Goal: Task Accomplishment & Management: Manage account settings

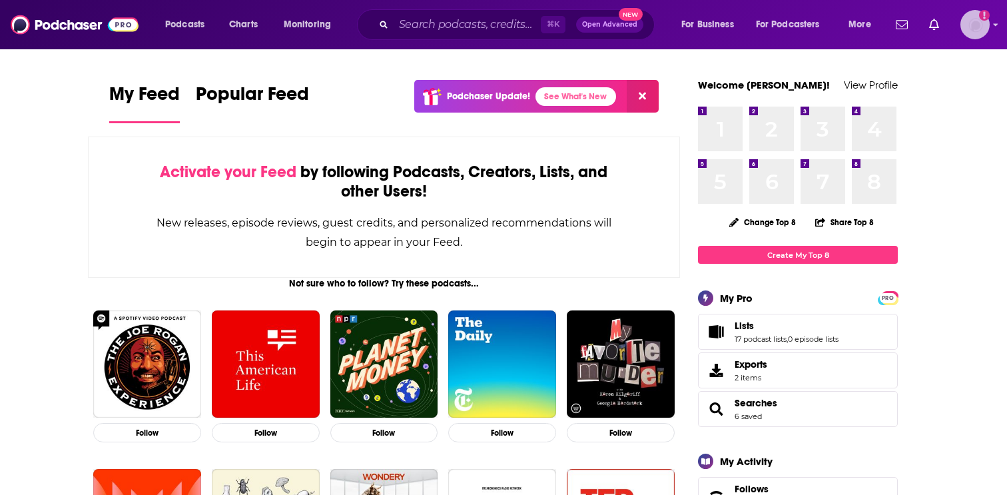
click at [978, 20] on img "Logged in as EllaRoseMurphy" at bounding box center [975, 24] width 29 height 29
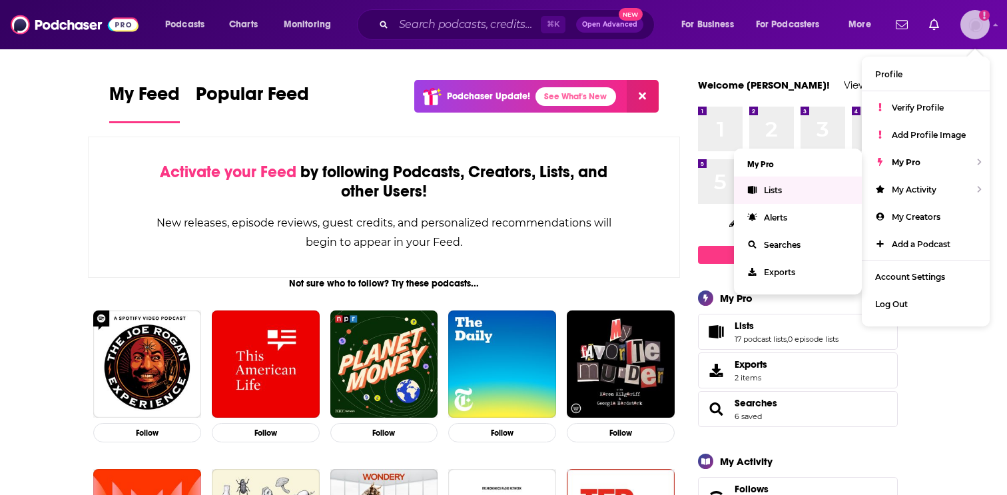
click at [797, 187] on link "Lists" at bounding box center [798, 190] width 128 height 27
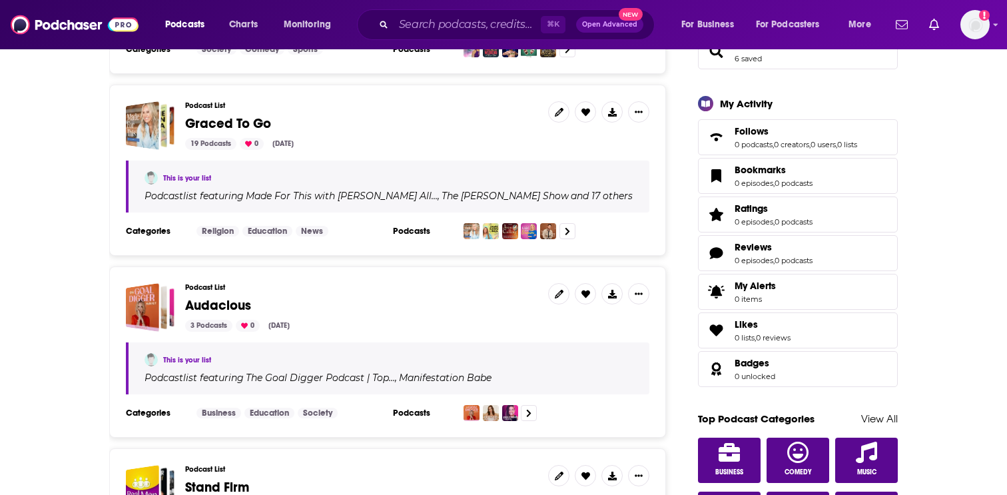
scroll to position [364, 0]
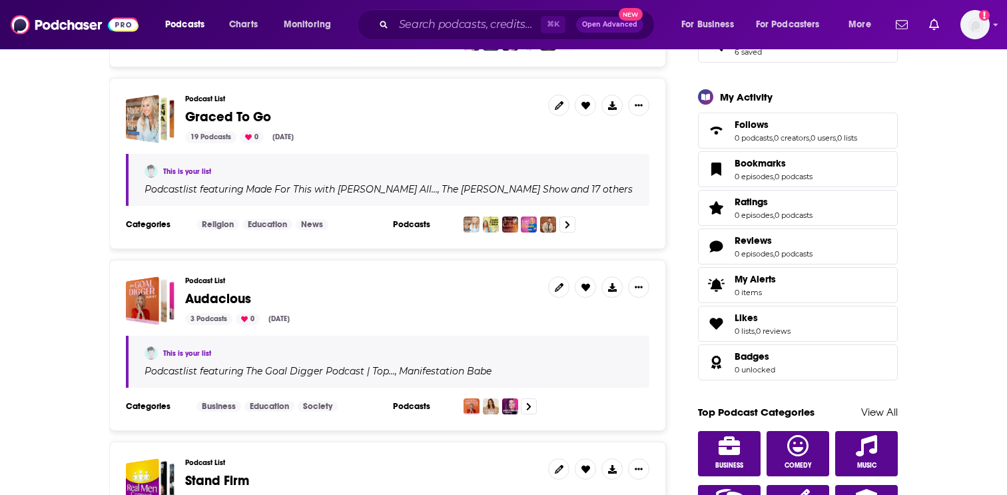
click at [225, 277] on div "Podcast List Audacious 3 Podcasts 0 Jul 22, 2025" at bounding box center [361, 301] width 352 height 49
click at [225, 291] on span "Audacious" at bounding box center [218, 299] width 66 height 17
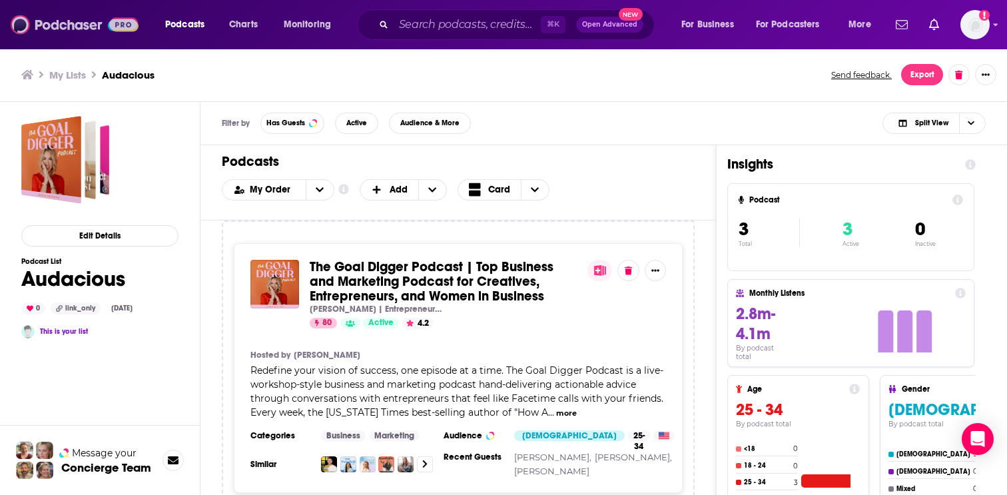
click at [123, 25] on img at bounding box center [75, 24] width 128 height 25
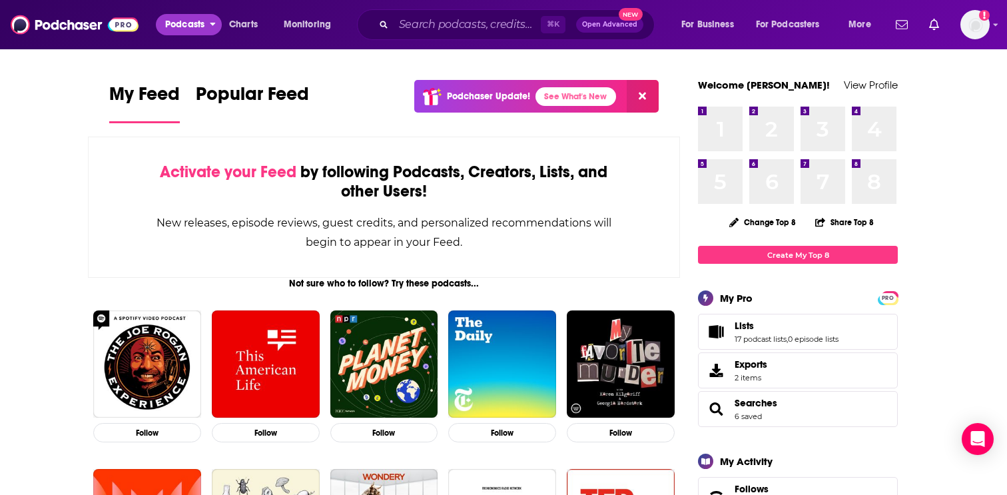
click at [183, 25] on span "Podcasts" at bounding box center [184, 24] width 39 height 19
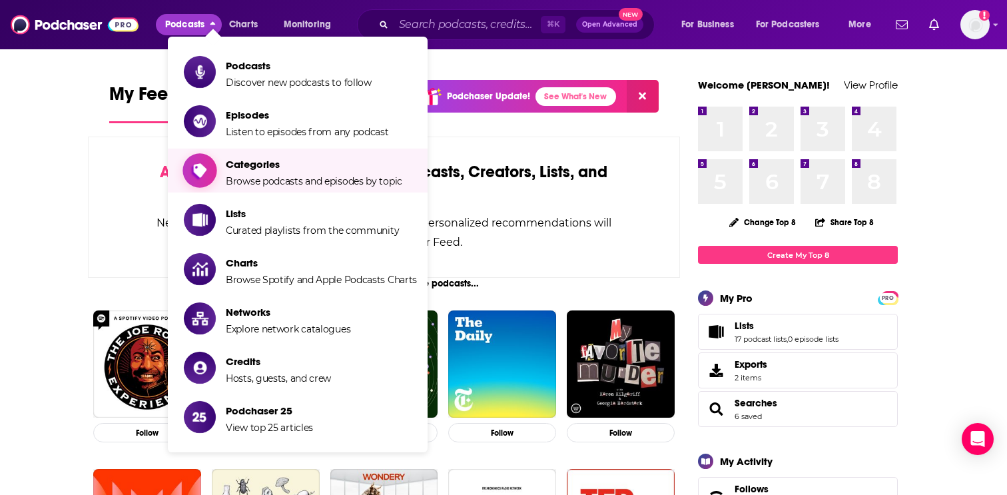
click at [239, 179] on span "Browse podcasts and episodes by topic" at bounding box center [314, 181] width 177 height 12
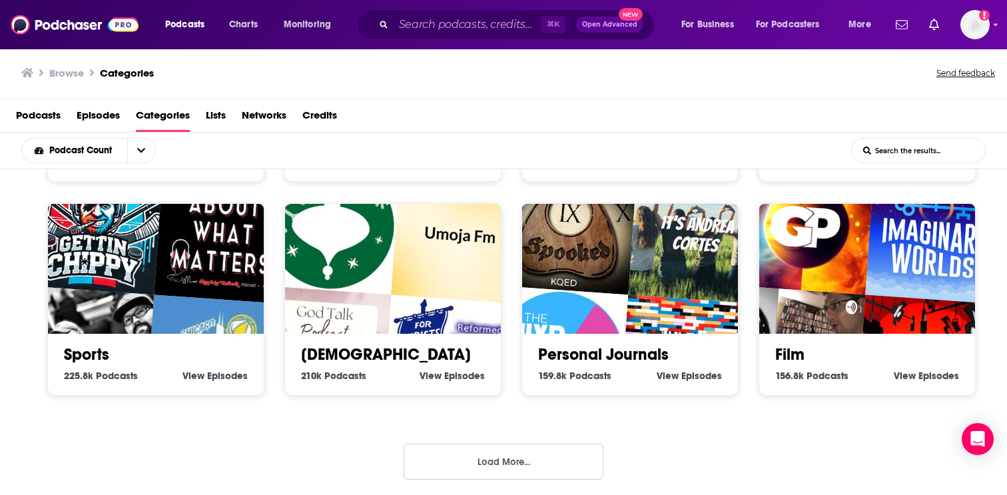
scroll to position [3, 0]
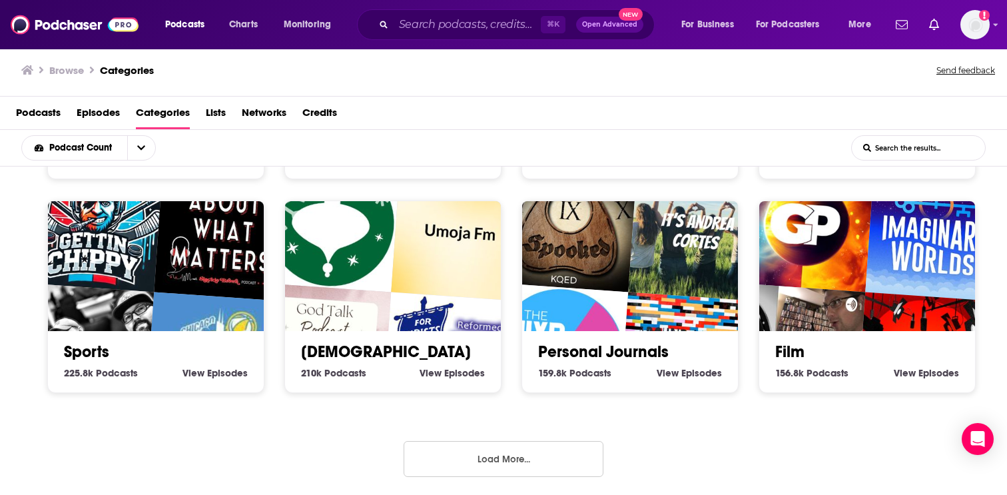
click at [424, 460] on button "Load More..." at bounding box center [504, 459] width 200 height 36
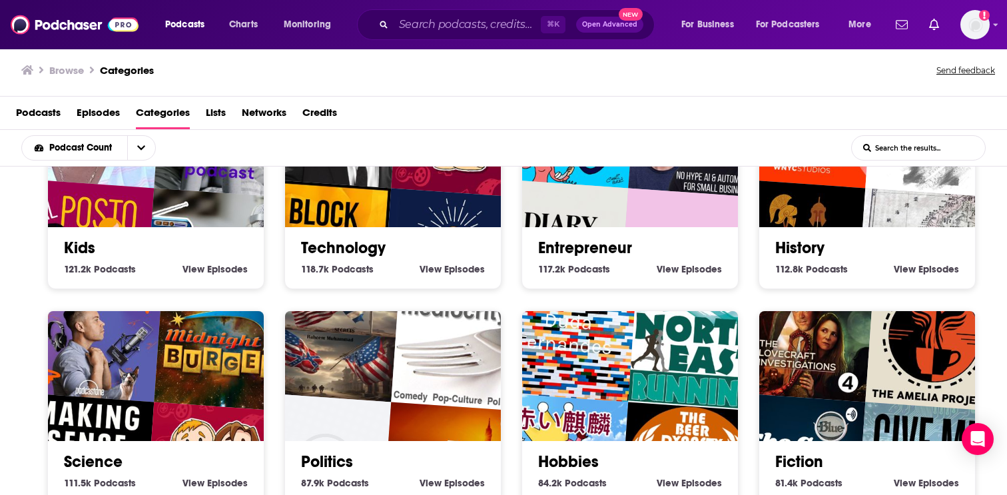
scroll to position [1100, 0]
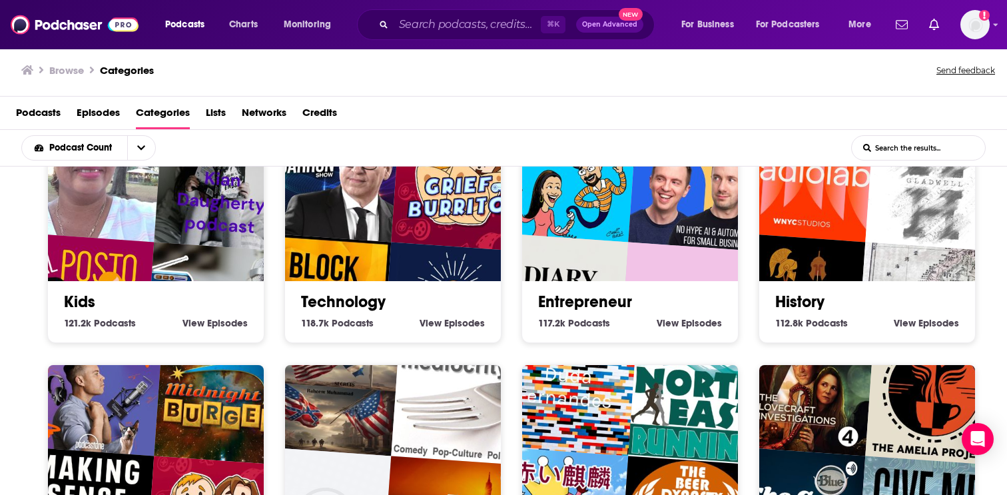
click at [650, 219] on img "Authority Hacker Podcast – AI & Automation for Small biz & Marketers" at bounding box center [697, 182] width 138 height 138
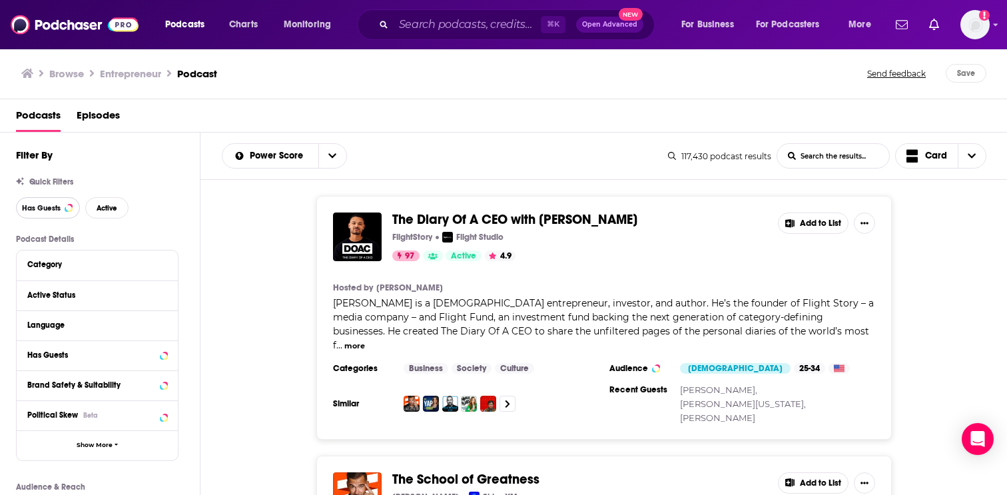
click at [55, 209] on span "Has Guests" at bounding box center [41, 208] width 39 height 7
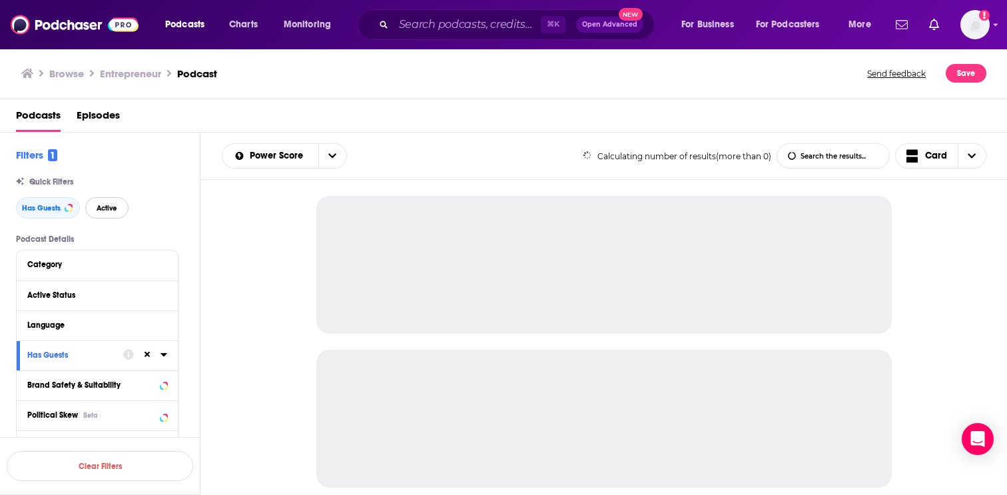
click at [111, 210] on span "Active" at bounding box center [107, 208] width 21 height 7
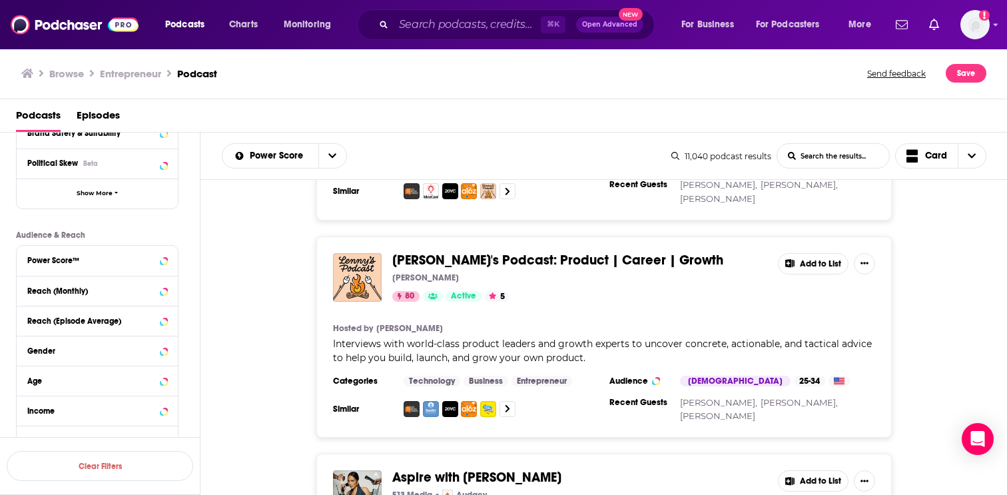
scroll to position [257, 0]
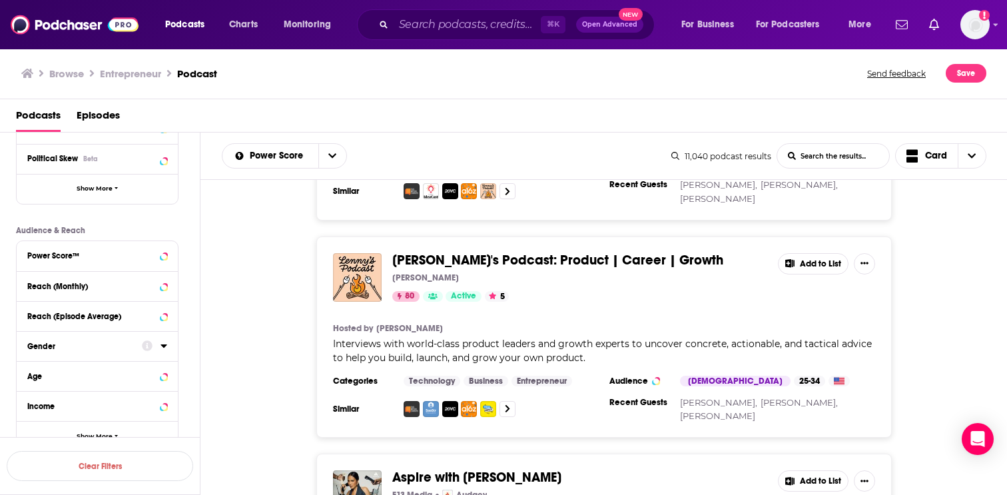
click at [97, 345] on div "Gender" at bounding box center [80, 346] width 106 height 9
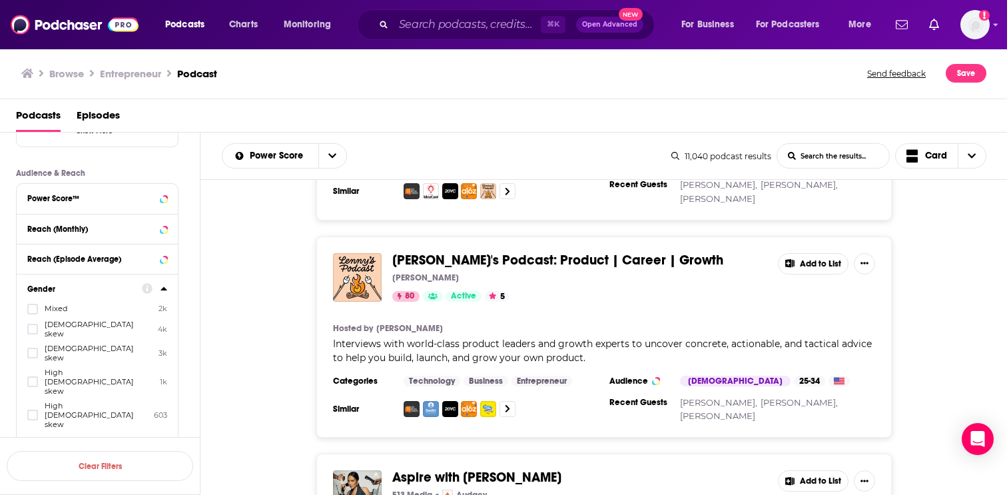
scroll to position [322, 0]
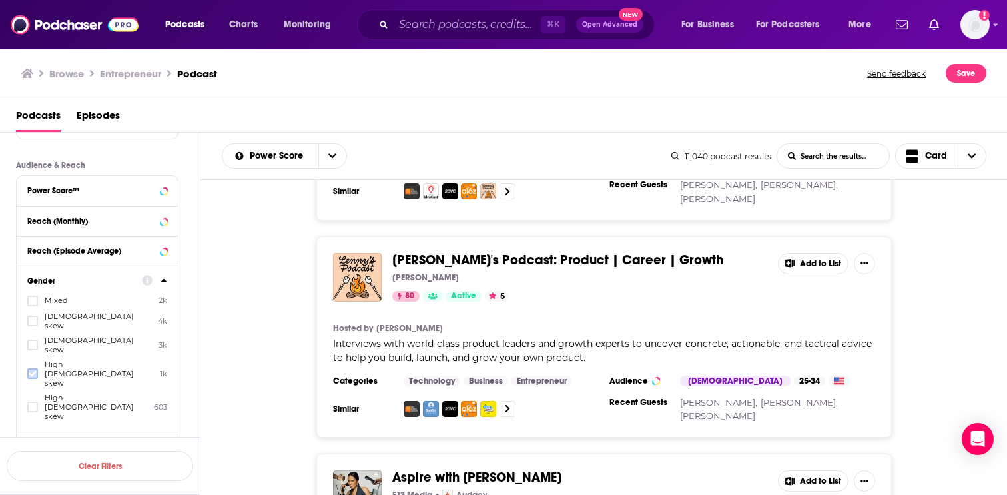
click at [35, 371] on icon at bounding box center [33, 374] width 8 height 6
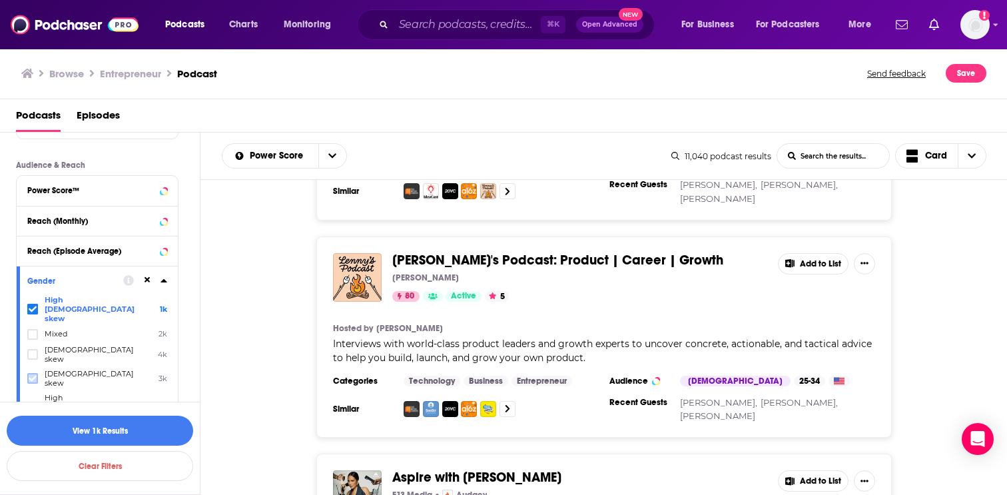
click at [31, 374] on icon at bounding box center [33, 378] width 8 height 8
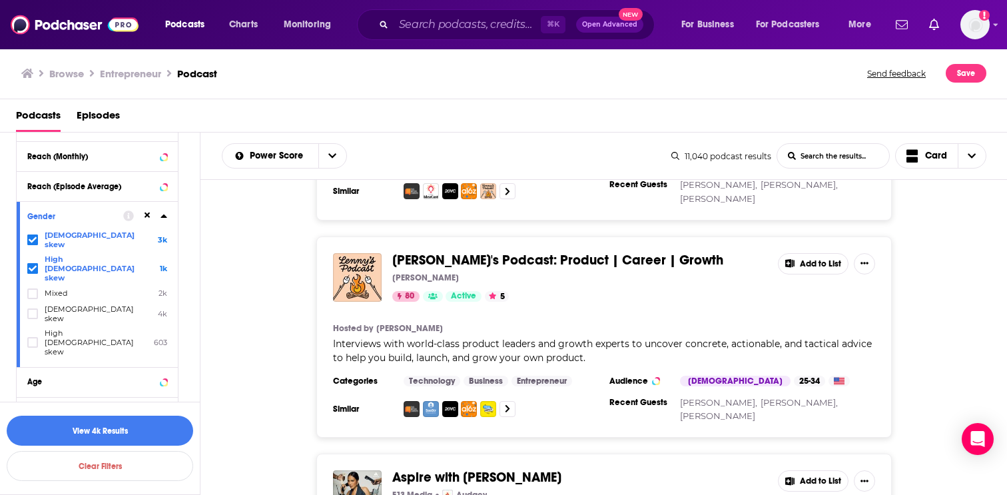
scroll to position [398, 0]
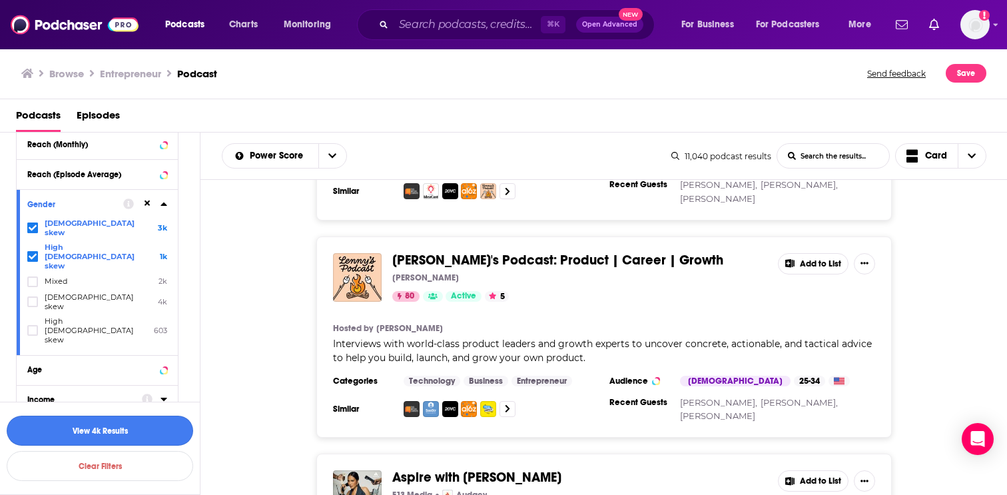
click at [66, 429] on button "View 4k Results" at bounding box center [100, 431] width 187 height 30
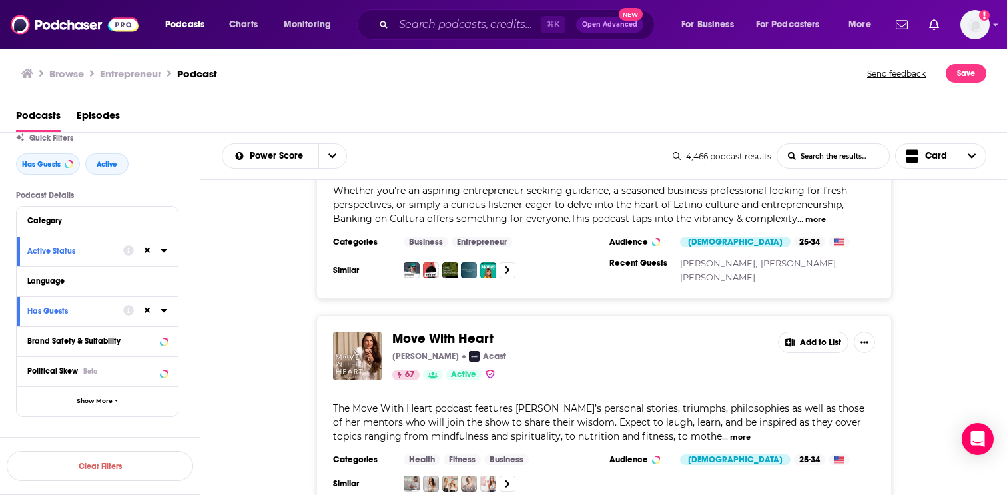
scroll to position [17, 0]
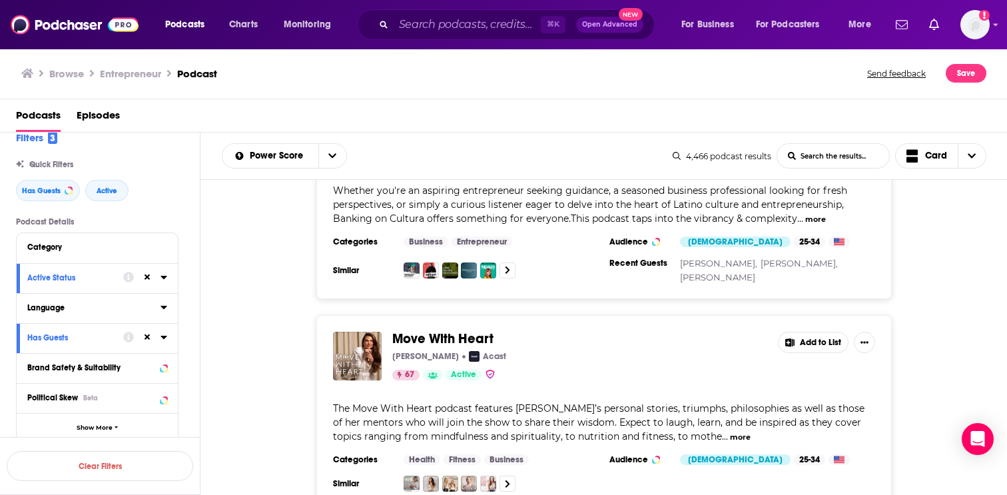
click at [82, 307] on div "Language" at bounding box center [89, 307] width 125 height 9
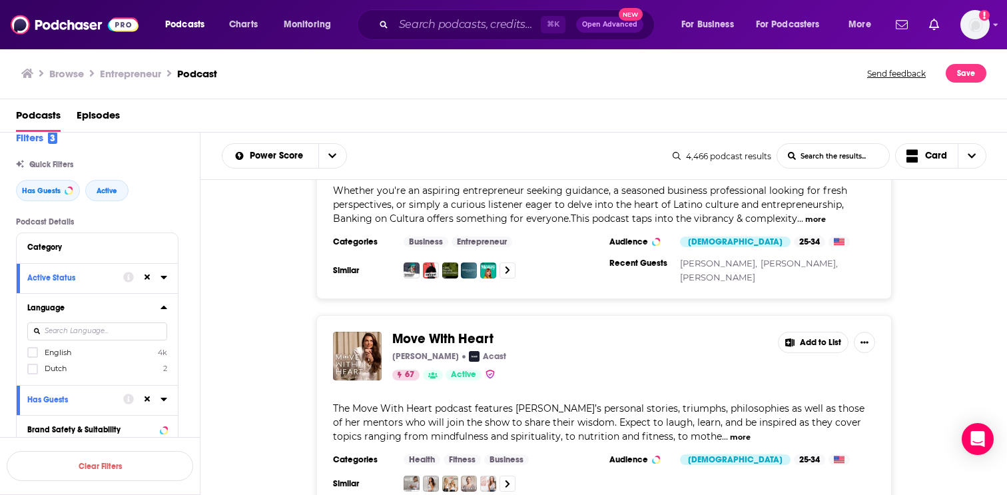
click at [60, 355] on span "English" at bounding box center [58, 352] width 27 height 9
click at [33, 356] on input "multiSelectOption-en-0" at bounding box center [33, 356] width 0 height 0
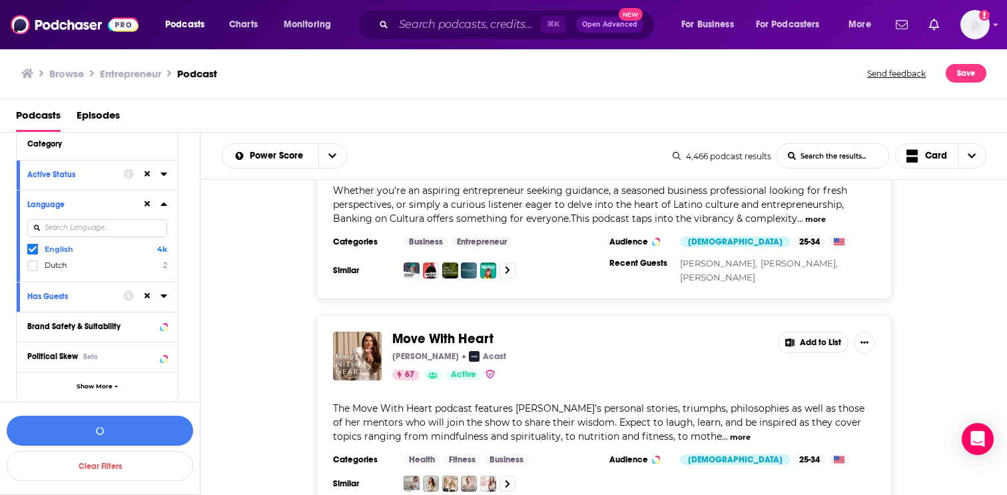
scroll to position [121, 0]
click at [78, 418] on button "View 4k Results" at bounding box center [100, 431] width 187 height 30
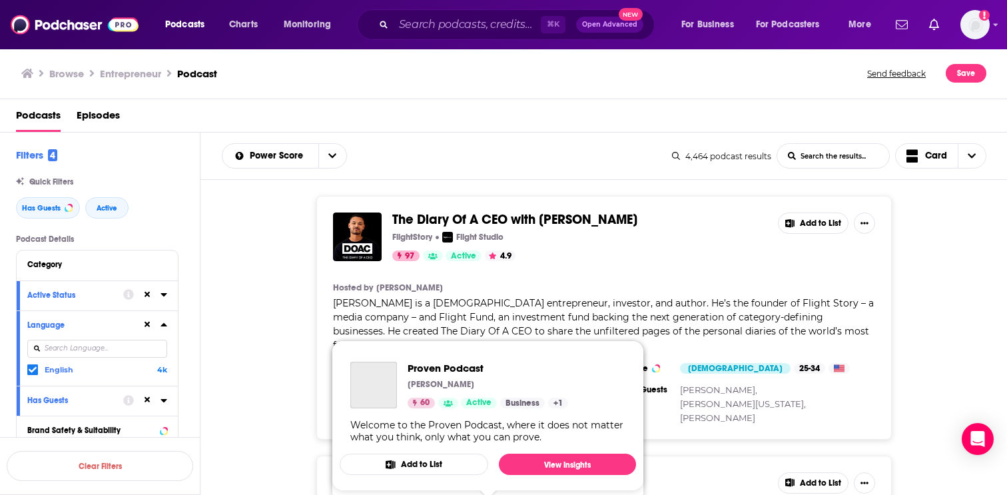
click at [934, 273] on div "The Diary Of A CEO with Steven Bartlett FlightStory Flight Studio 97 Active 4.9…" at bounding box center [605, 318] width 808 height 244
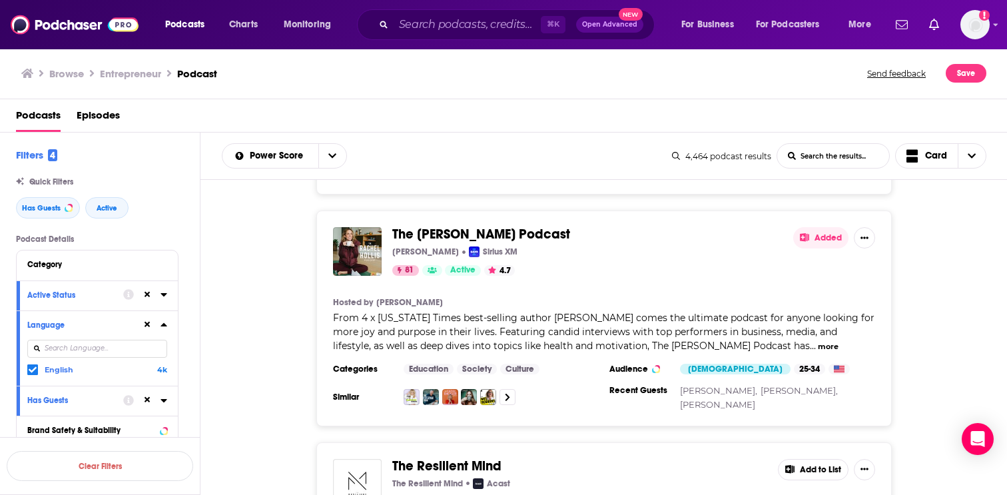
scroll to position [473, 0]
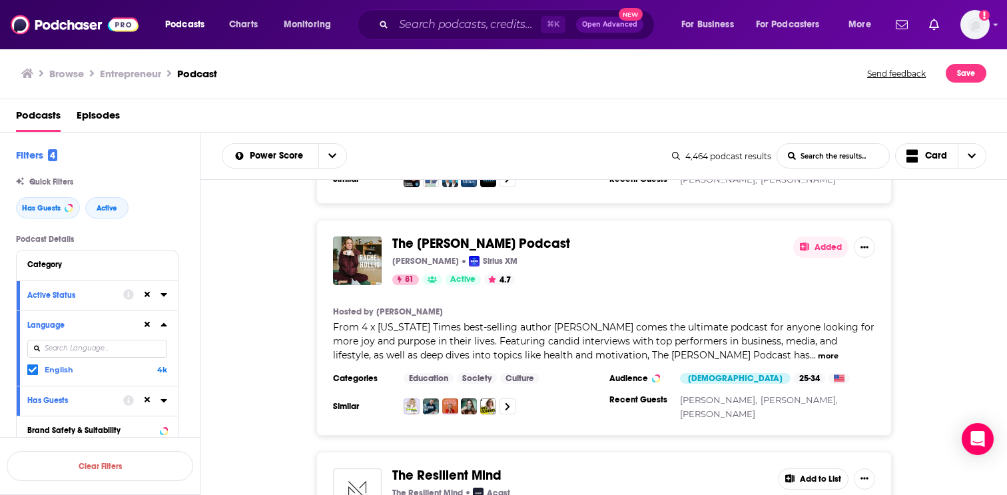
click at [824, 237] on button "Added" at bounding box center [821, 247] width 55 height 21
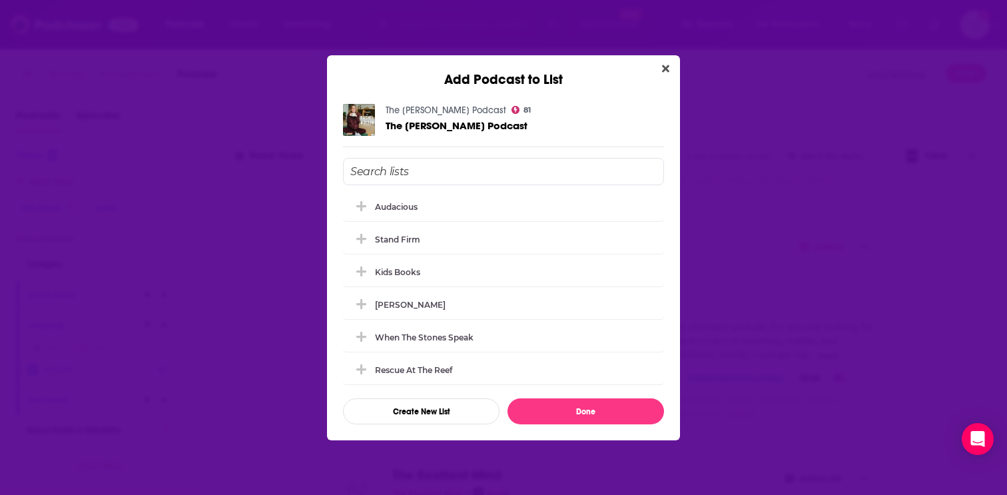
scroll to position [59, 0]
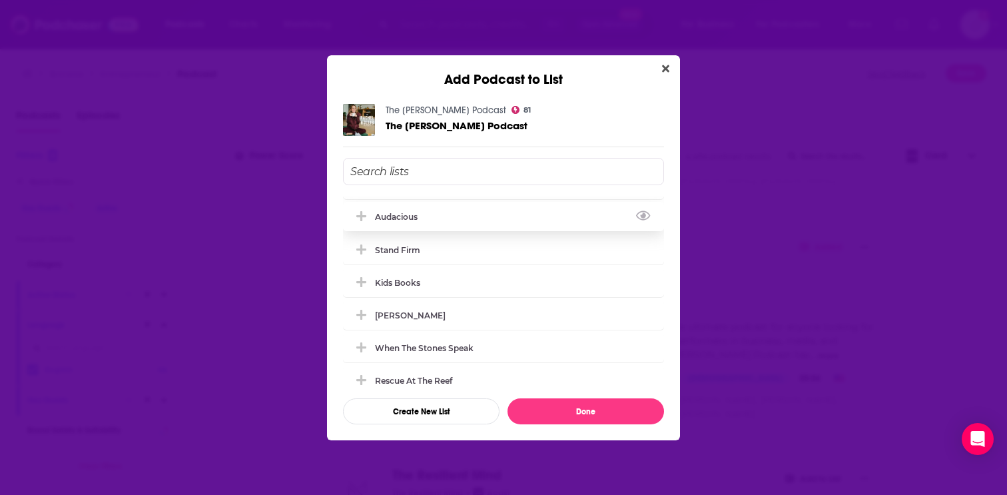
click at [436, 224] on div "Audacious" at bounding box center [503, 216] width 321 height 29
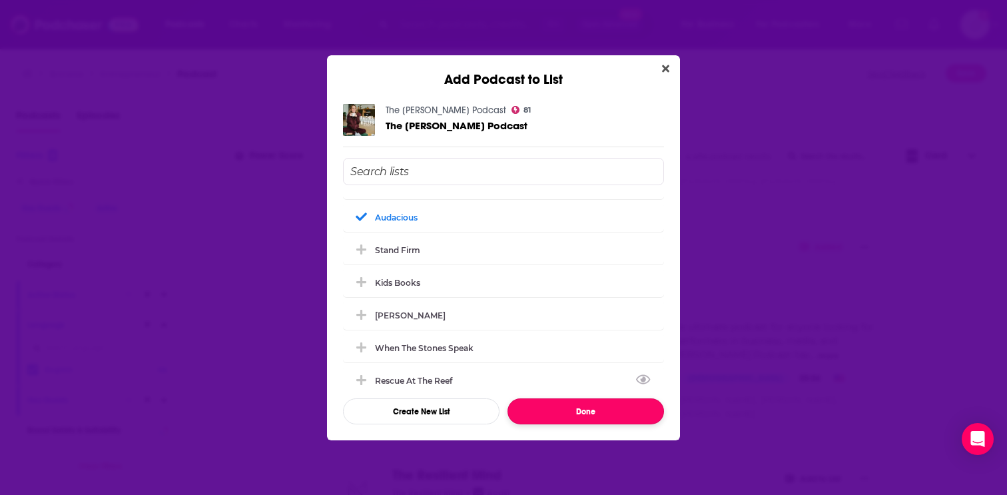
click at [536, 408] on button "Done" at bounding box center [586, 411] width 157 height 26
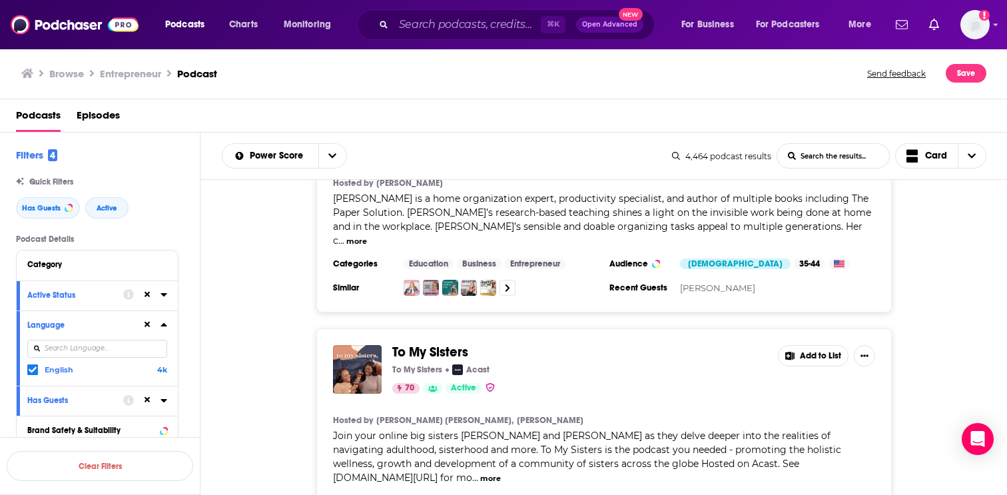
scroll to position [3887, 0]
click at [420, 344] on span "To My Sisters" at bounding box center [430, 352] width 76 height 17
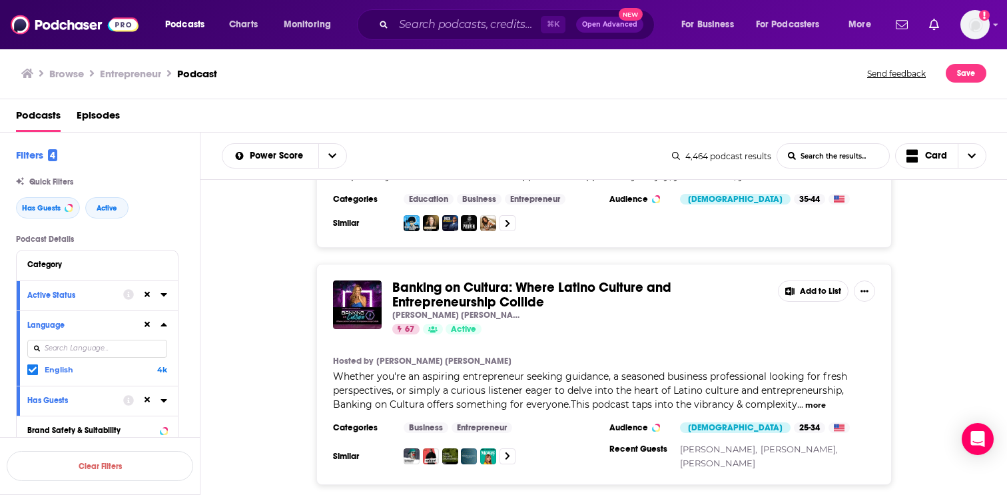
scroll to position [5355, 0]
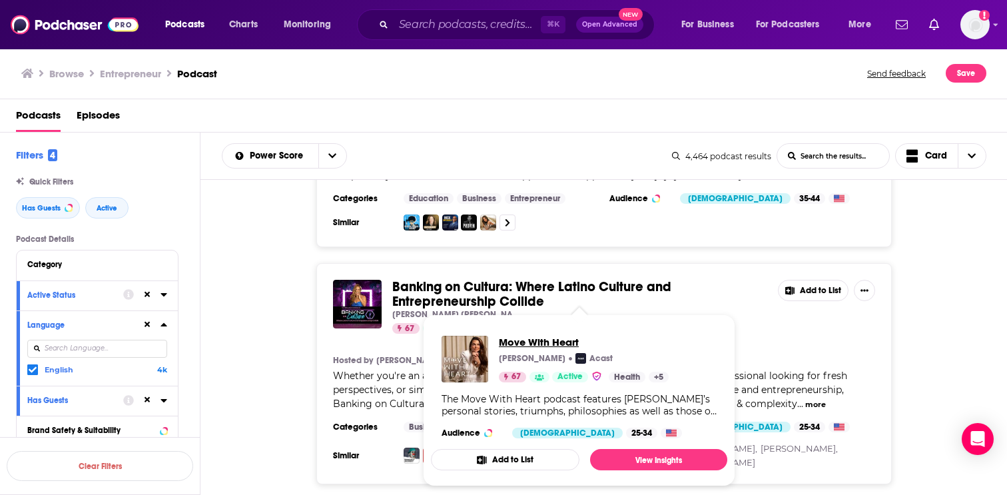
click at [519, 338] on span "Move With Heart" at bounding box center [584, 342] width 170 height 13
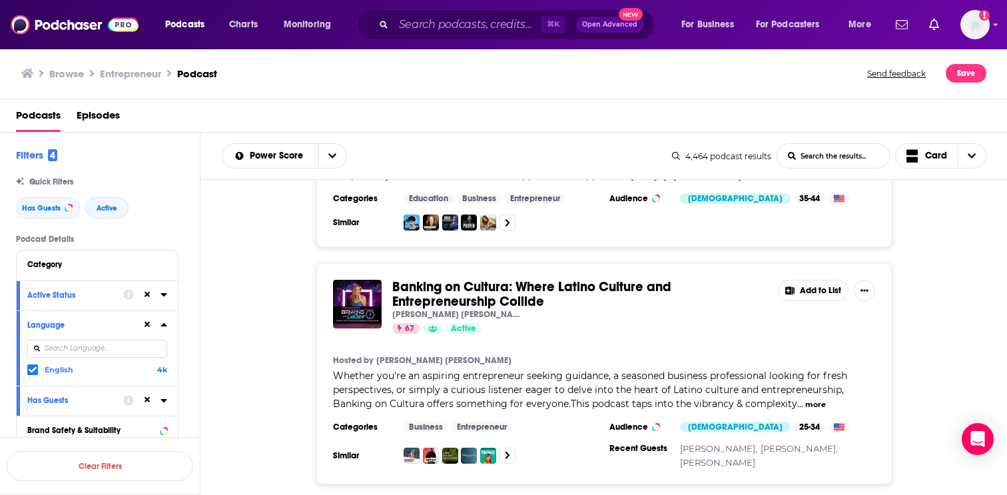
scroll to position [5439, 0]
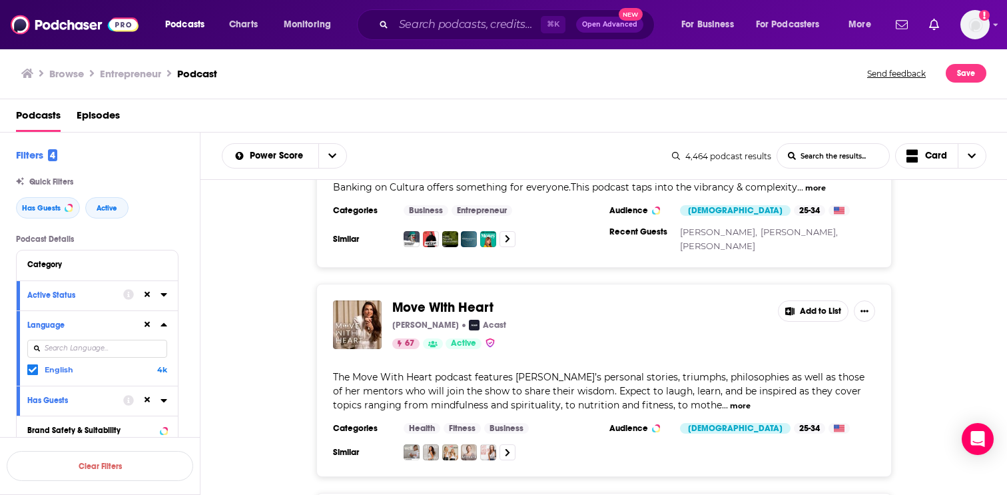
scroll to position [5574, 0]
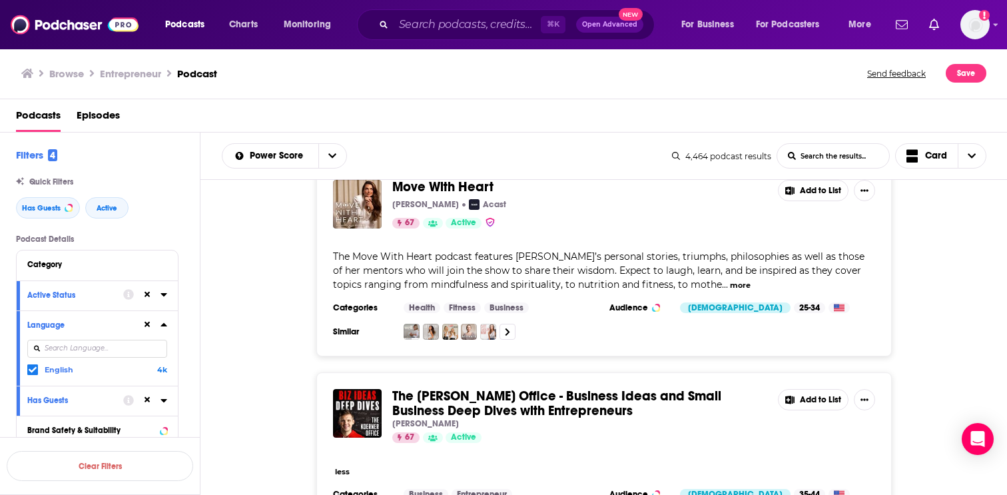
scroll to position [5656, 0]
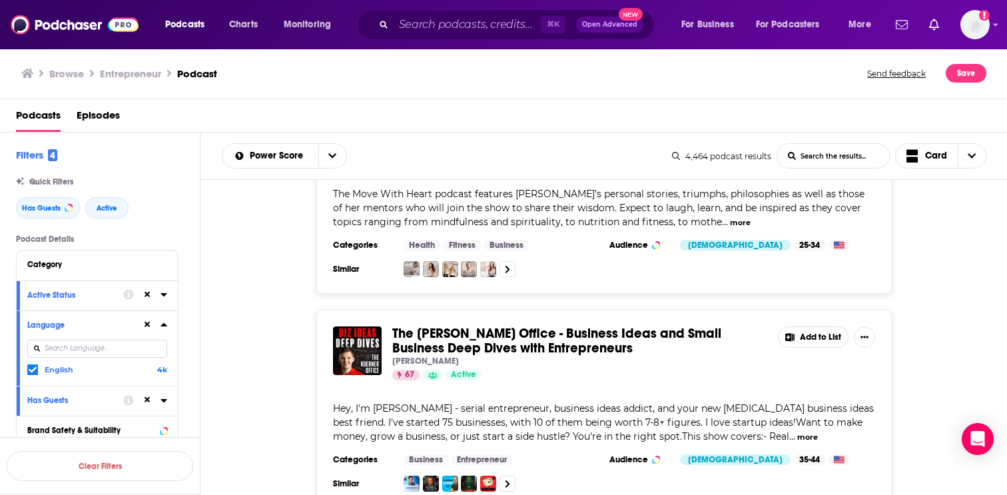
scroll to position [5760, 0]
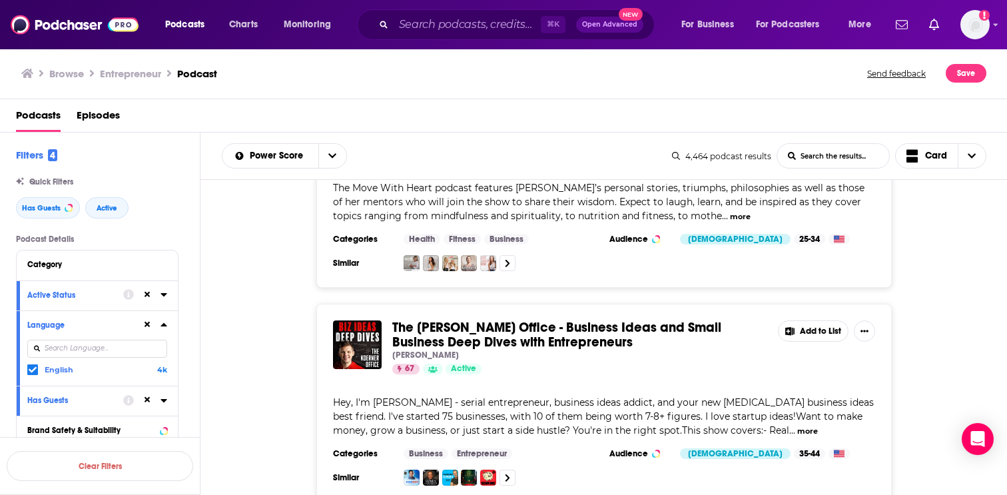
click at [798, 426] on button "more" at bounding box center [808, 431] width 21 height 11
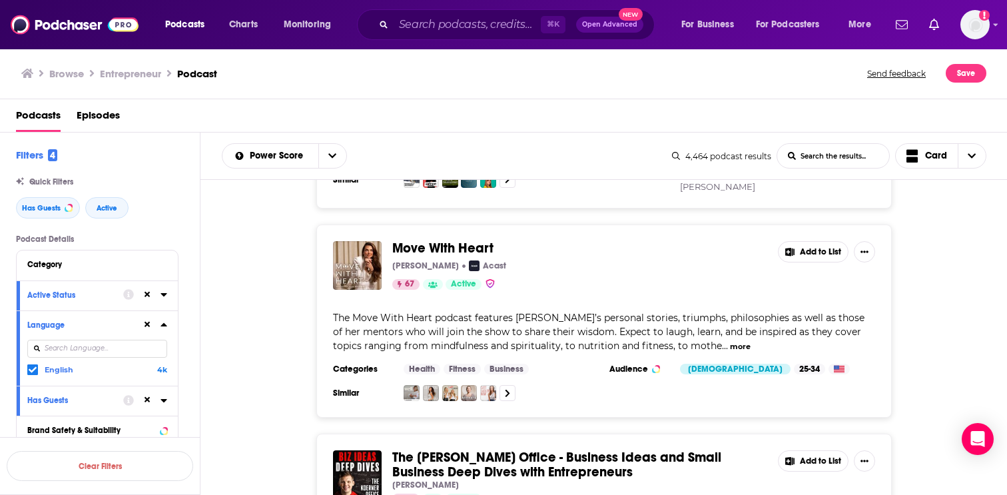
scroll to position [5553, 0]
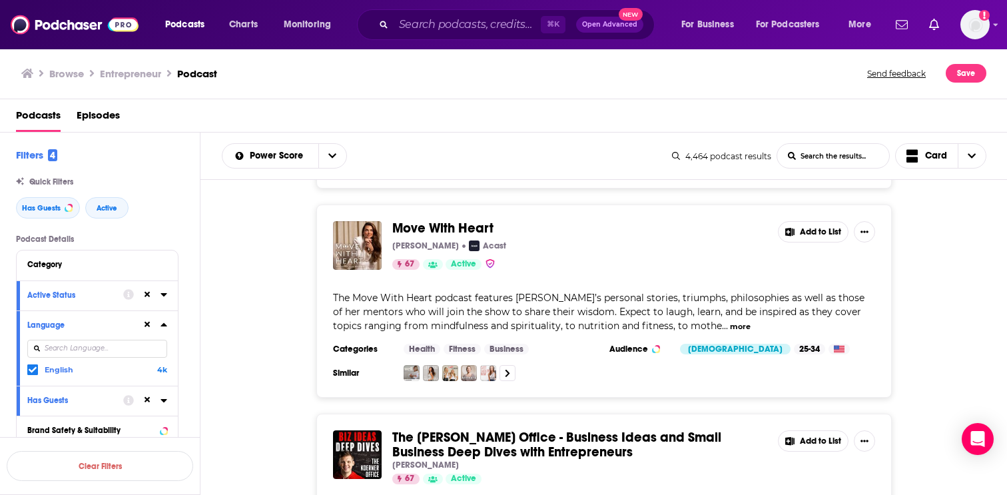
scroll to position [5865, 0]
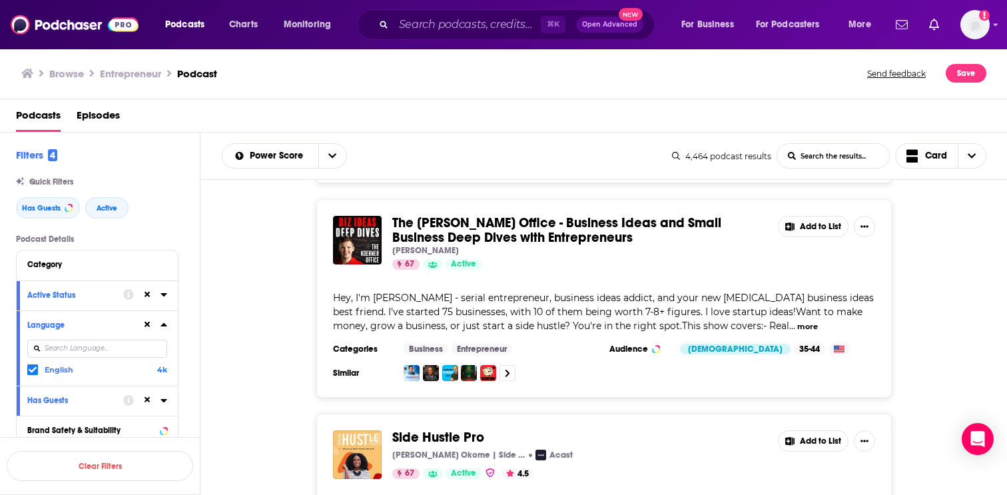
click at [440, 429] on span "Side Hustle Pro" at bounding box center [438, 437] width 92 height 17
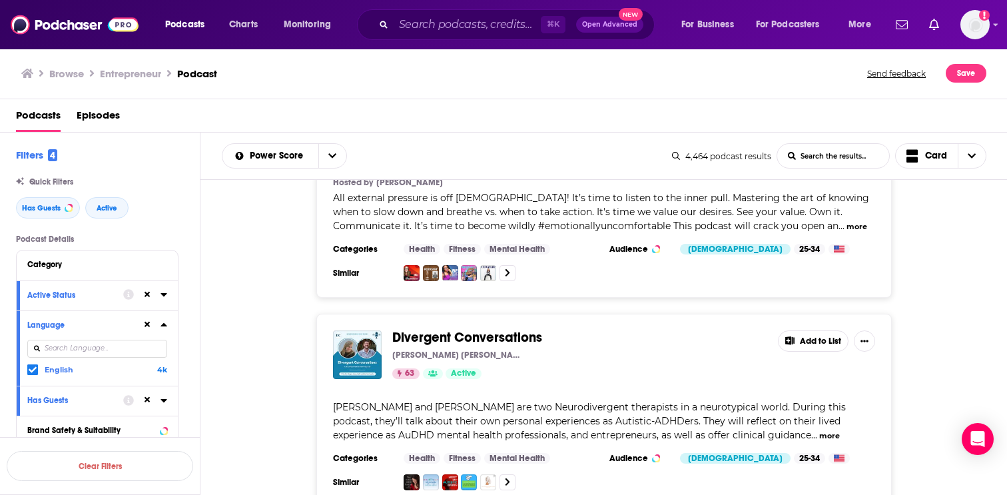
scroll to position [9571, 0]
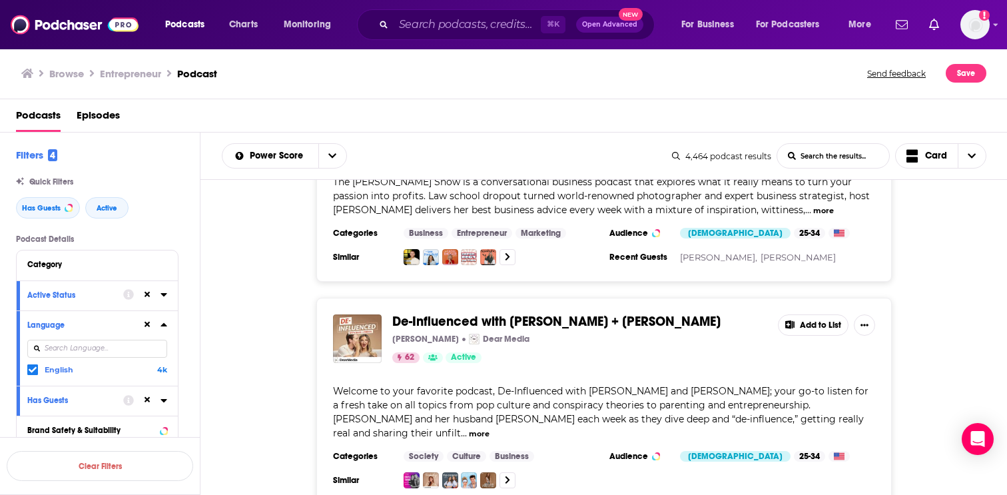
scroll to position [10012, 0]
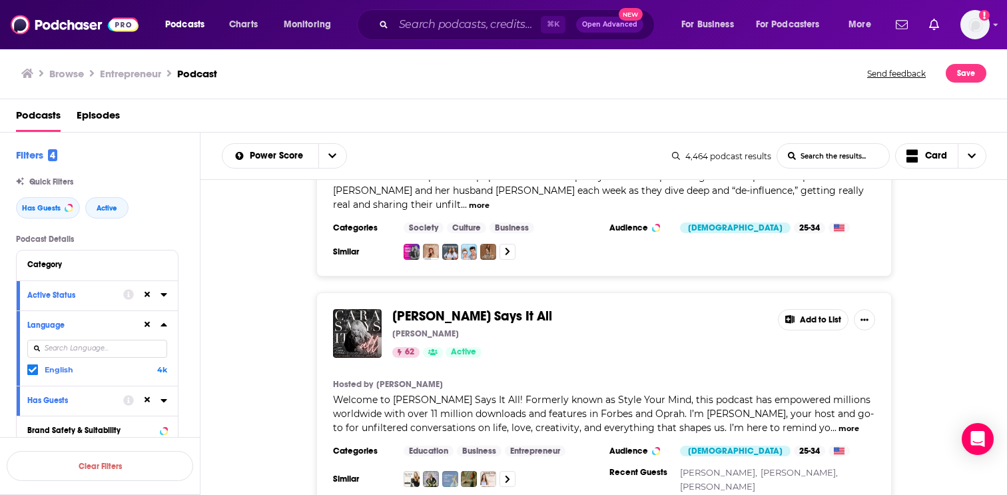
scroll to position [10240, 0]
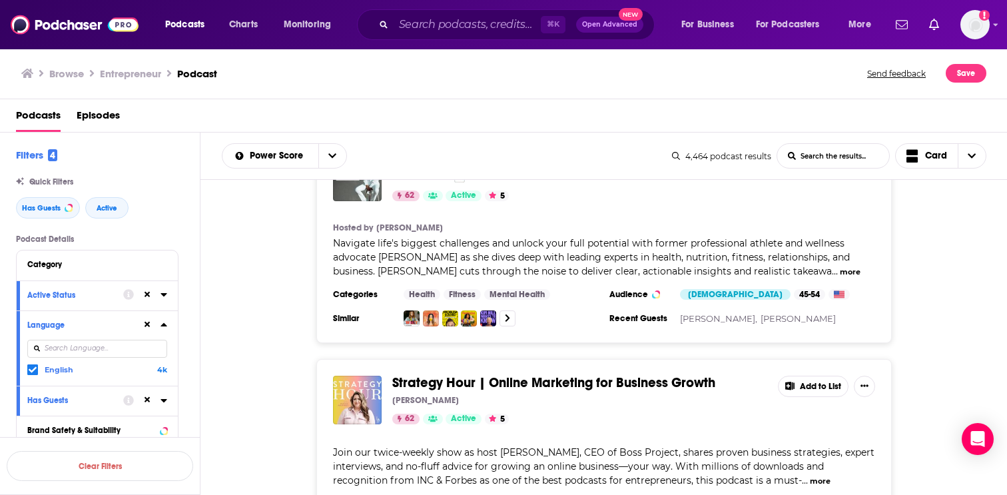
scroll to position [10829, 0]
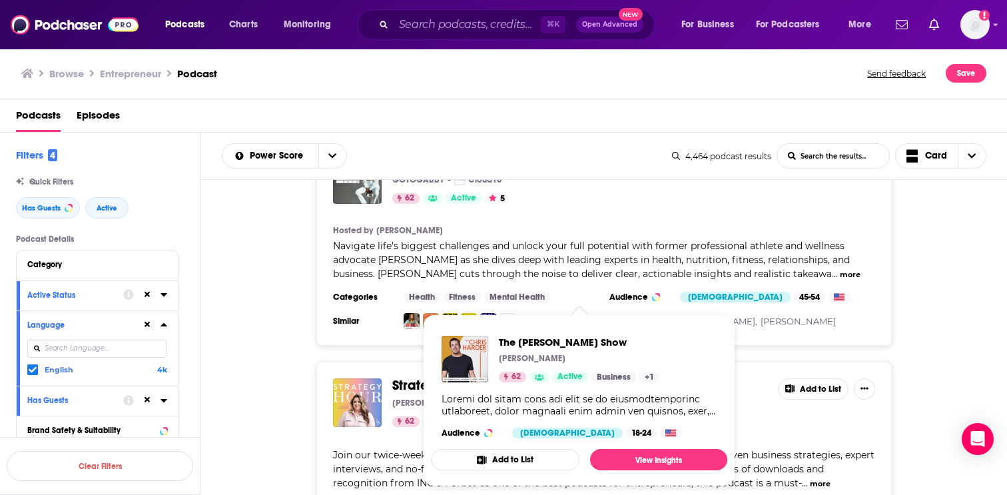
click at [426, 335] on span "The Chris Harder Show Chris Harder 62 Active Business + 1 Audience Female 18-24…" at bounding box center [579, 401] width 313 height 188
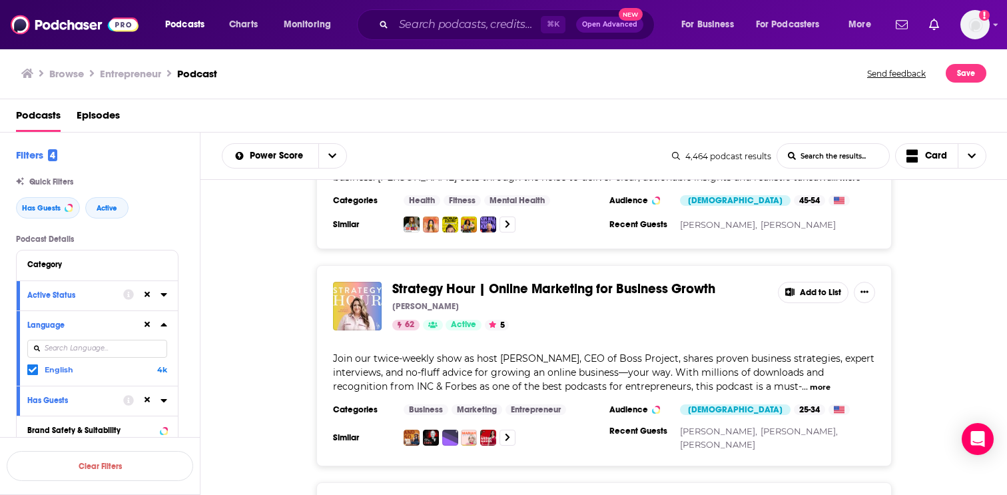
scroll to position [10931, 0]
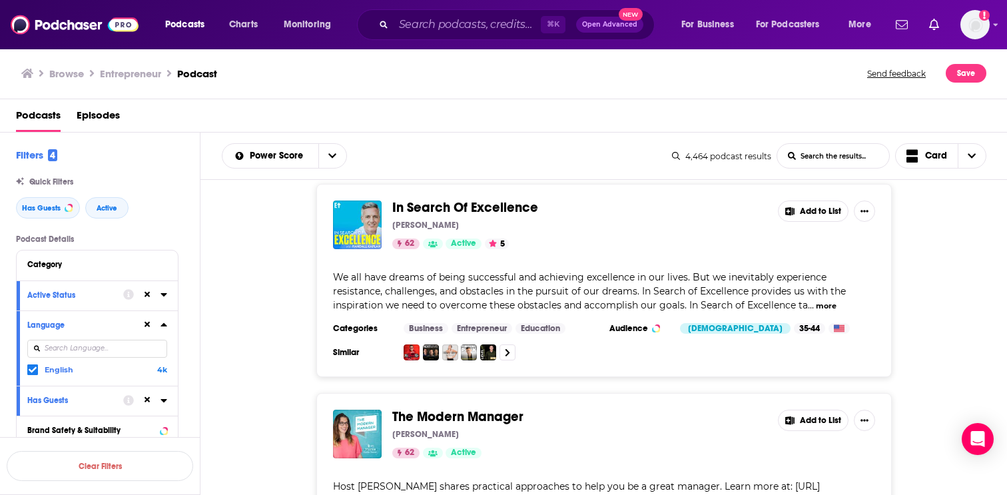
scroll to position [11445, 0]
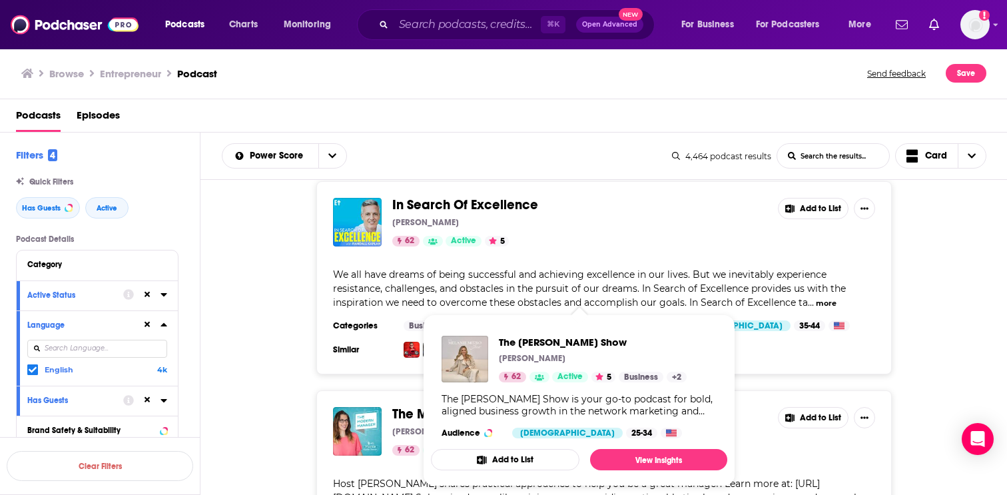
click at [983, 390] on div "The Modern Manager Mamie Kanfer Stewart 62 Active Add to List Host Mamie Kanfer…" at bounding box center [605, 491] width 808 height 202
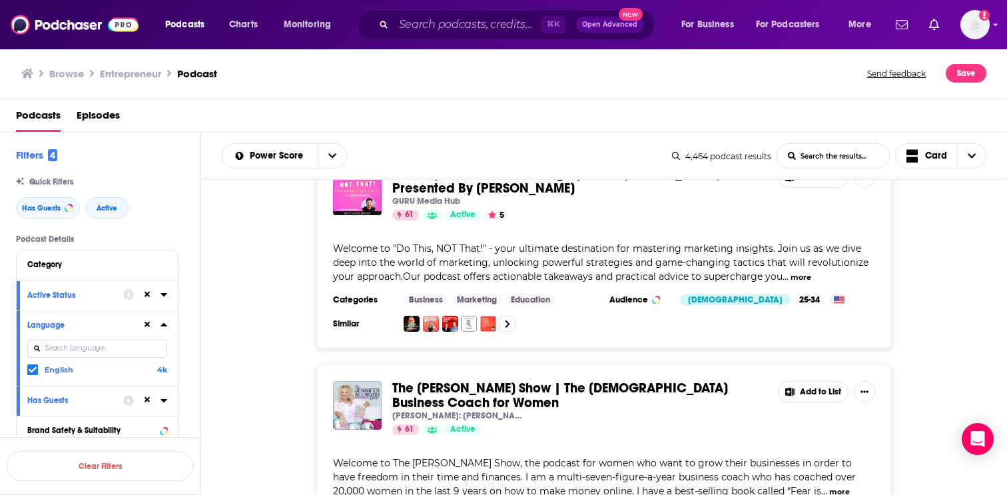
scroll to position [13659, 0]
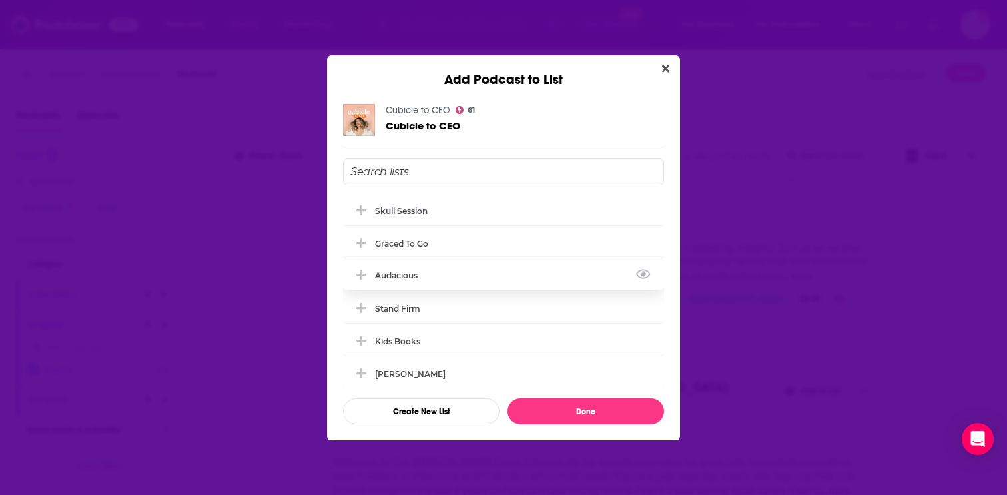
click at [520, 271] on div "Audacious" at bounding box center [503, 275] width 321 height 29
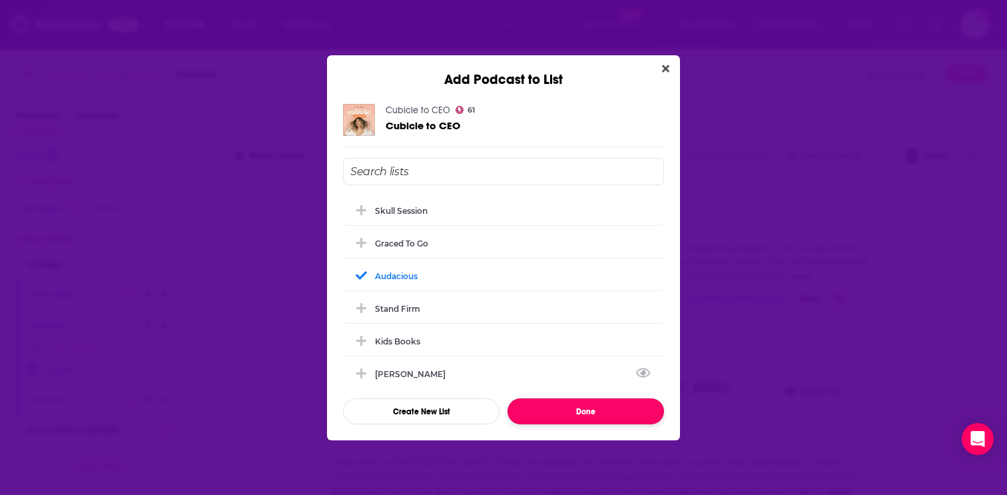
click at [564, 416] on button "Done" at bounding box center [586, 411] width 157 height 26
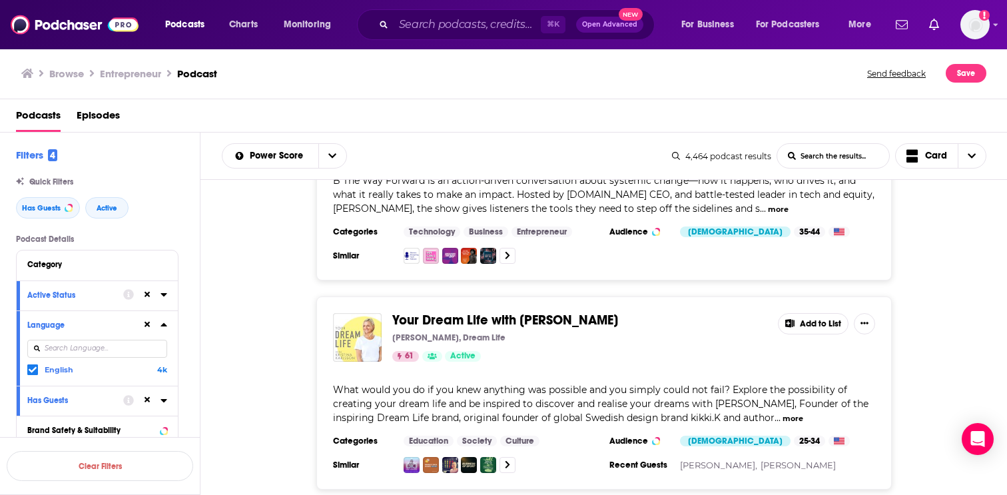
scroll to position [14358, 0]
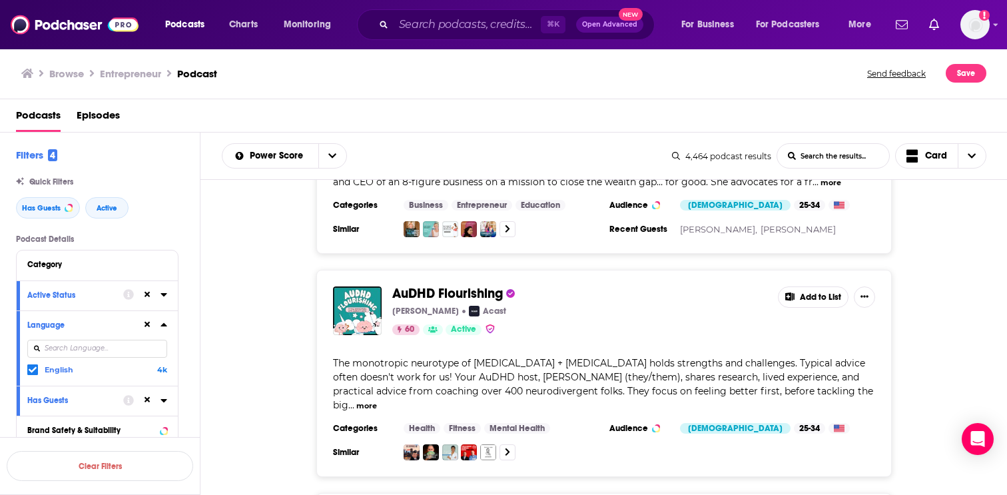
scroll to position [15504, 0]
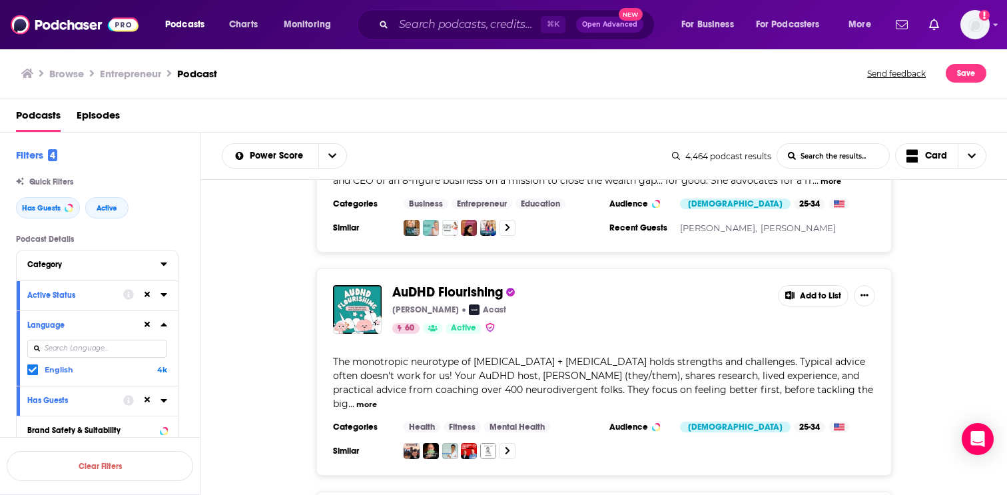
click at [93, 269] on div "Category" at bounding box center [89, 264] width 125 height 9
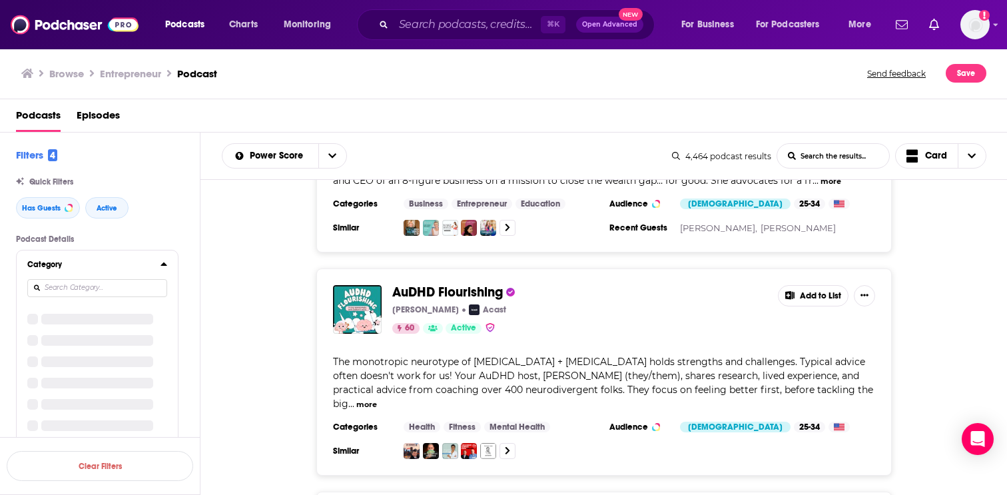
click at [90, 294] on input at bounding box center [97, 288] width 140 height 18
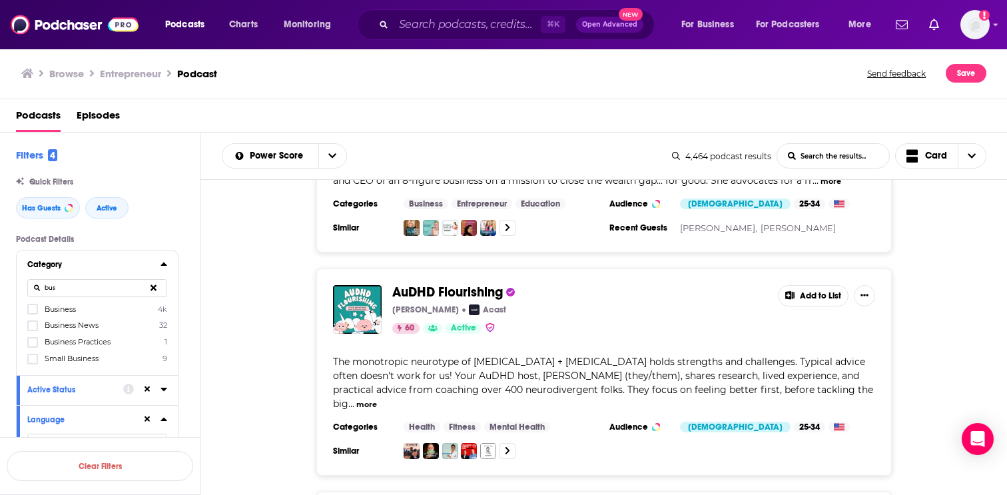
type input "bus"
click at [76, 309] on span "Business" at bounding box center [60, 309] width 31 height 9
click at [33, 313] on input "multiSelectOption-business-0" at bounding box center [33, 313] width 0 height 0
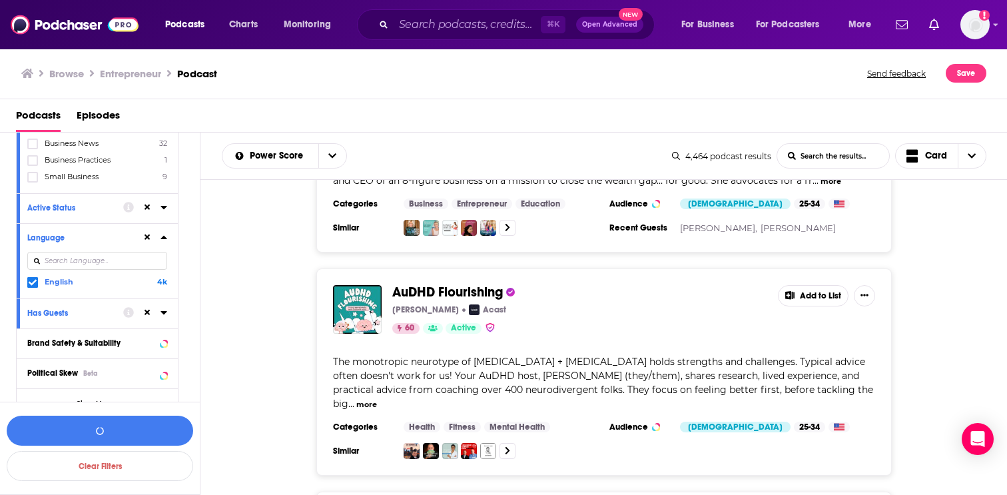
scroll to position [261, 0]
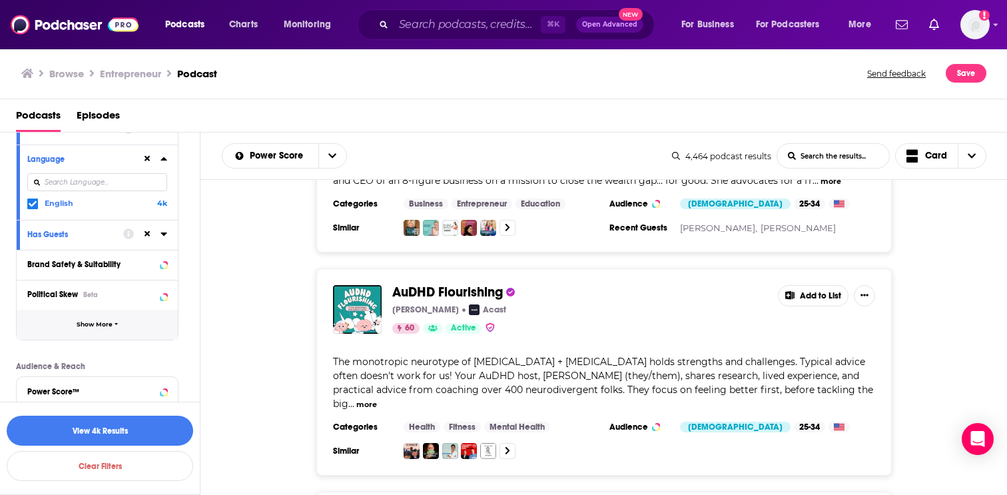
click at [114, 320] on button "Show More" at bounding box center [97, 325] width 161 height 30
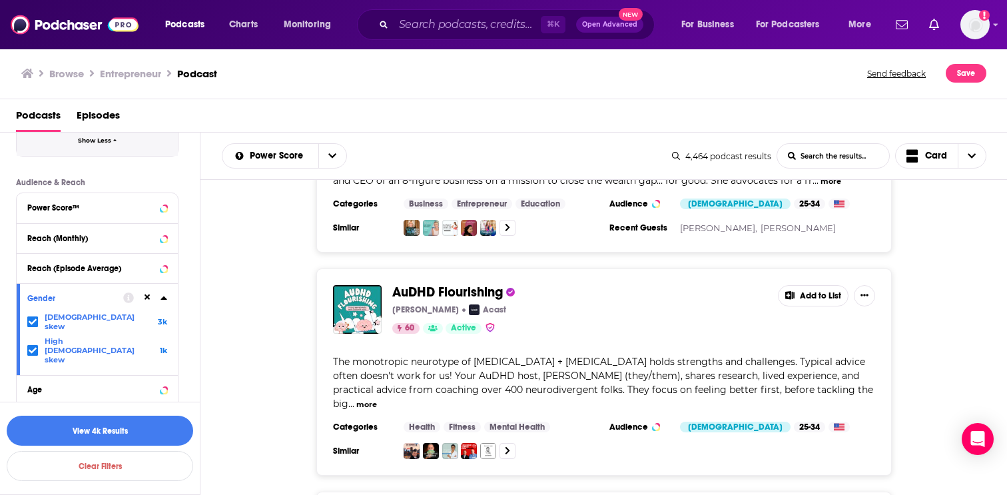
scroll to position [760, 0]
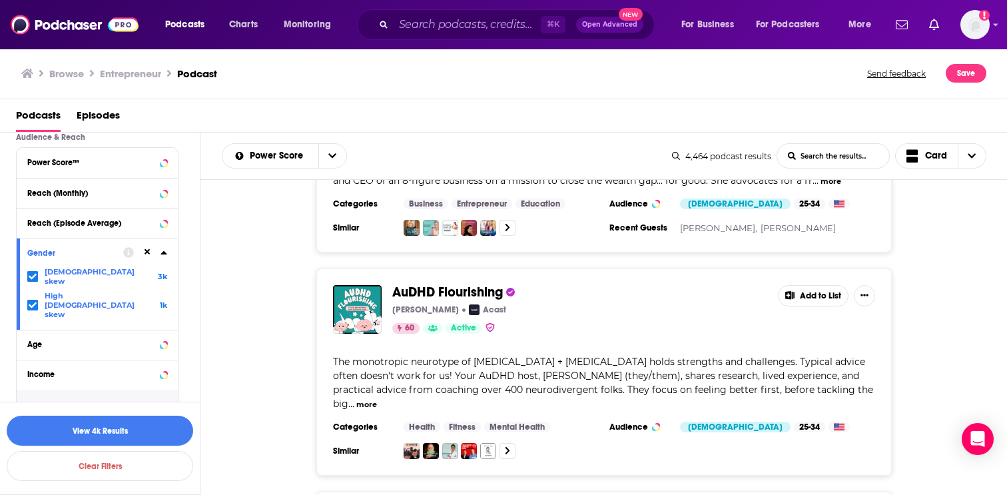
click at [101, 390] on button "Show More" at bounding box center [97, 405] width 161 height 30
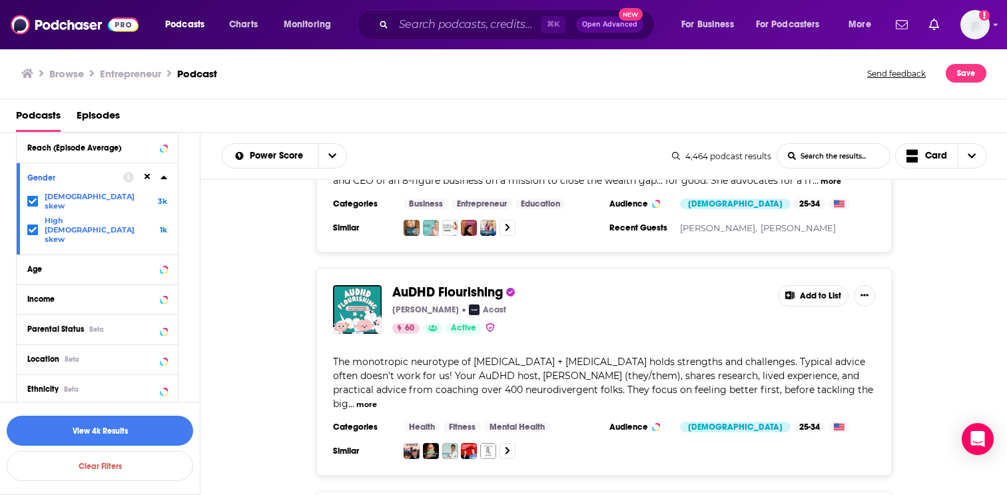
scroll to position [836, 0]
click at [97, 380] on button "Ethnicity Beta" at bounding box center [84, 388] width 115 height 17
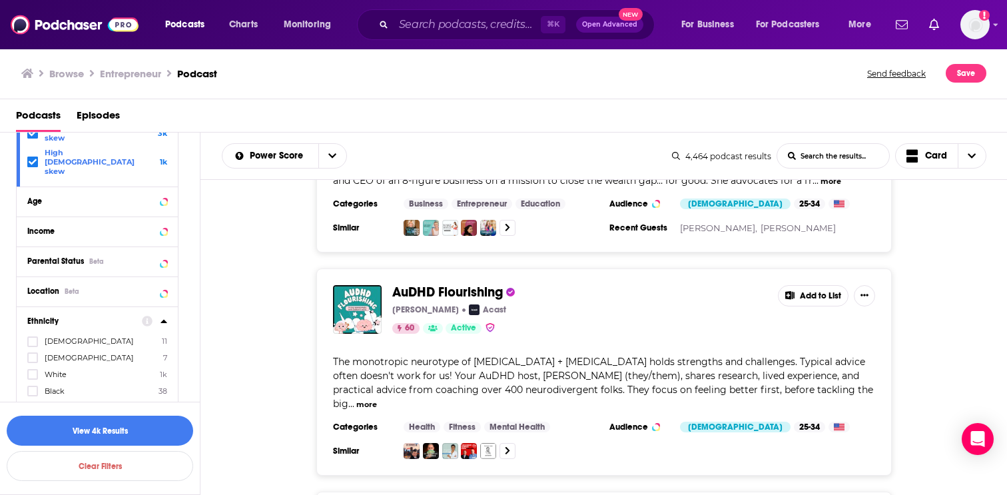
scroll to position [916, 0]
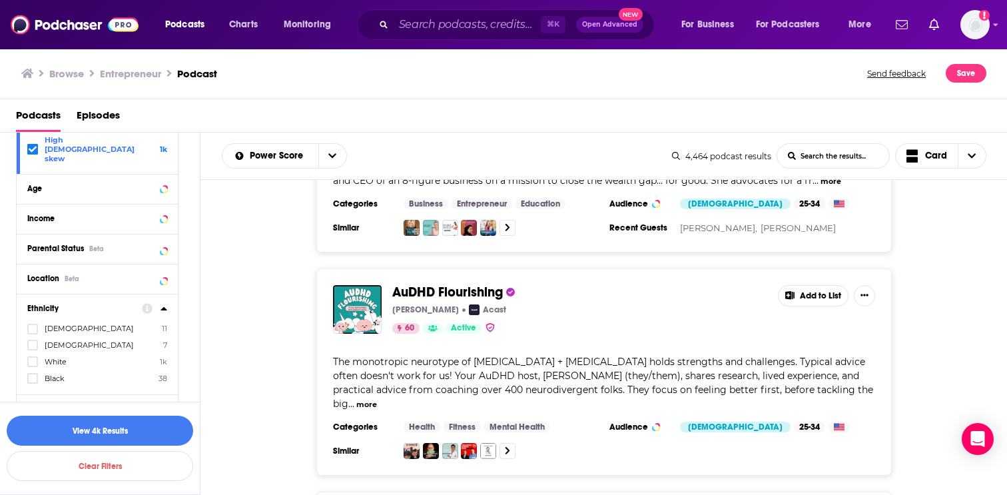
click at [47, 347] on div "Asian 11 Hispanic 7 White 1k Black 38" at bounding box center [97, 353] width 140 height 61
click at [46, 374] on span "Black" at bounding box center [55, 378] width 20 height 9
click at [33, 382] on input "multiSelectOption-africanamerican-3" at bounding box center [33, 382] width 0 height 0
click at [55, 422] on button "View 37 Results" at bounding box center [100, 431] width 187 height 30
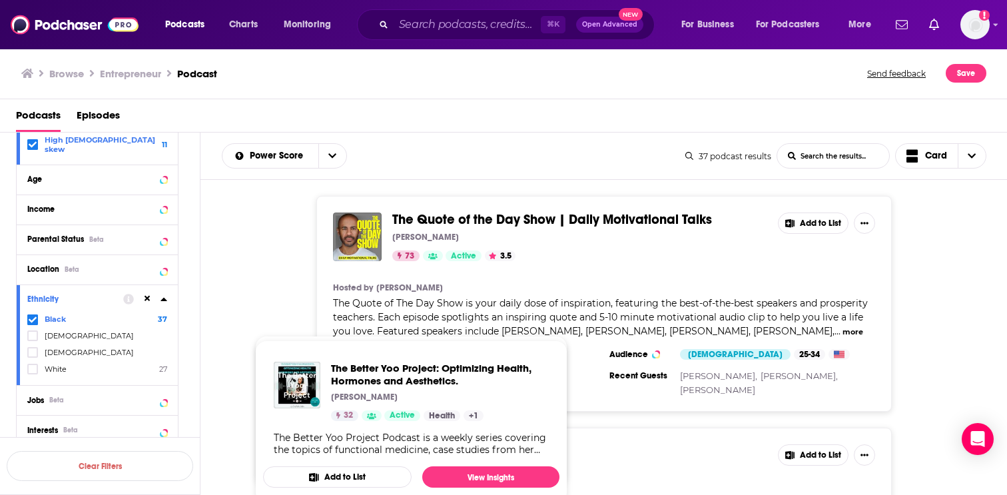
click at [258, 268] on div "The Quote of the Day Show | Daily Motivational Talks Sean Croxton 73 Active 3.5…" at bounding box center [605, 304] width 808 height 216
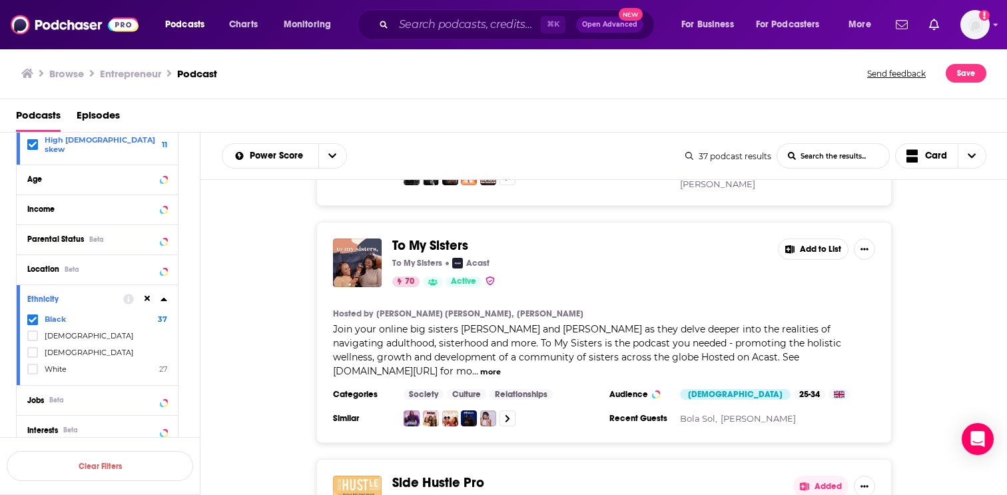
scroll to position [209, 0]
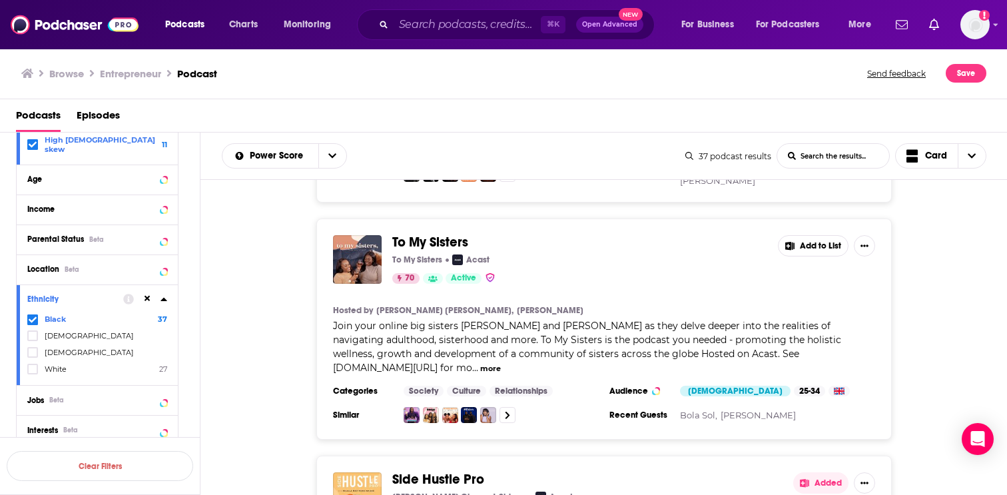
click at [428, 242] on span "To My Sisters" at bounding box center [430, 242] width 76 height 17
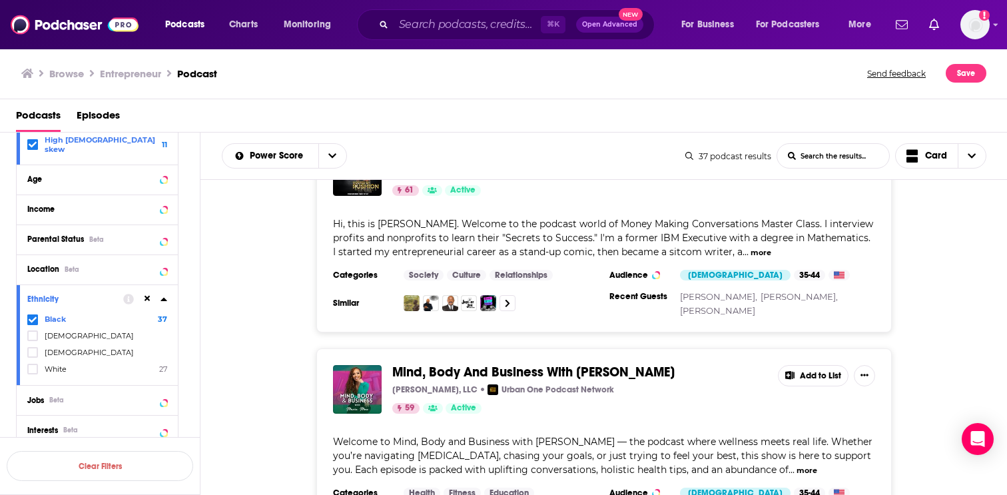
scroll to position [1222, 0]
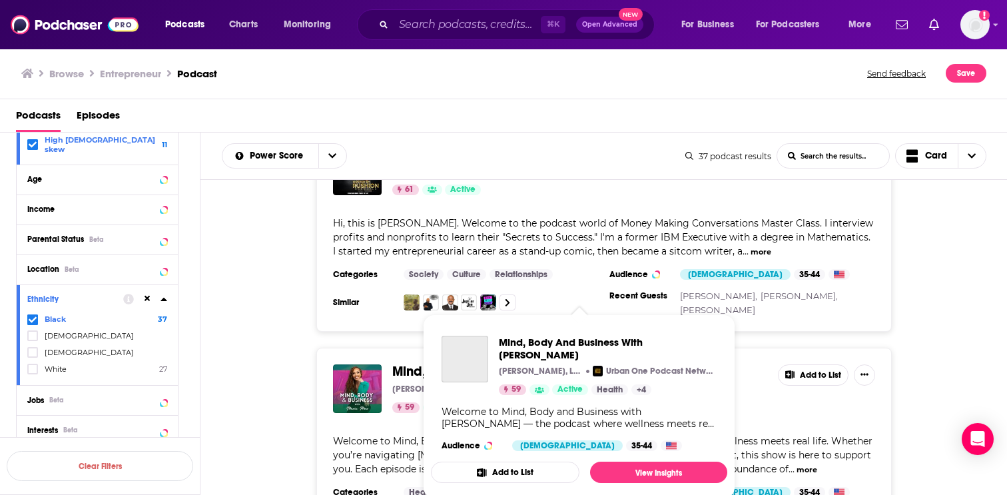
click at [408, 363] on span "Mind, Body And Business With Maria More" at bounding box center [533, 371] width 283 height 17
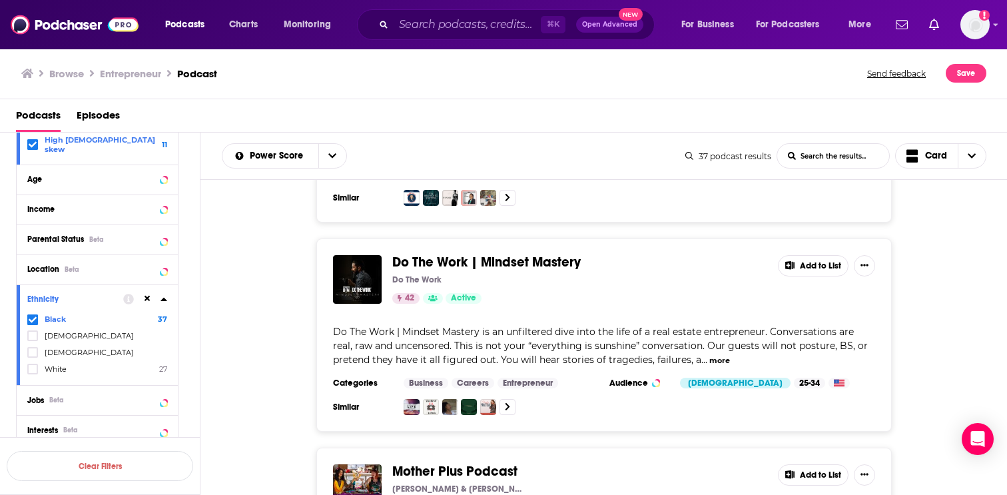
scroll to position [3292, 0]
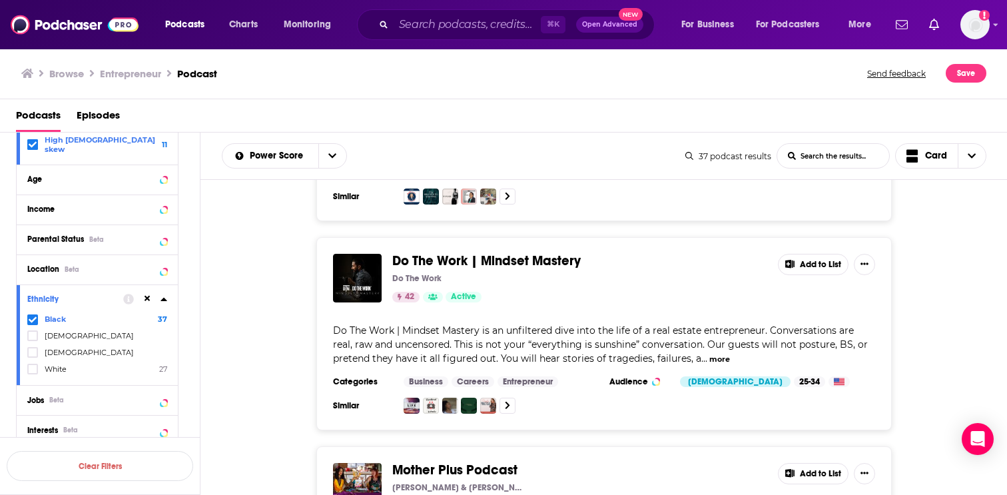
click at [30, 317] on icon at bounding box center [33, 320] width 8 height 6
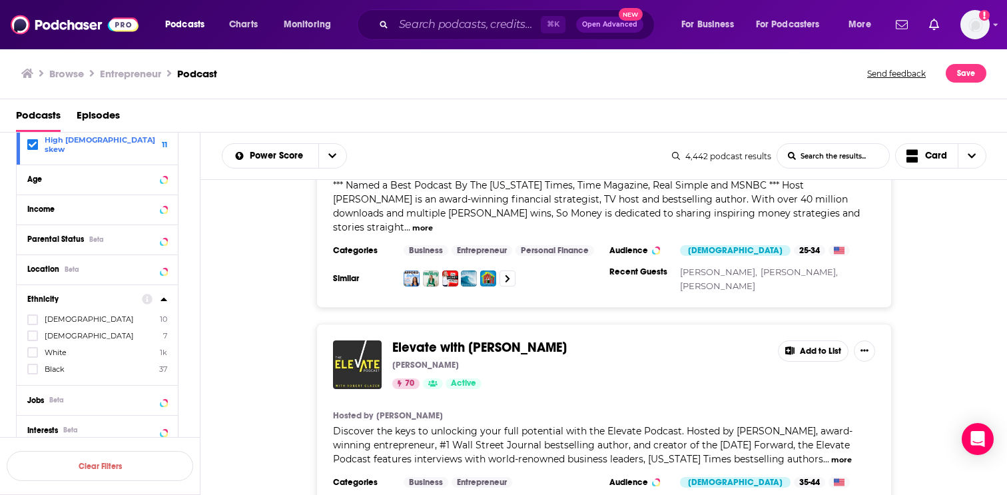
scroll to position [3194, 0]
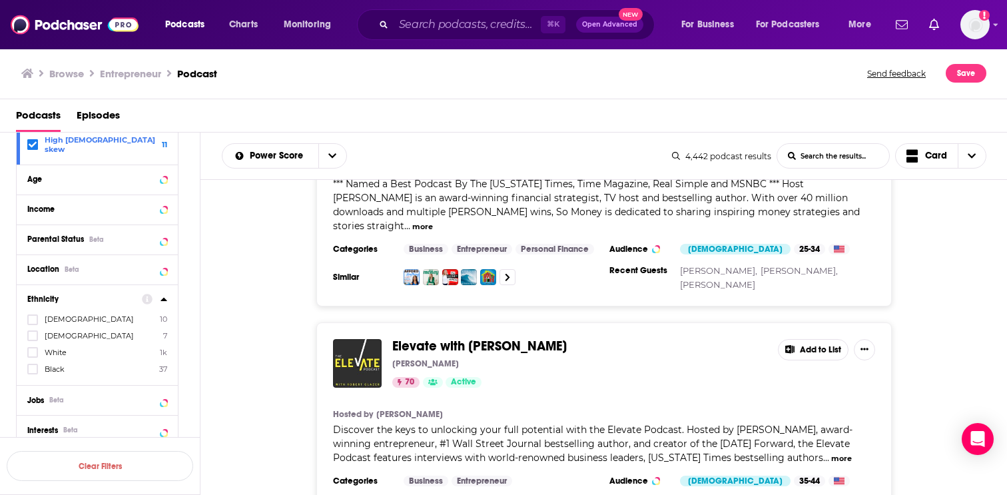
click at [832, 453] on button "more" at bounding box center [842, 458] width 21 height 11
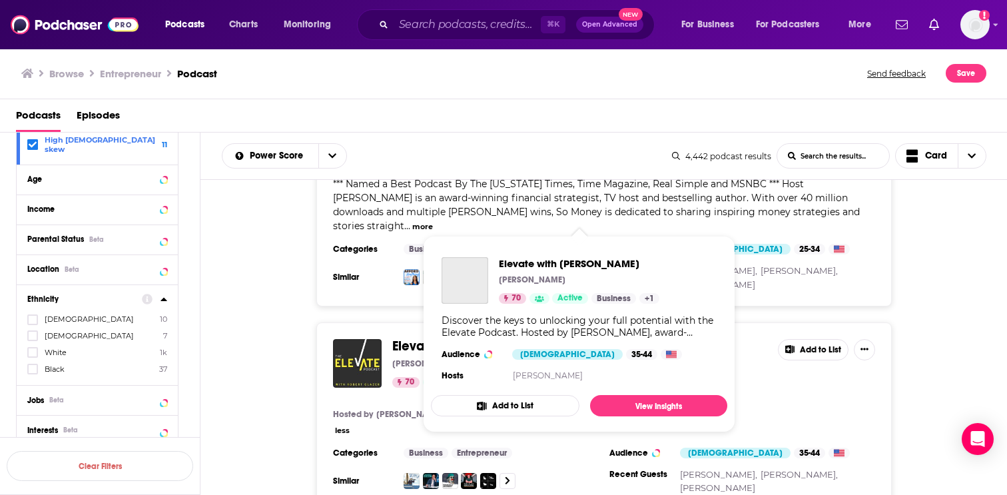
click at [439, 338] on span "Elevate with [PERSON_NAME]" at bounding box center [479, 346] width 175 height 17
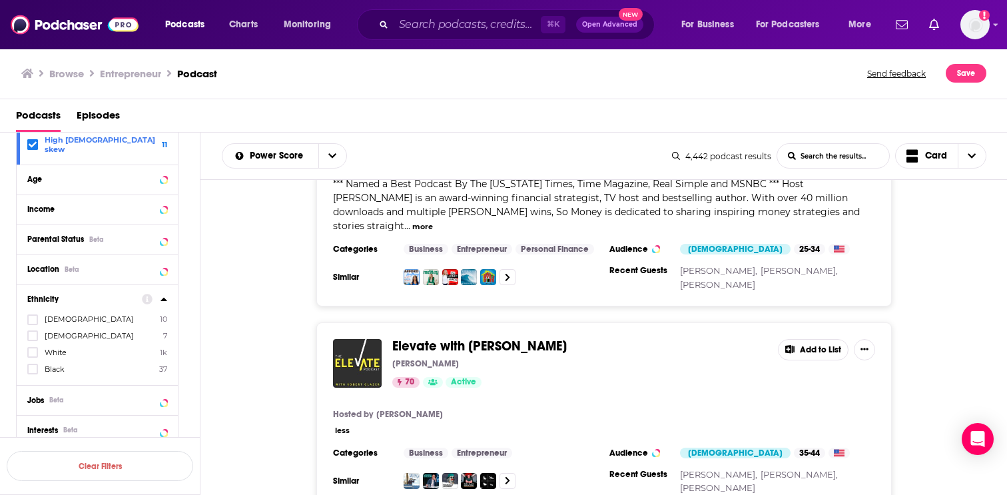
click at [826, 339] on button "Add to List" at bounding box center [813, 349] width 71 height 21
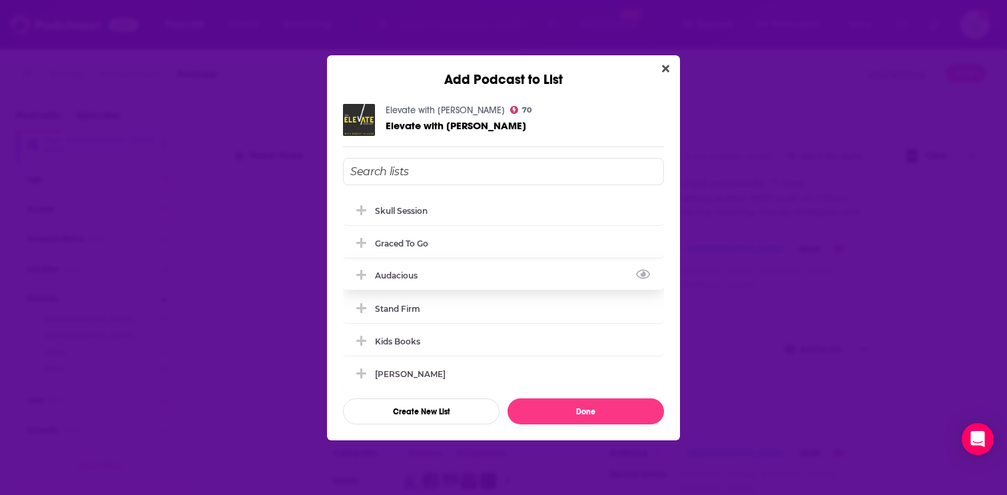
click at [480, 265] on div "Audacious" at bounding box center [503, 275] width 321 height 29
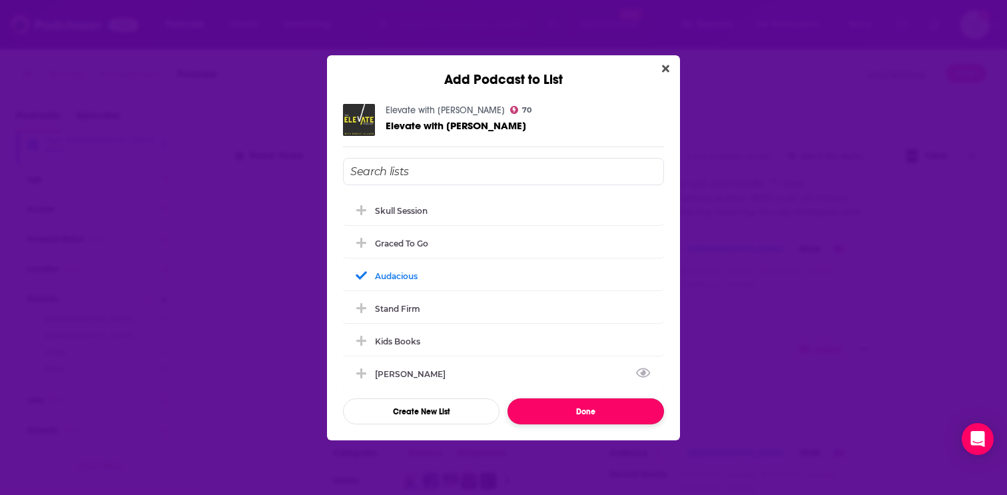
click at [573, 404] on button "Done" at bounding box center [586, 411] width 157 height 26
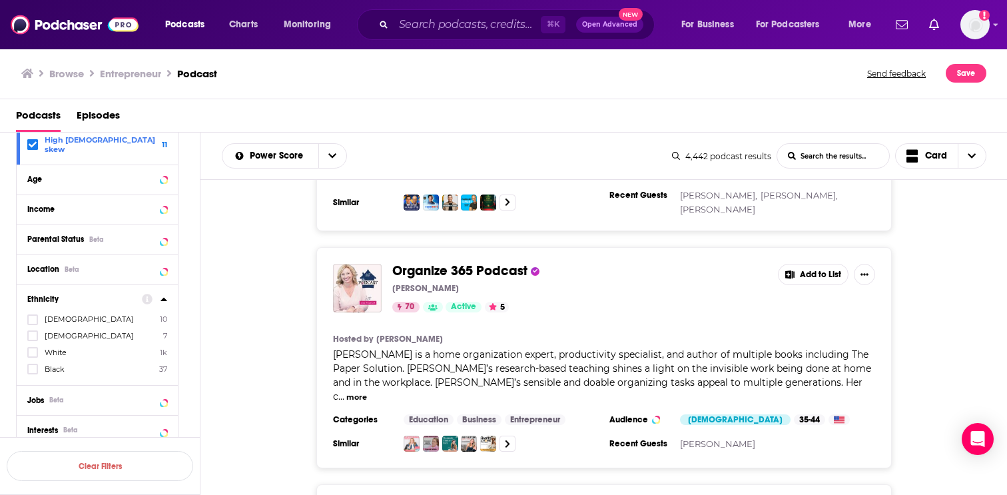
scroll to position [3715, 0]
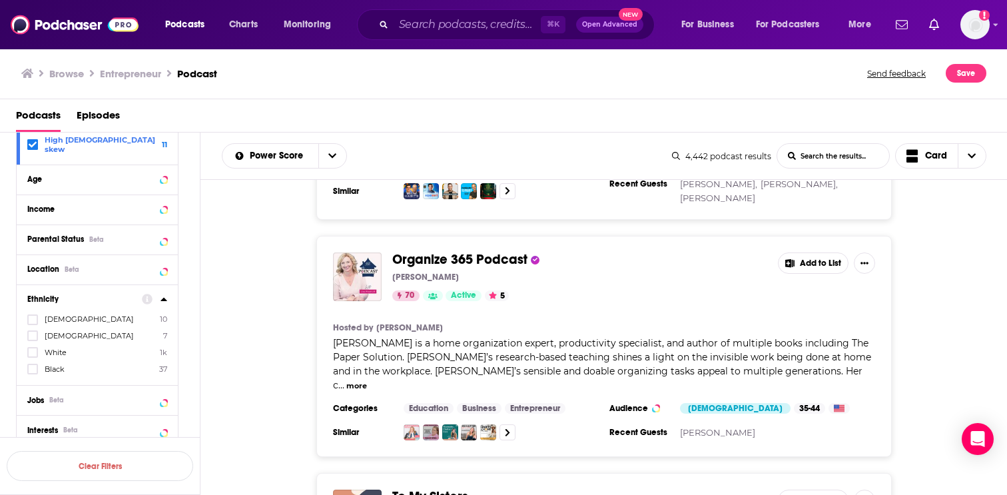
click at [822, 490] on button "Add to List" at bounding box center [813, 500] width 71 height 21
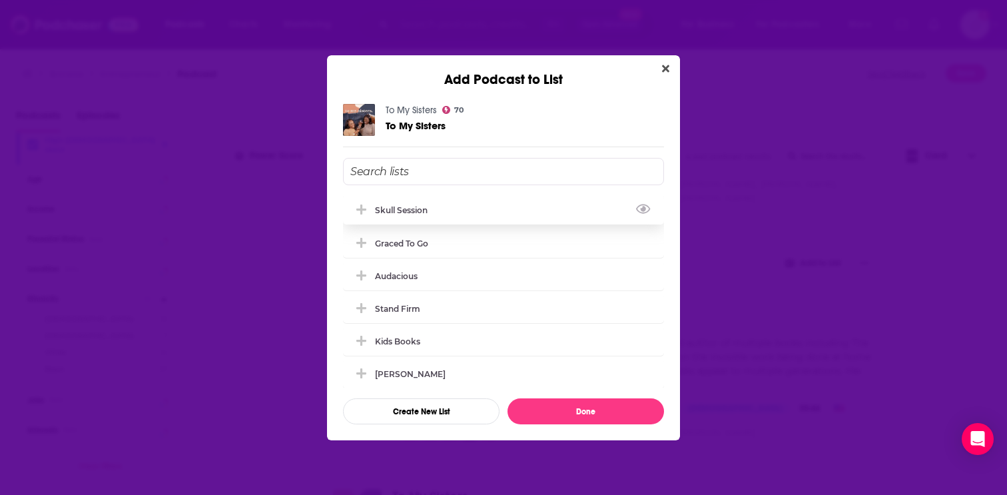
click at [462, 209] on div "Skull Session" at bounding box center [503, 209] width 321 height 29
click at [462, 260] on div "Skull Session Graced To Go Audacious Stand Firm Kids Books Ginger Stache when t…" at bounding box center [503, 292] width 321 height 192
click at [475, 269] on div "Audacious" at bounding box center [503, 275] width 321 height 29
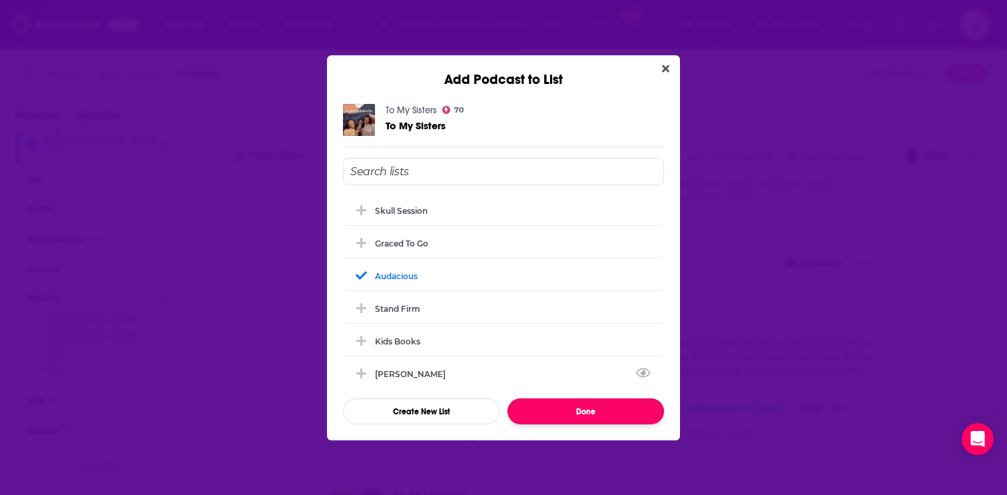
click at [552, 416] on button "Done" at bounding box center [586, 411] width 157 height 26
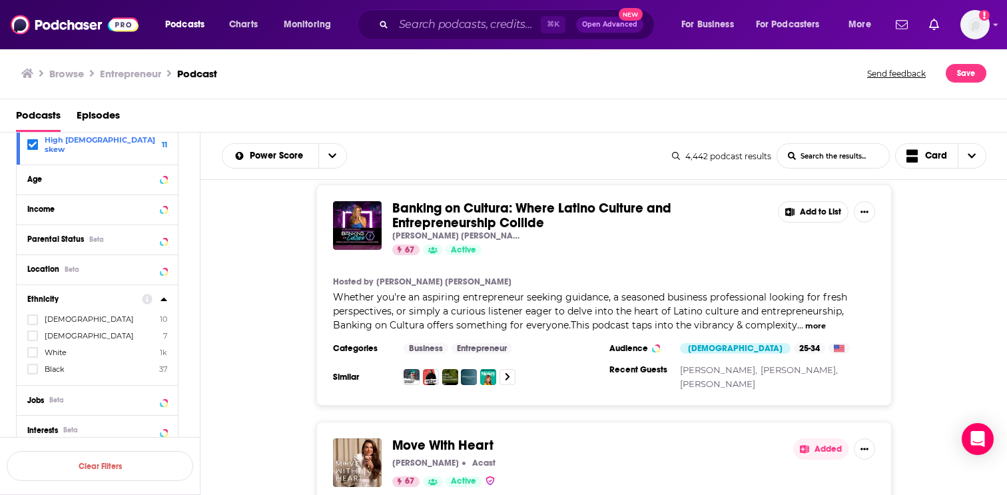
scroll to position [5411, 0]
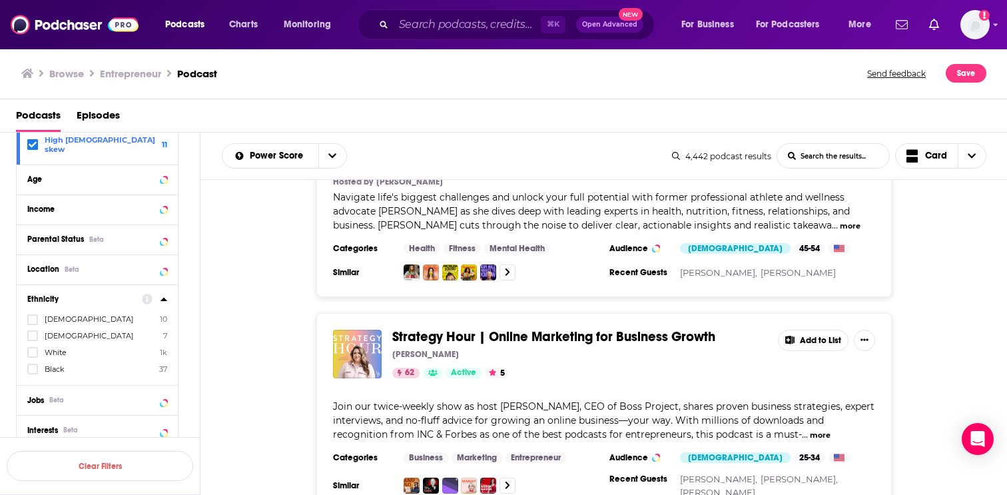
scroll to position [10931, 0]
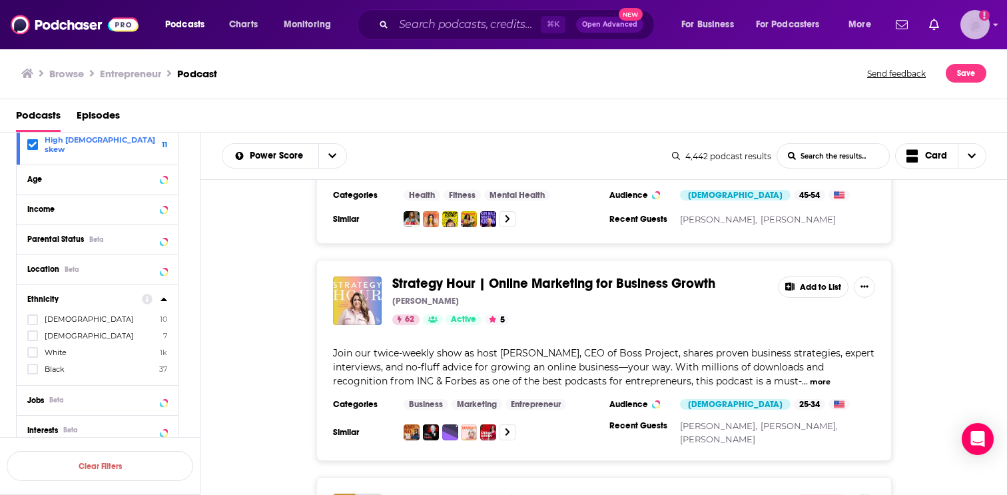
click at [972, 29] on img "Logged in as EllaRoseMurphy" at bounding box center [975, 24] width 29 height 29
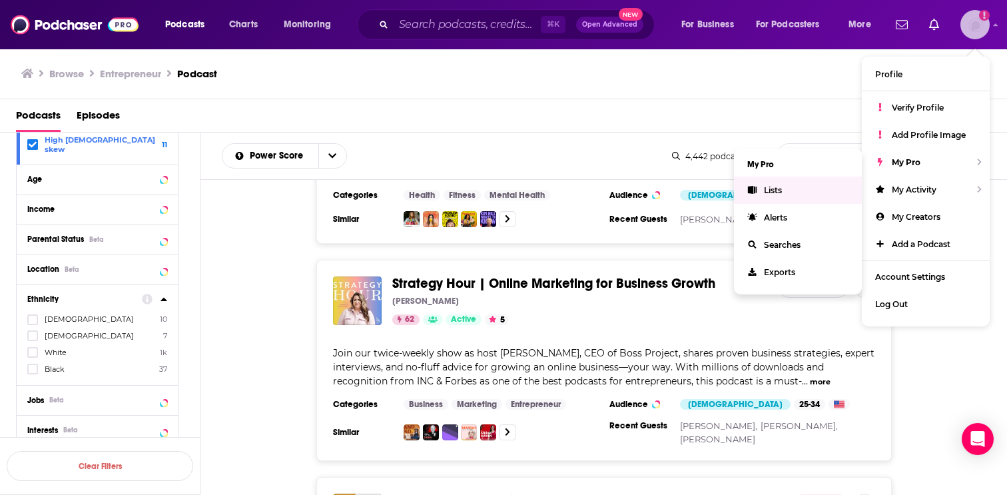
click at [798, 187] on link "Lists" at bounding box center [798, 190] width 128 height 27
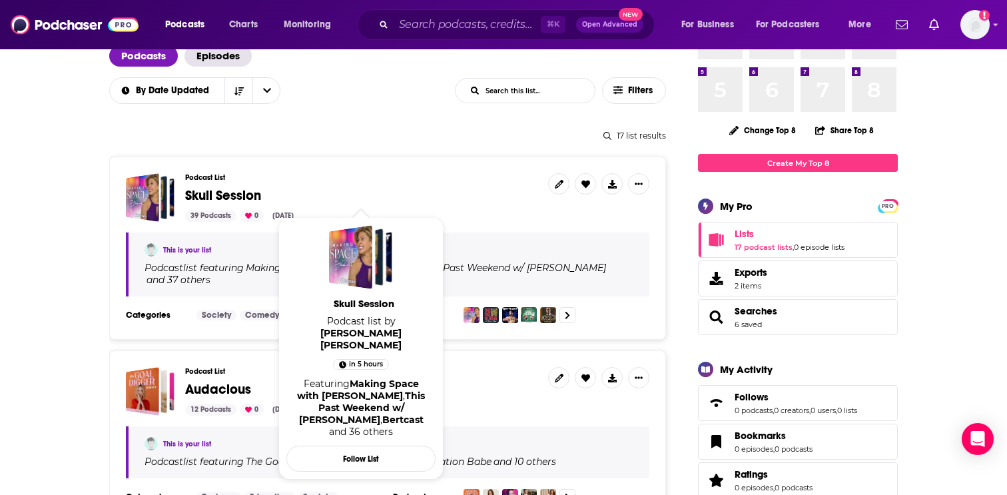
scroll to position [99, 0]
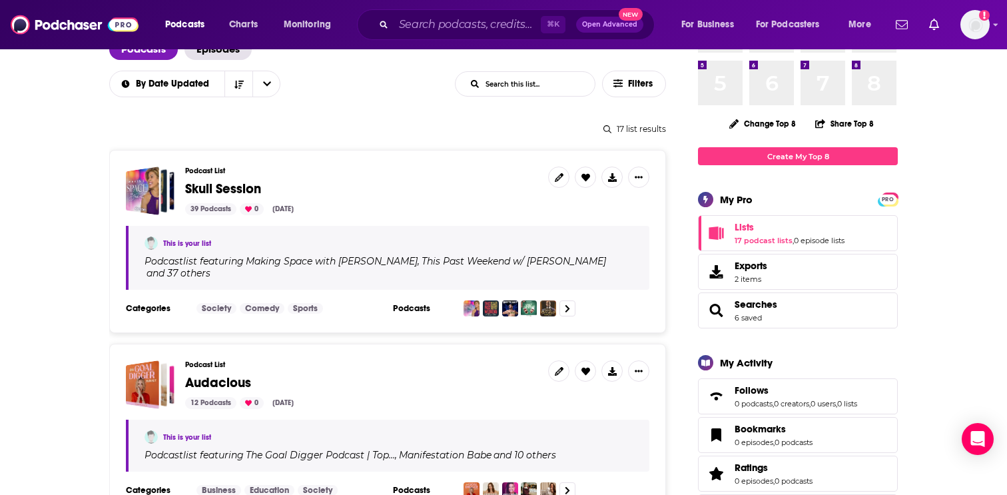
click at [228, 361] on div "Podcast List Audacious 12 Podcasts 0 Aug 11, 2025" at bounding box center [361, 384] width 352 height 49
click at [229, 374] on span "Audacious" at bounding box center [218, 382] width 66 height 17
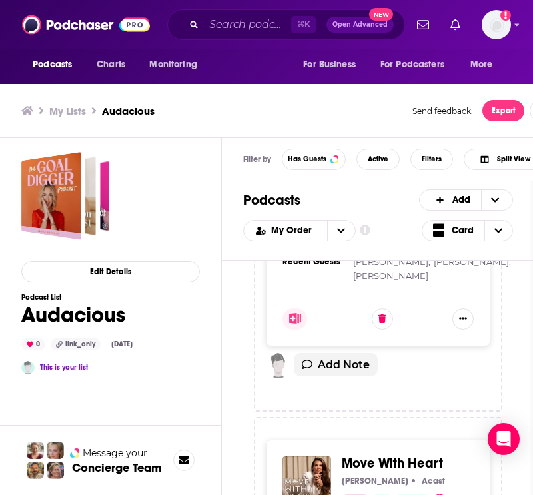
scroll to position [1718, 0]
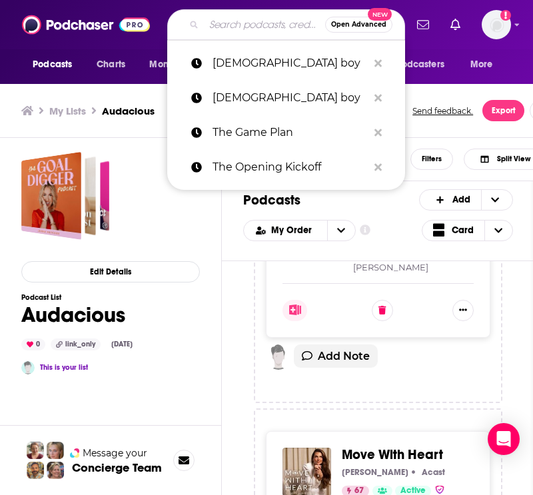
click at [263, 24] on input "Search podcasts, credits, & more..." at bounding box center [264, 24] width 121 height 21
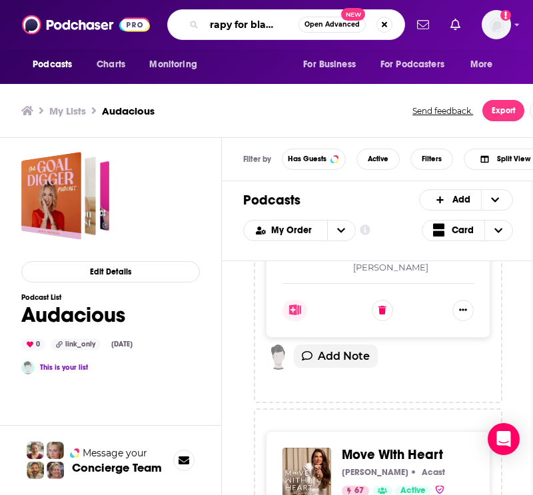
scroll to position [0, 24]
type input "therapy for black girls"
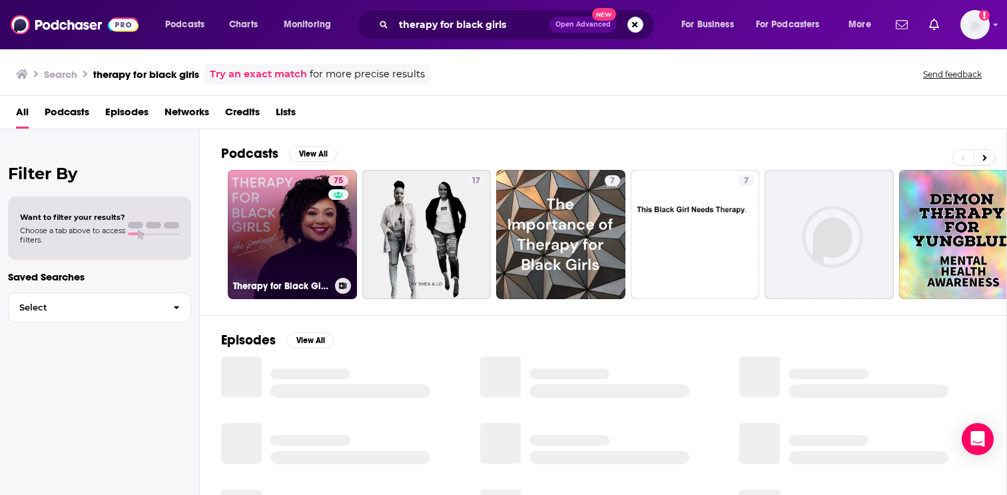
click at [315, 211] on link "75 Therapy for Black Girls" at bounding box center [292, 234] width 129 height 129
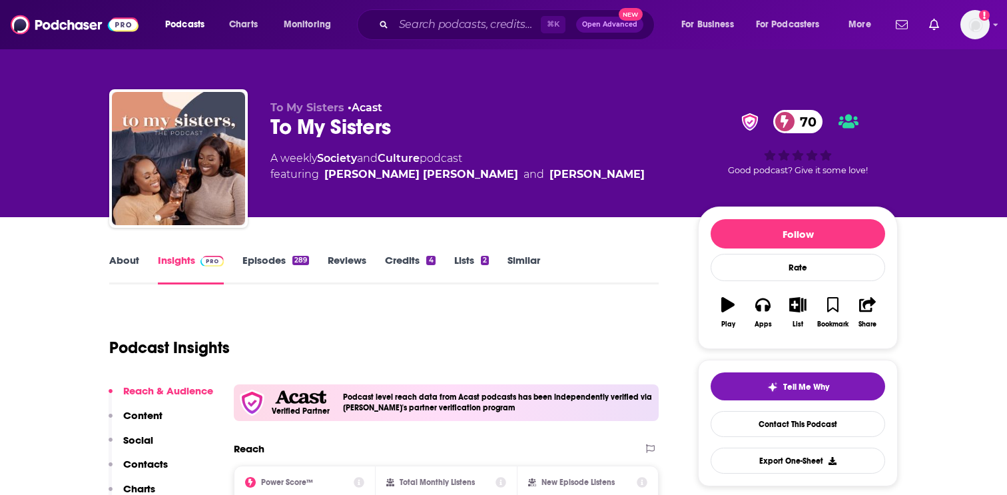
click at [124, 279] on link "About" at bounding box center [124, 269] width 30 height 31
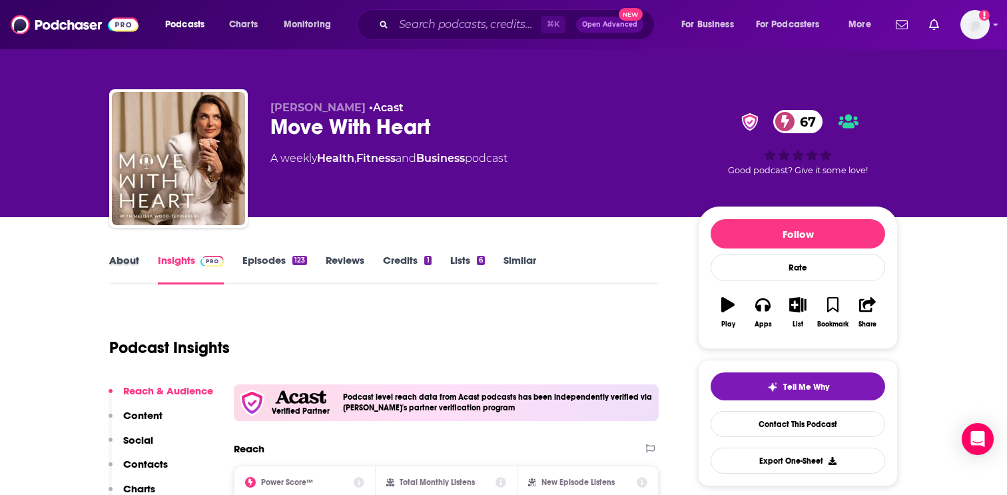
click at [147, 263] on div "About" at bounding box center [133, 269] width 49 height 31
click at [135, 256] on link "About" at bounding box center [124, 269] width 30 height 31
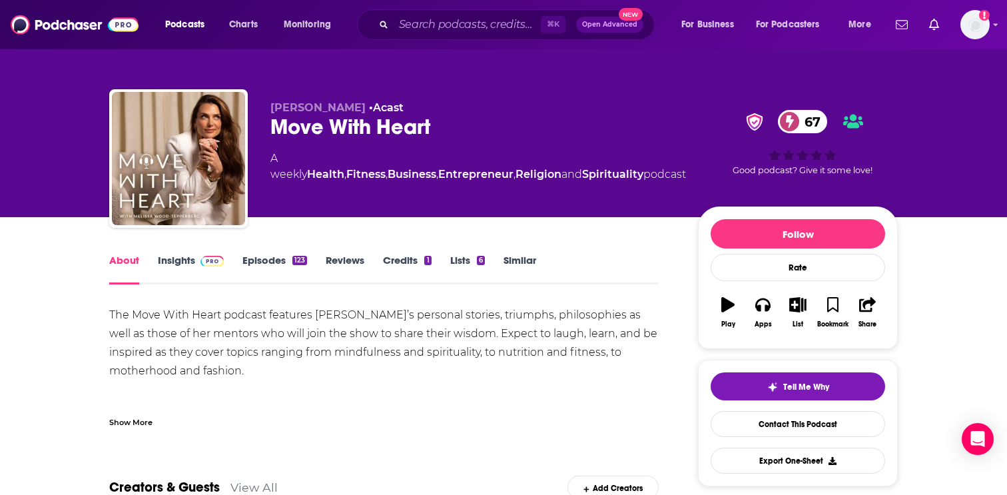
click at [151, 415] on div "Show More" at bounding box center [130, 421] width 43 height 13
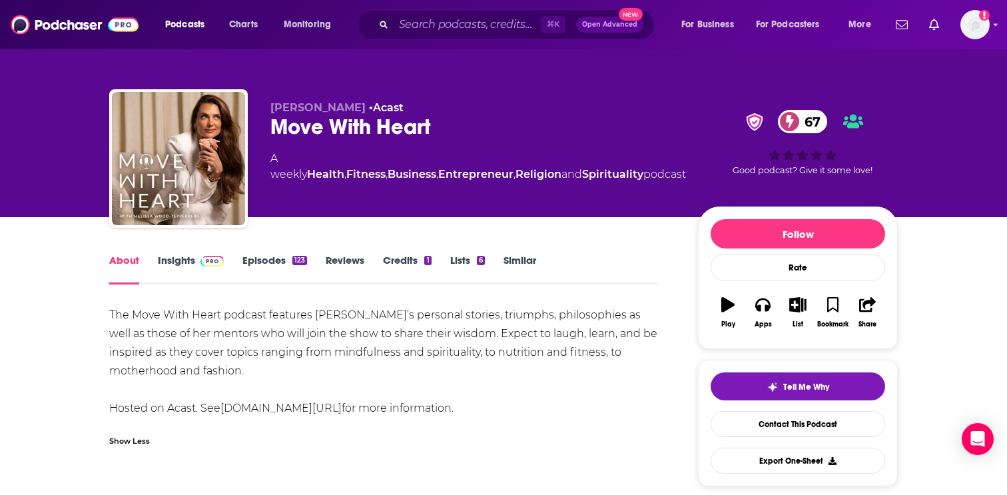
click at [254, 255] on link "Episodes 123" at bounding box center [275, 269] width 65 height 31
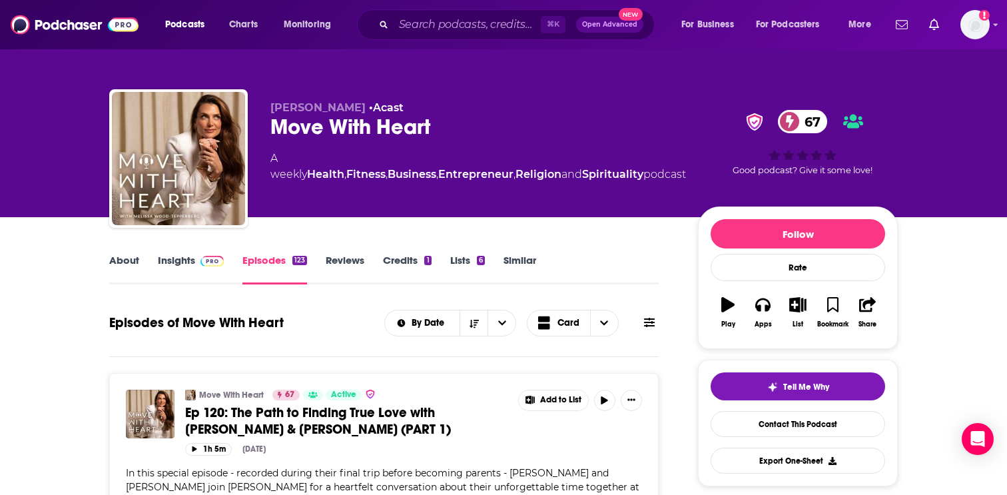
click at [205, 268] on link "Insights" at bounding box center [191, 269] width 66 height 31
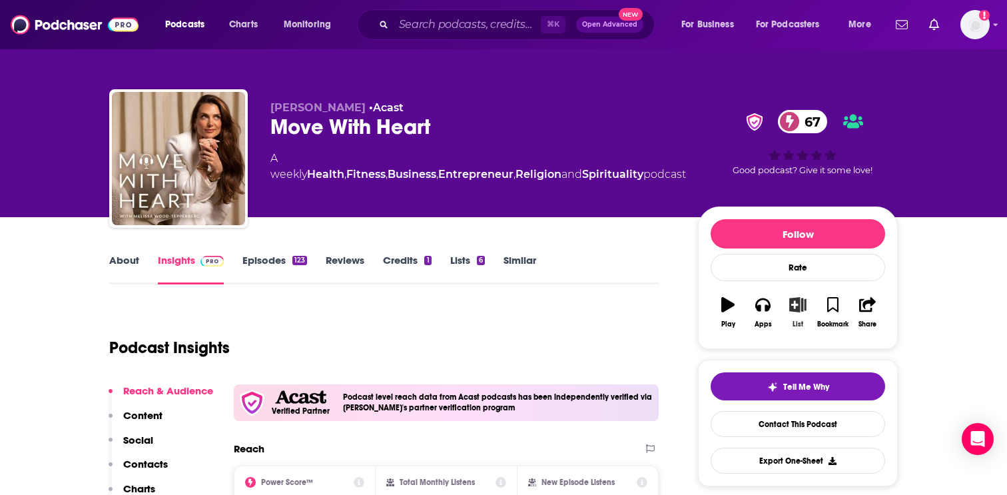
click at [796, 311] on icon "button" at bounding box center [798, 304] width 17 height 15
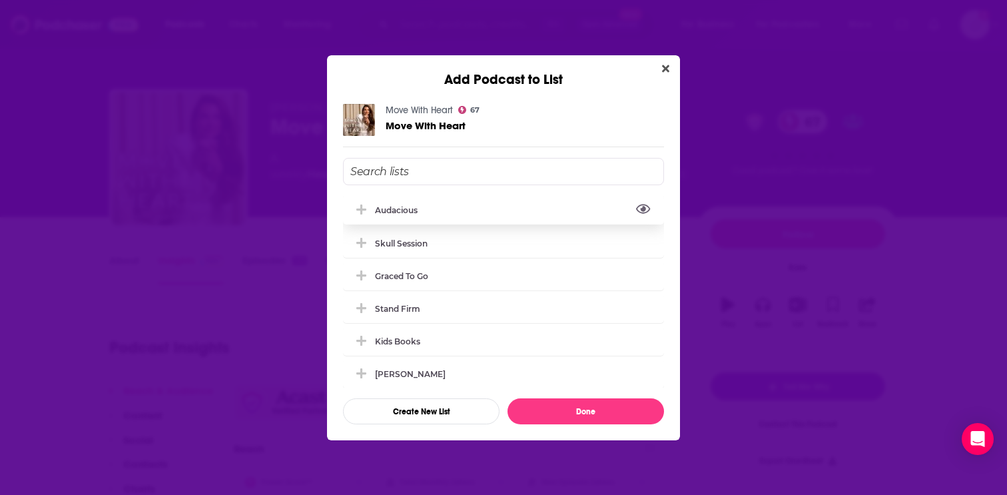
click at [421, 213] on div "Audacious" at bounding box center [400, 210] width 51 height 10
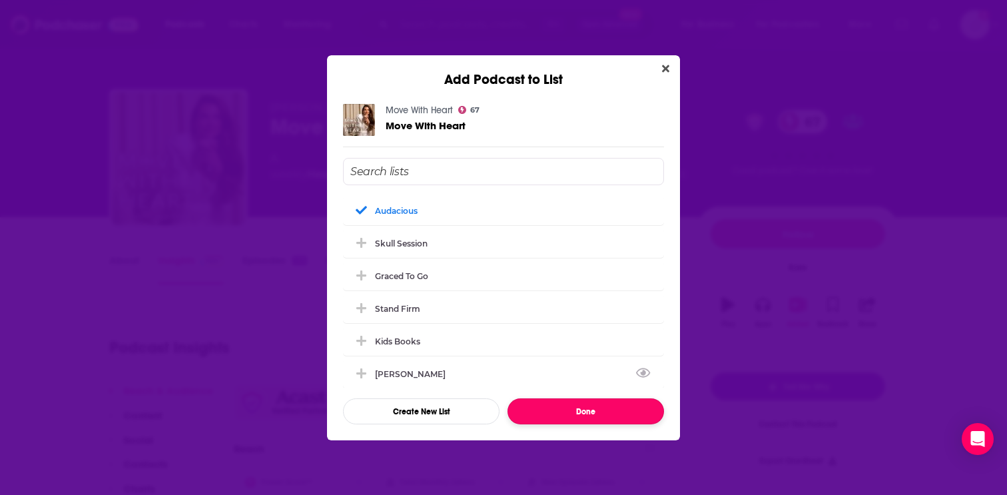
click at [603, 416] on button "Done" at bounding box center [586, 411] width 157 height 26
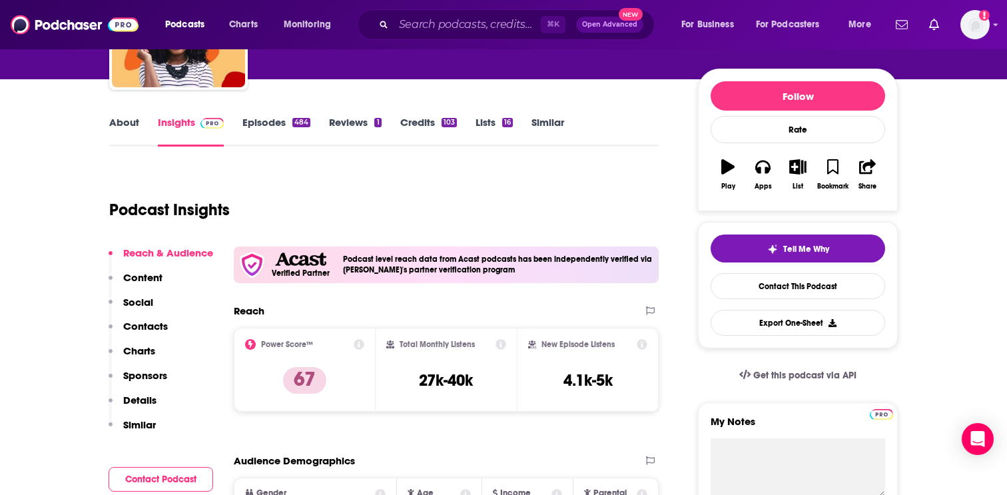
scroll to position [63, 0]
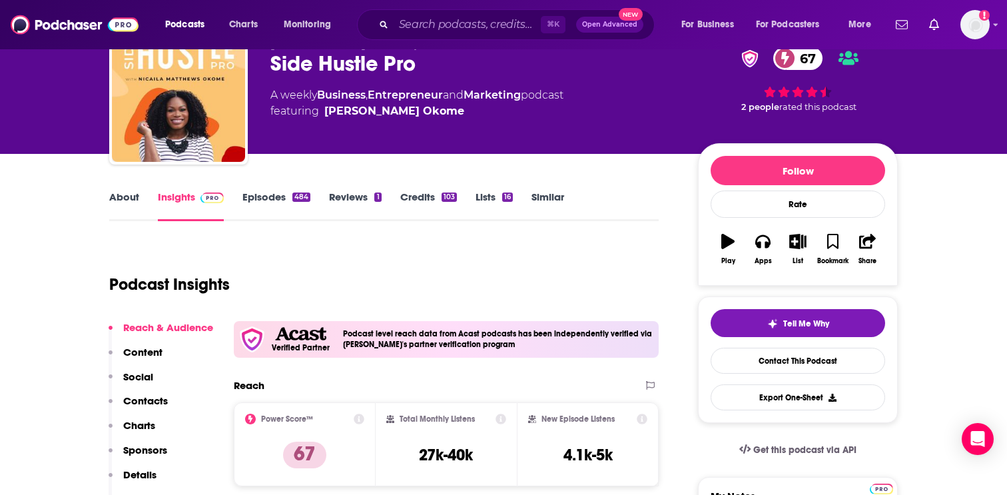
click at [133, 195] on link "About" at bounding box center [124, 206] width 30 height 31
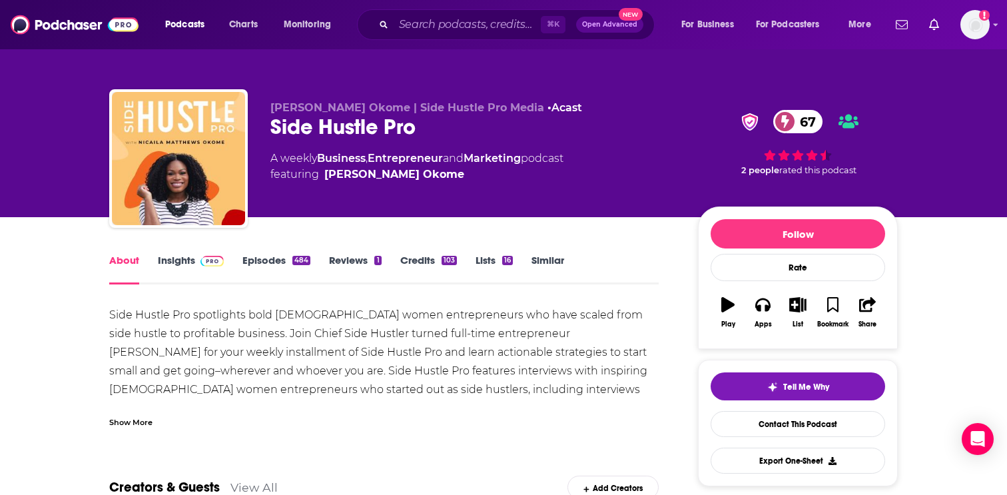
click at [150, 426] on div "Show More" at bounding box center [130, 421] width 43 height 13
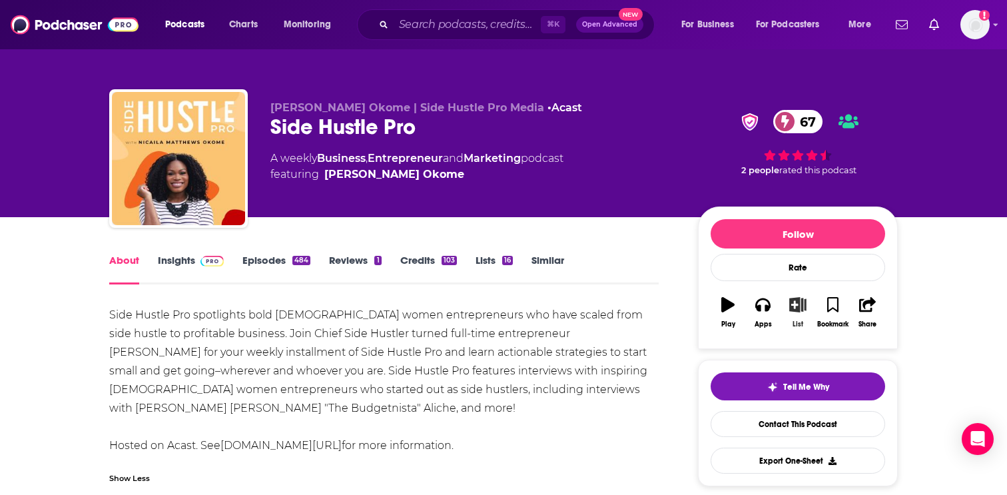
click at [800, 303] on icon "button" at bounding box center [798, 304] width 17 height 15
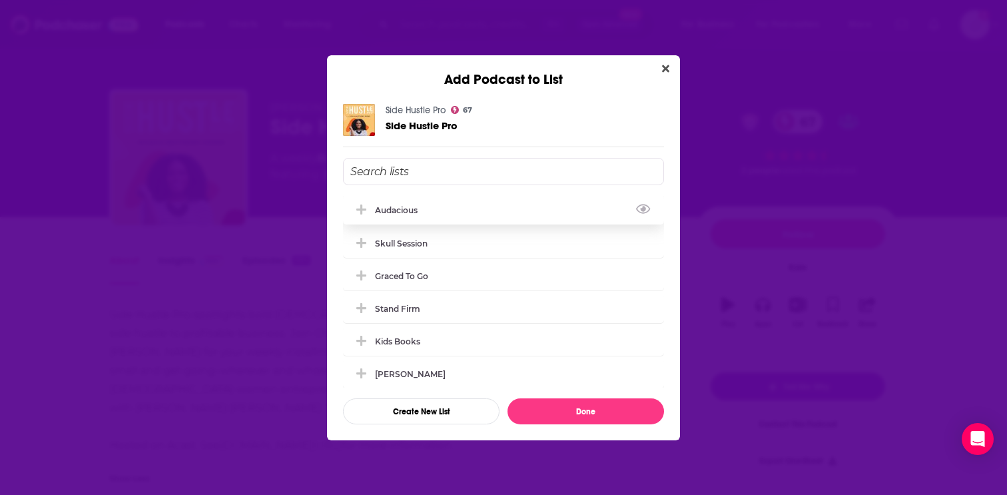
click at [462, 211] on div "Audacious" at bounding box center [503, 209] width 321 height 29
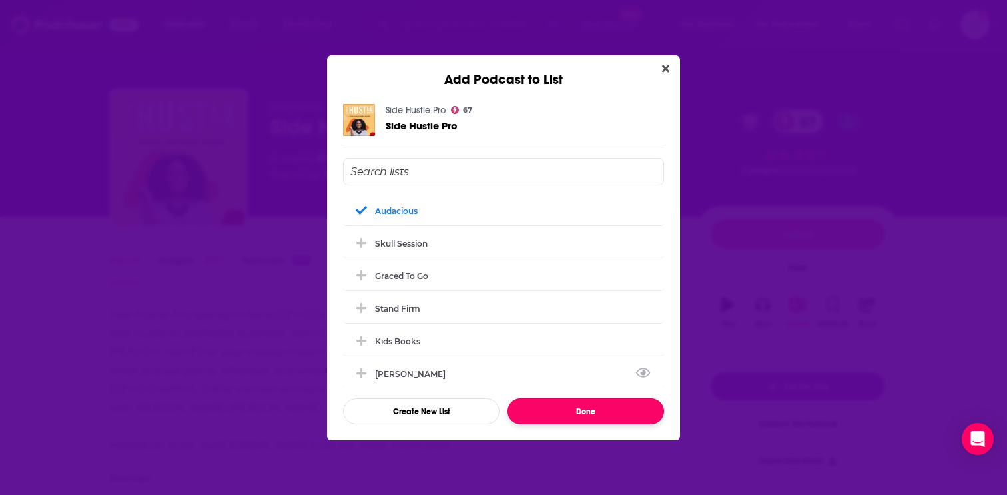
click at [568, 407] on button "Done" at bounding box center [586, 411] width 157 height 26
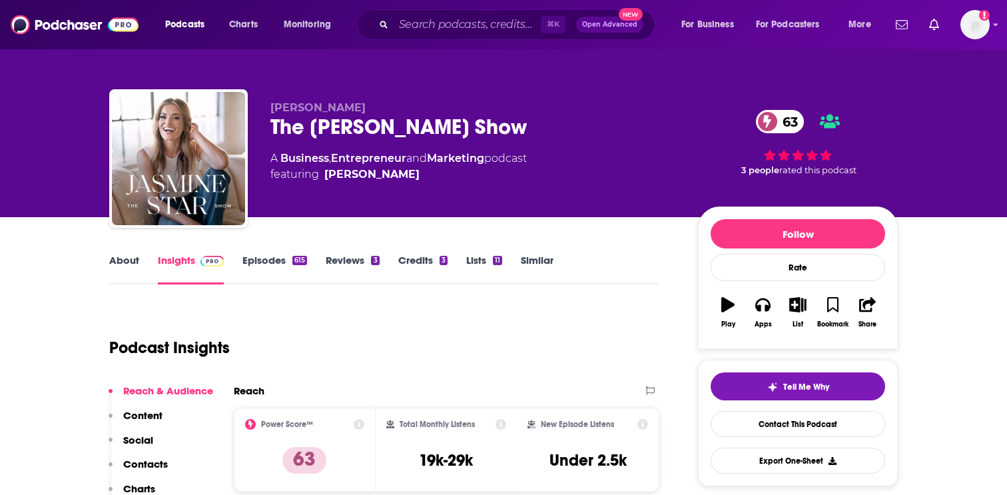
click at [267, 258] on link "Episodes 615" at bounding box center [275, 269] width 65 height 31
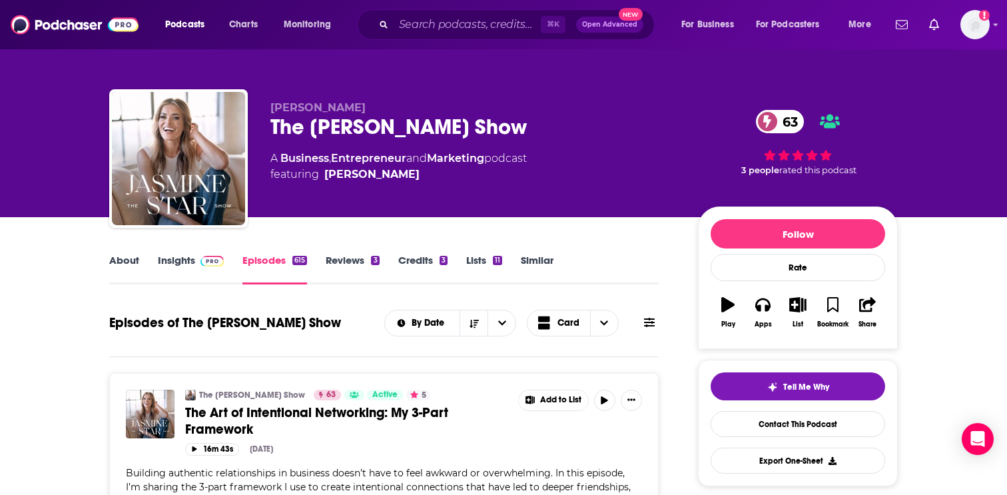
click at [222, 259] on img at bounding box center [212, 261] width 23 height 11
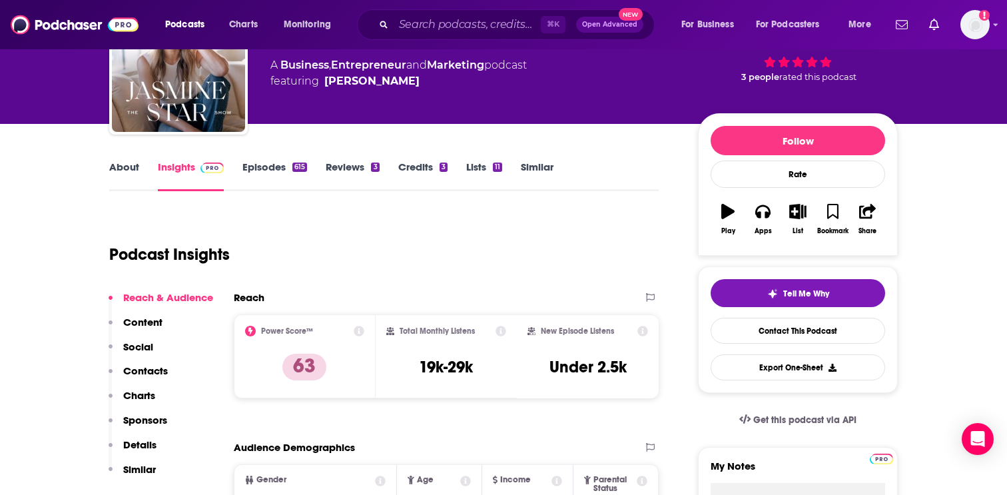
scroll to position [79, 0]
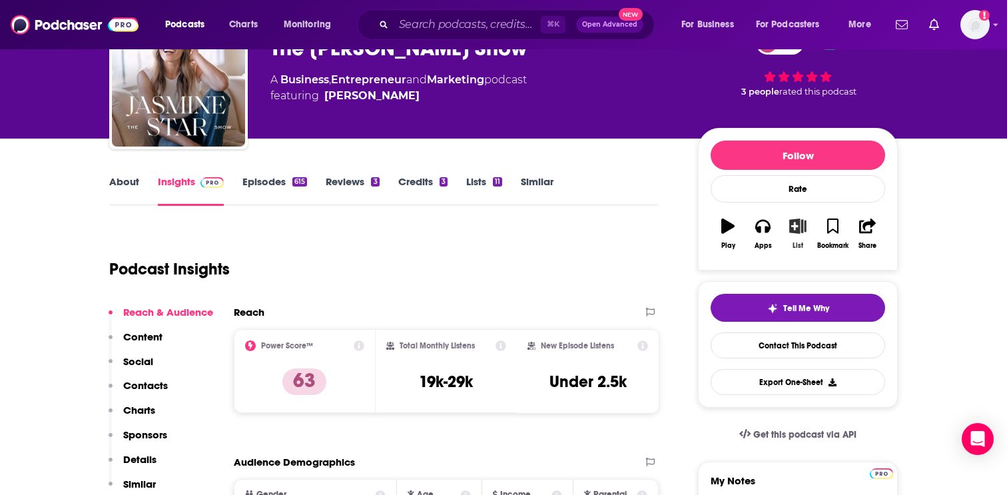
click at [798, 223] on icon "button" at bounding box center [798, 226] width 17 height 15
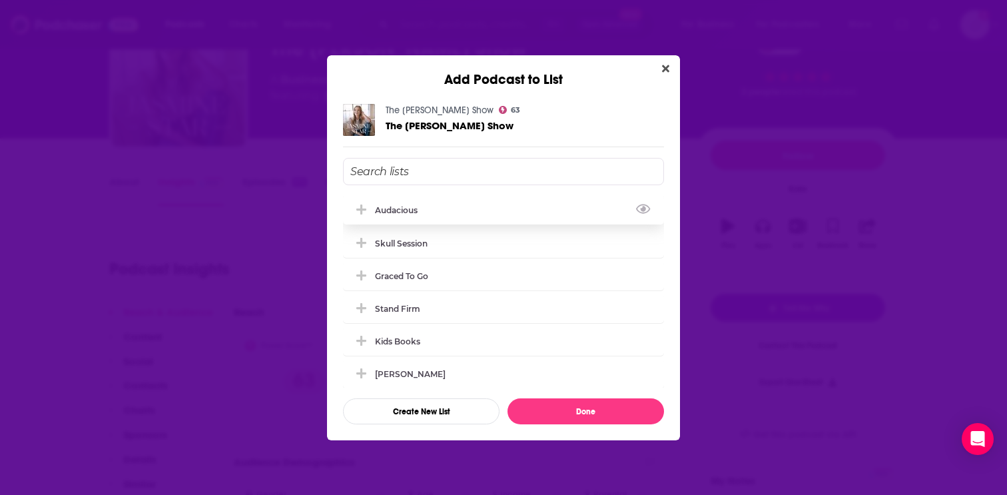
click at [577, 213] on div "Audacious" at bounding box center [503, 209] width 321 height 29
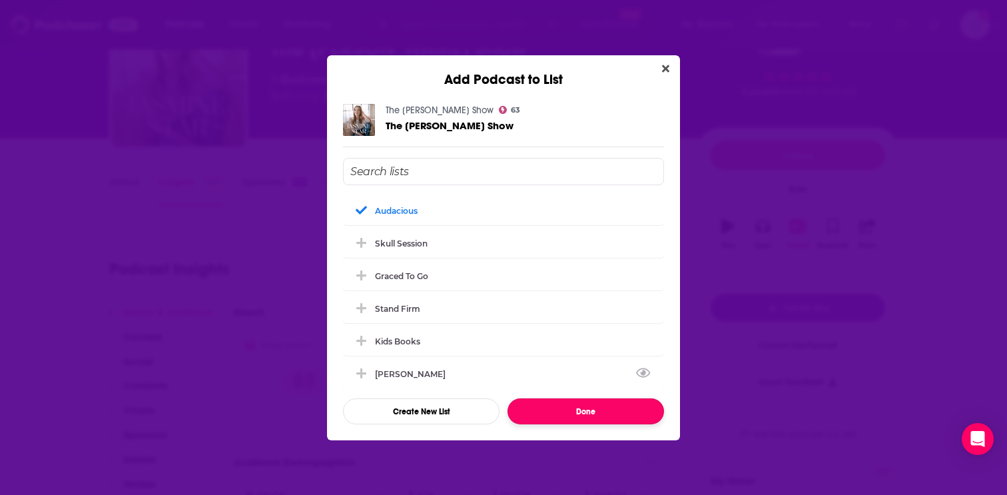
click at [569, 414] on button "Done" at bounding box center [586, 411] width 157 height 26
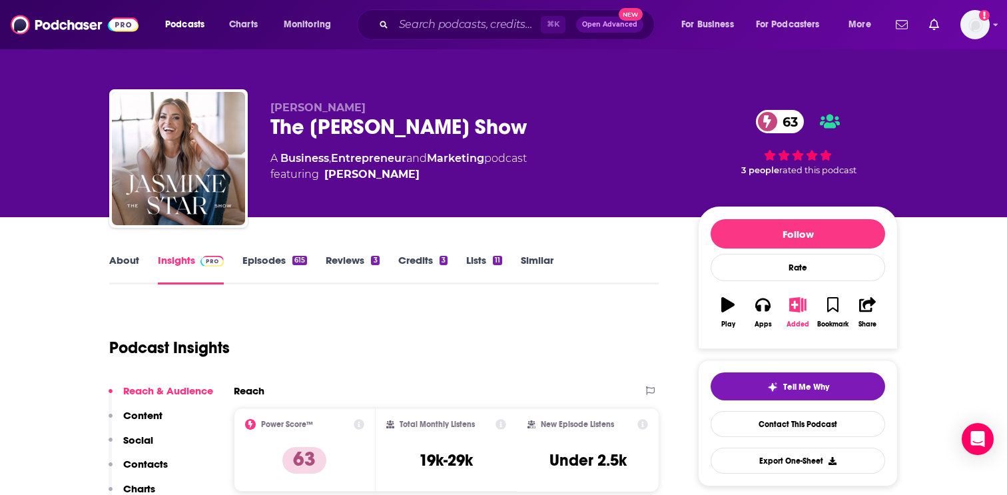
scroll to position [79, 0]
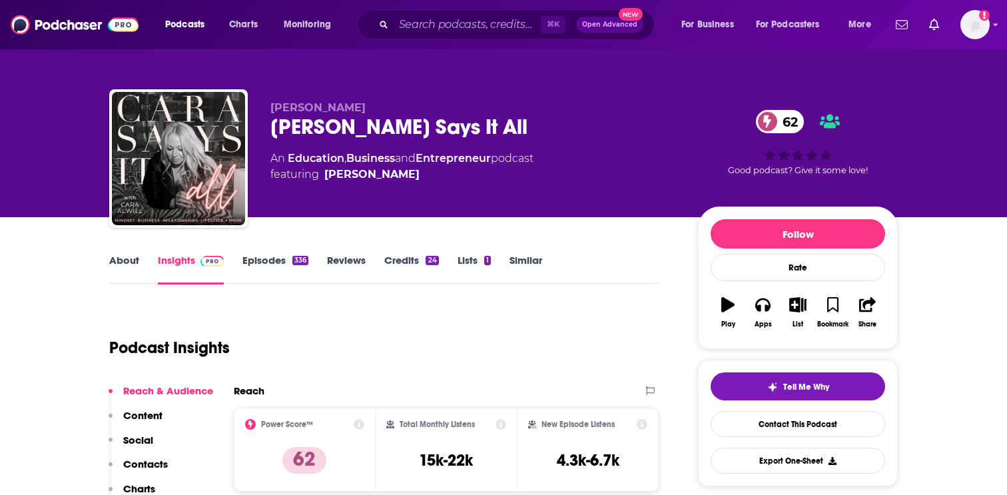
click at [120, 260] on link "About" at bounding box center [124, 269] width 30 height 31
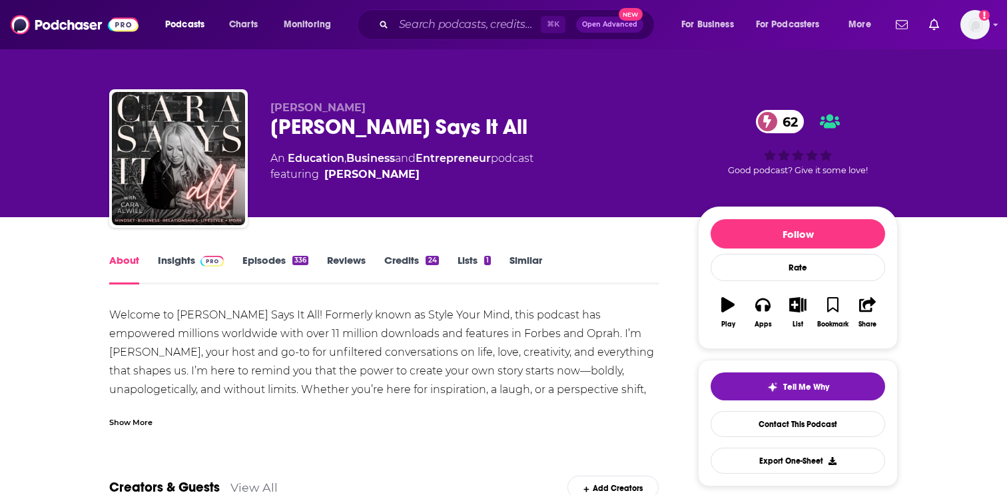
click at [153, 406] on div "Show More" at bounding box center [384, 417] width 550 height 23
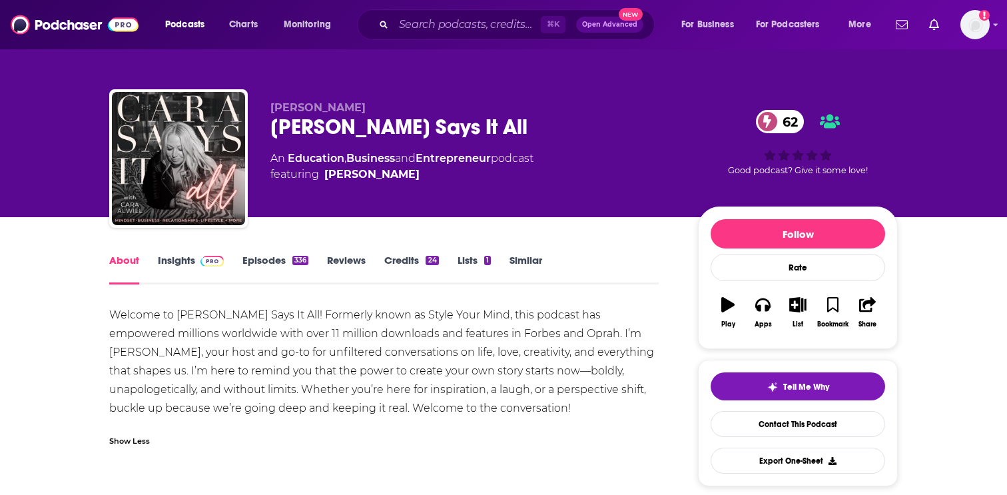
click at [213, 267] on link "Insights" at bounding box center [191, 269] width 66 height 31
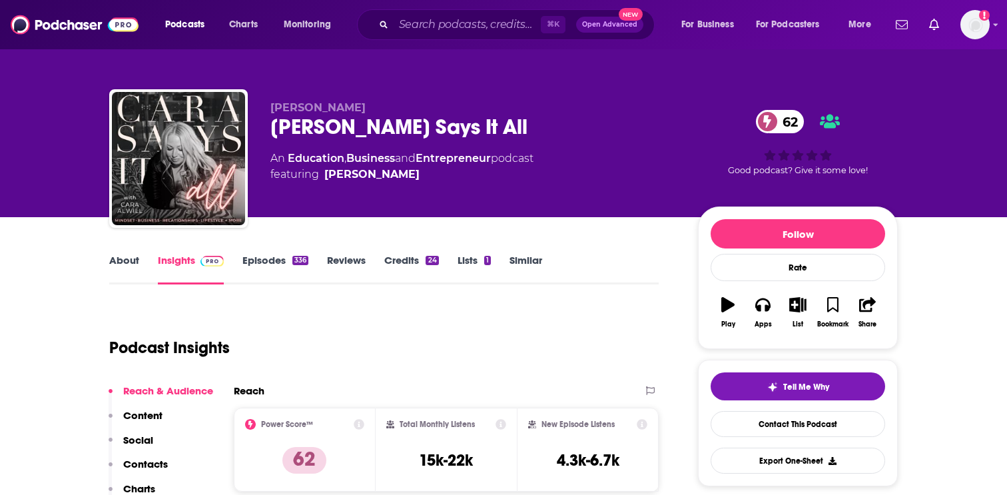
click at [285, 261] on link "Episodes 336" at bounding box center [276, 269] width 66 height 31
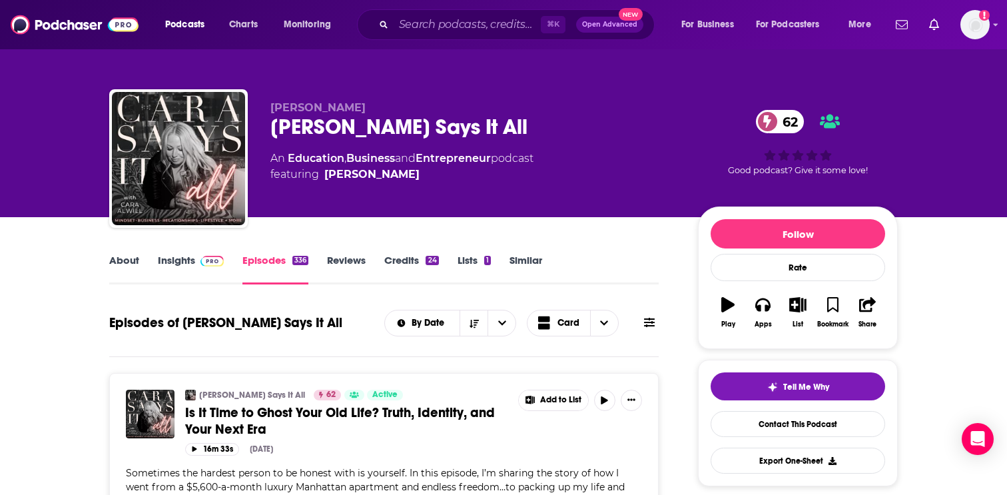
click at [218, 280] on link "Insights" at bounding box center [191, 269] width 66 height 31
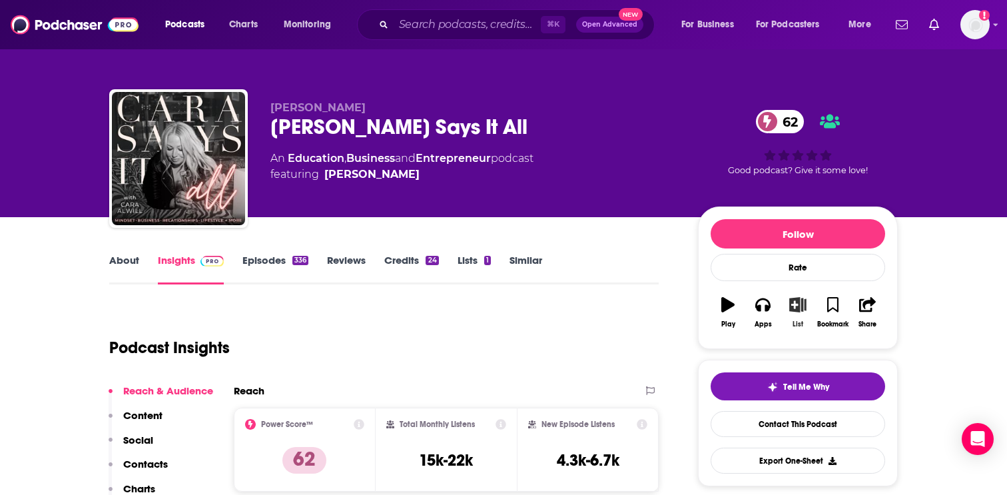
click at [802, 309] on icon "button" at bounding box center [798, 304] width 17 height 15
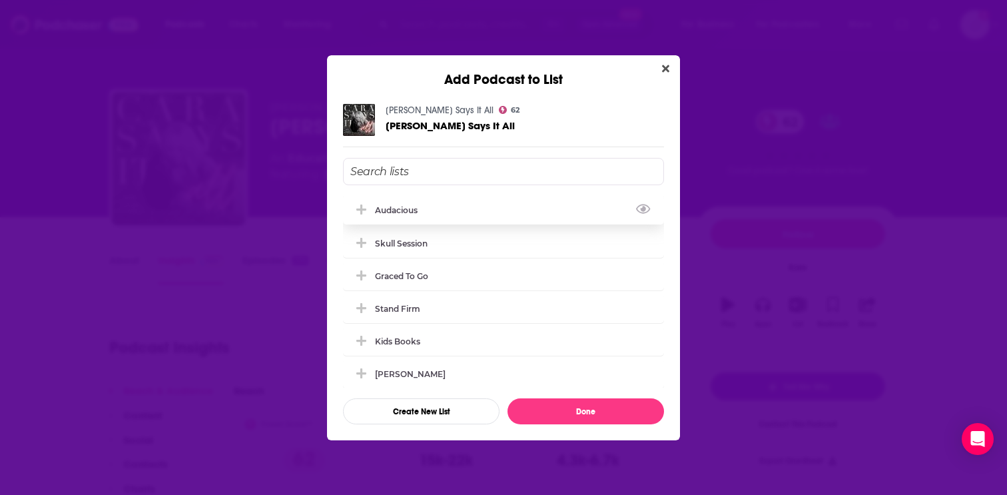
click at [462, 209] on div "Audacious" at bounding box center [503, 209] width 321 height 29
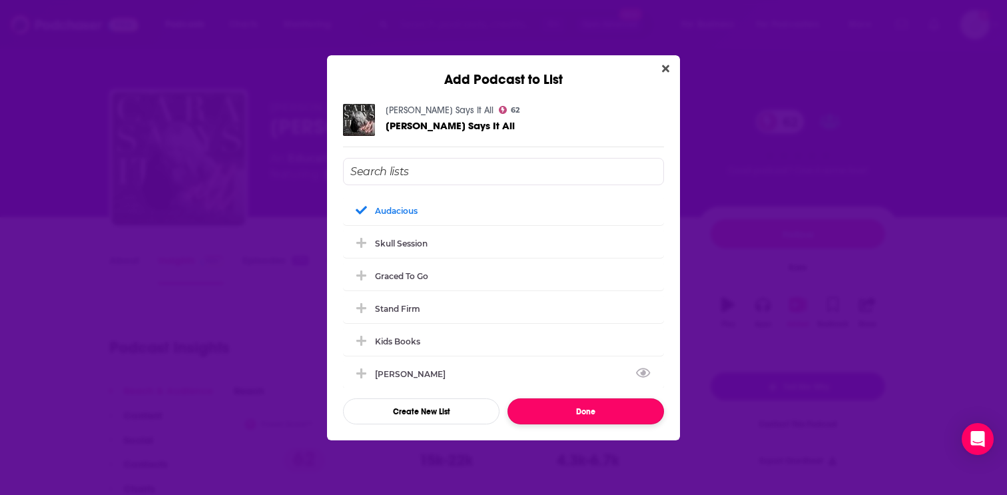
click at [574, 418] on button "Done" at bounding box center [586, 411] width 157 height 26
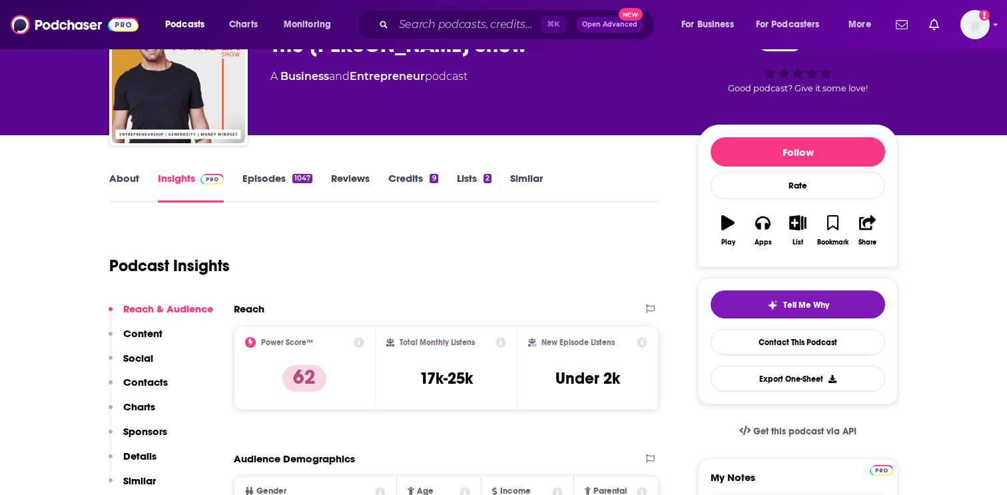
scroll to position [85, 0]
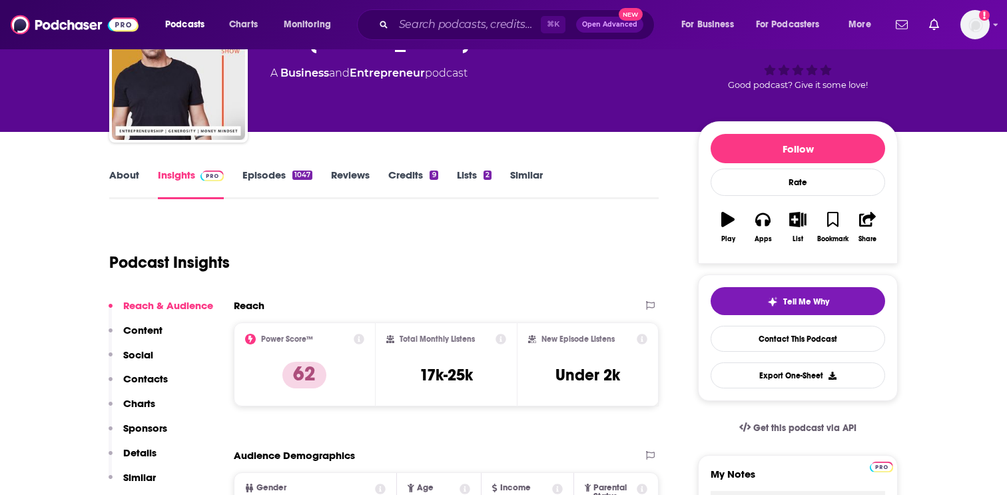
click at [293, 171] on div "1047" at bounding box center [303, 175] width 20 height 9
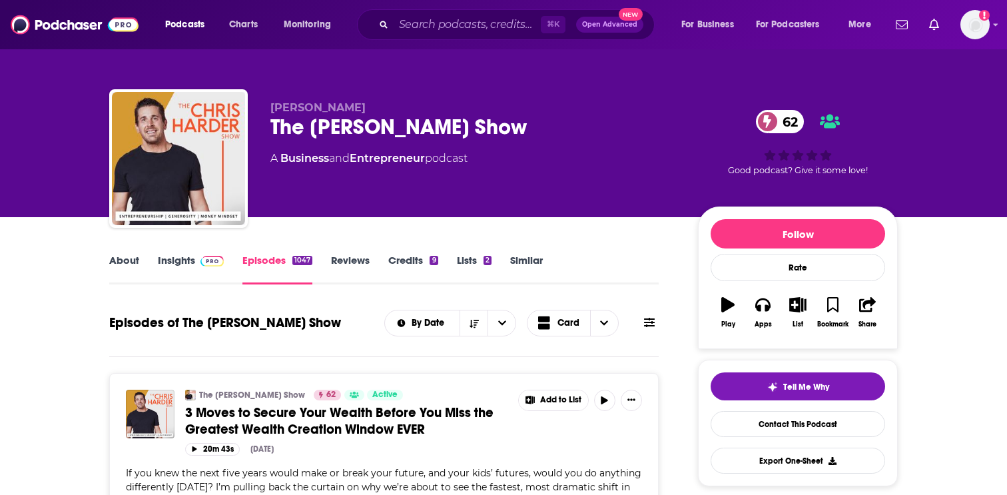
click at [201, 273] on link "Insights" at bounding box center [191, 269] width 66 height 31
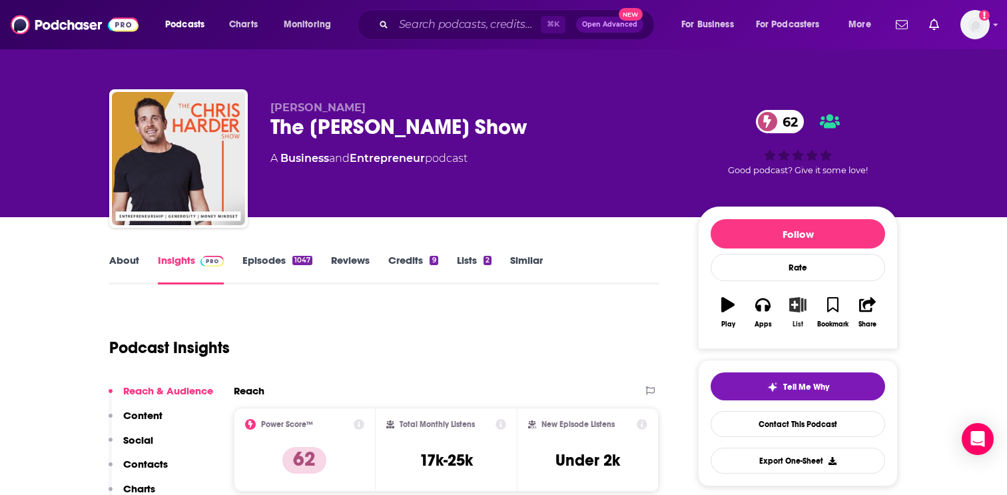
click at [804, 310] on icon "button" at bounding box center [798, 304] width 17 height 15
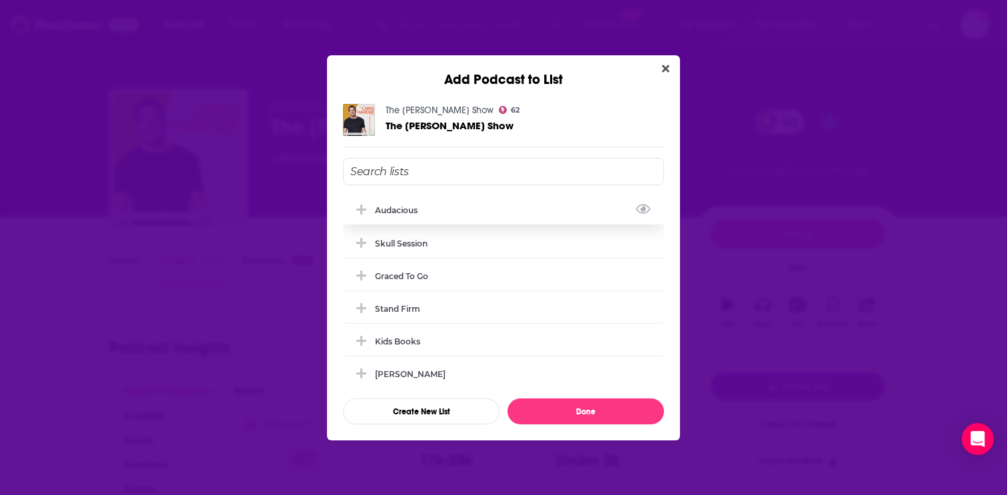
click at [482, 211] on div "Audacious" at bounding box center [503, 209] width 321 height 29
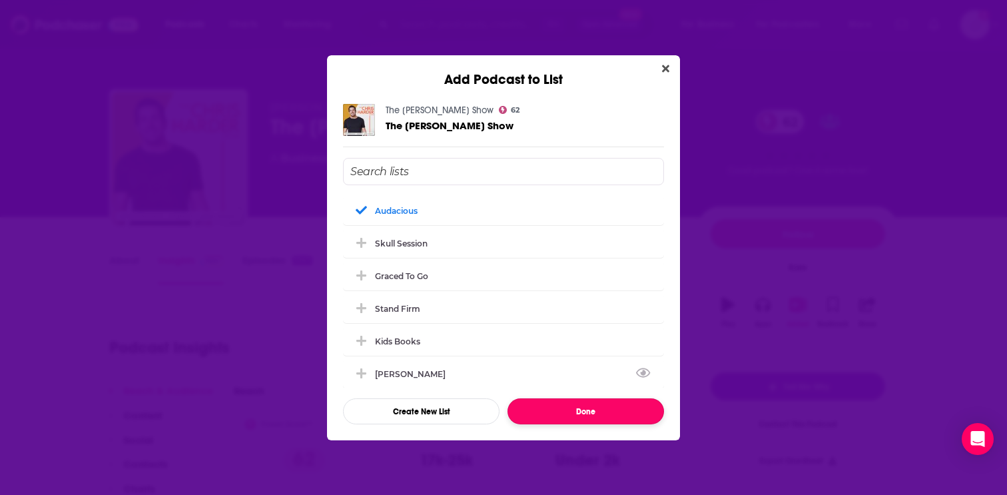
click at [573, 406] on button "Done" at bounding box center [586, 411] width 157 height 26
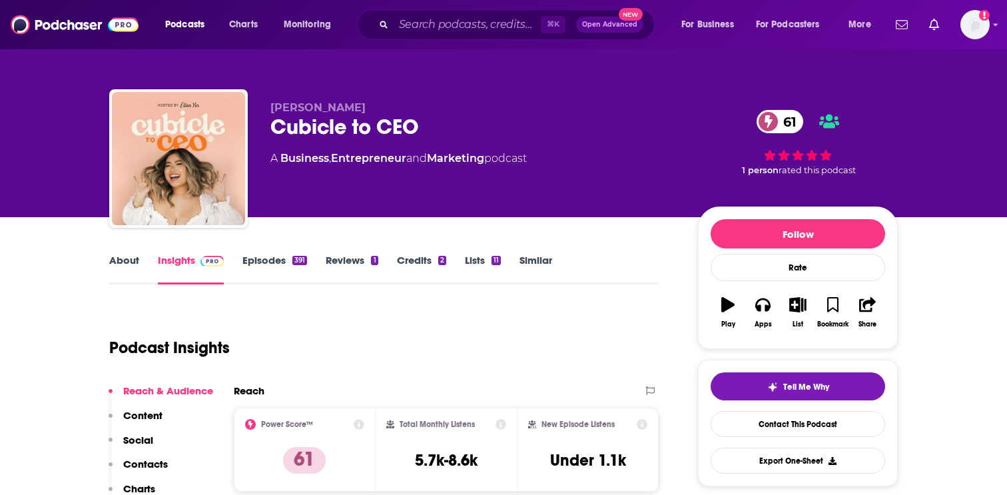
click at [261, 261] on link "Episodes 391" at bounding box center [275, 269] width 65 height 31
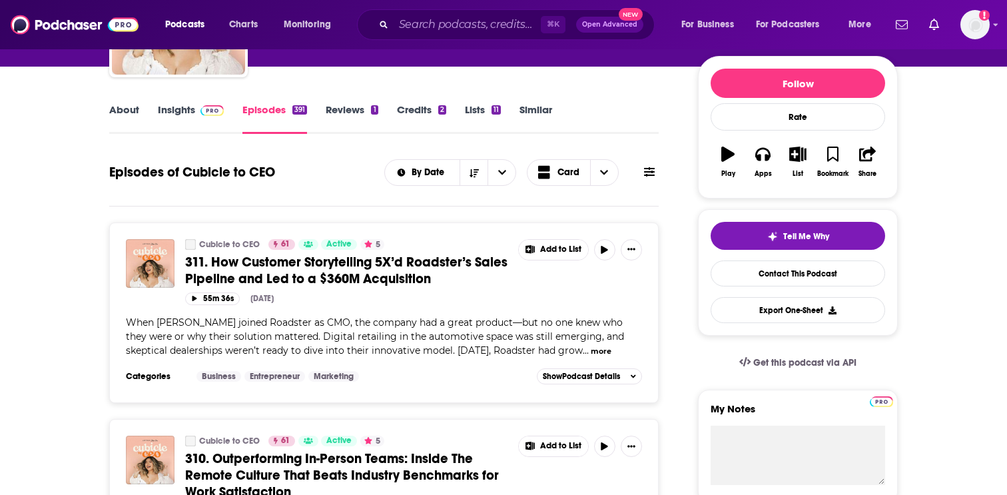
scroll to position [151, 0]
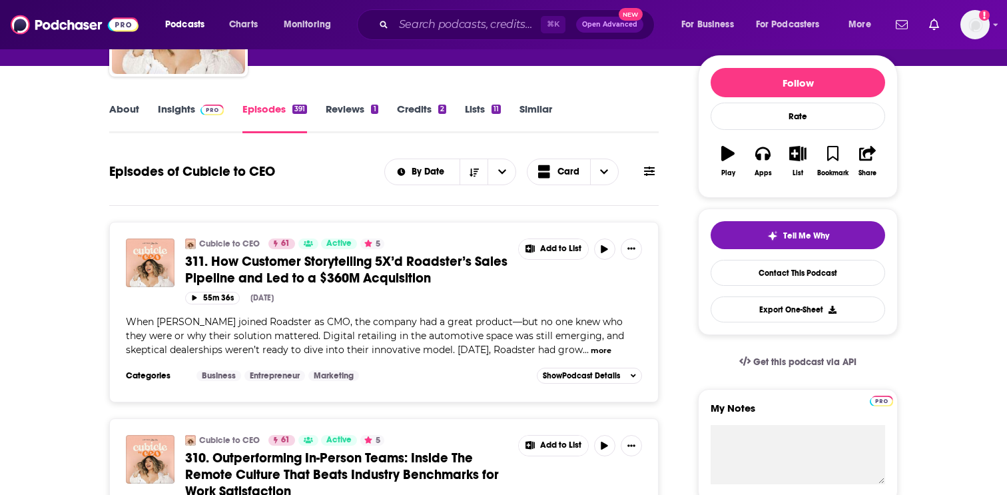
click at [185, 117] on link "Insights" at bounding box center [191, 118] width 66 height 31
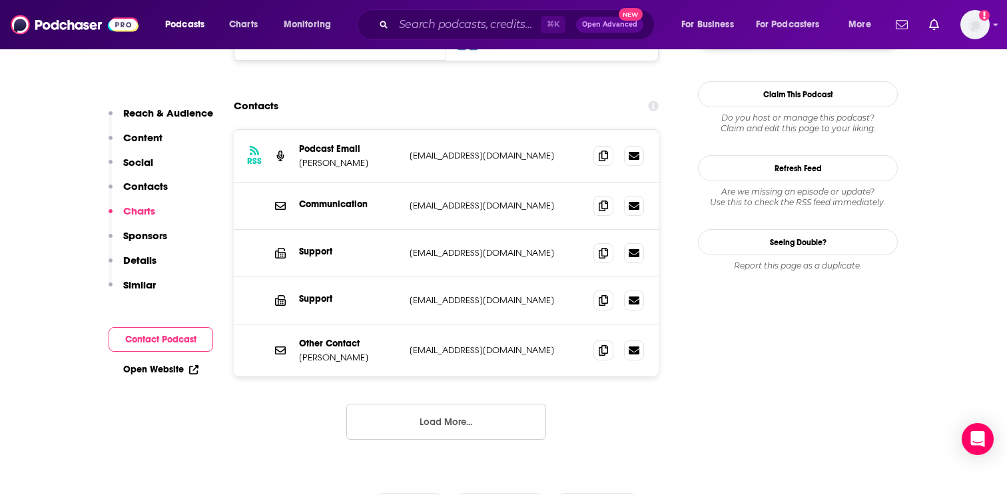
scroll to position [1249, 0]
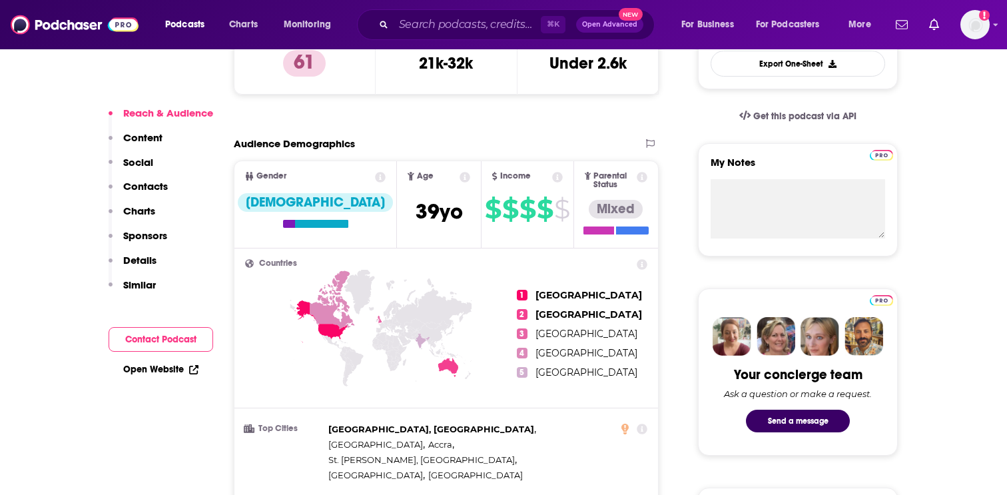
scroll to position [485, 0]
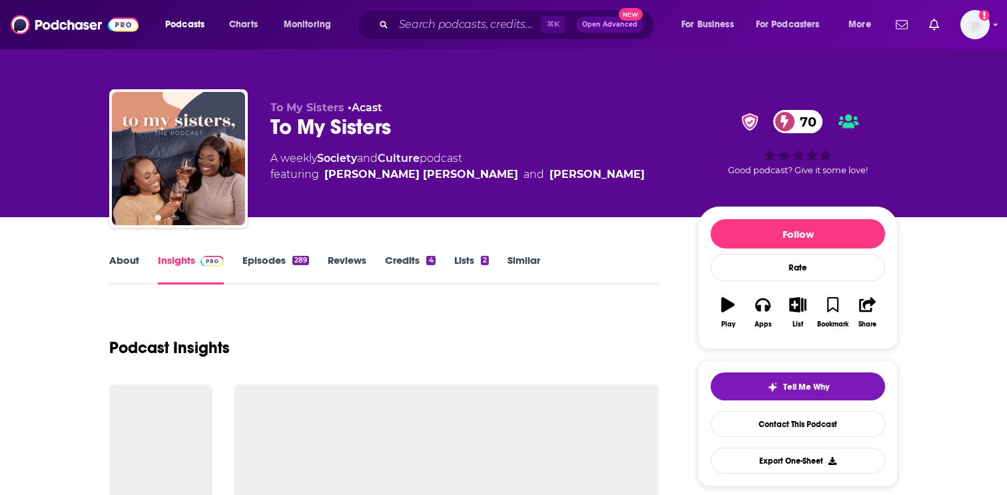
click at [277, 261] on link "Episodes 289" at bounding box center [276, 269] width 67 height 31
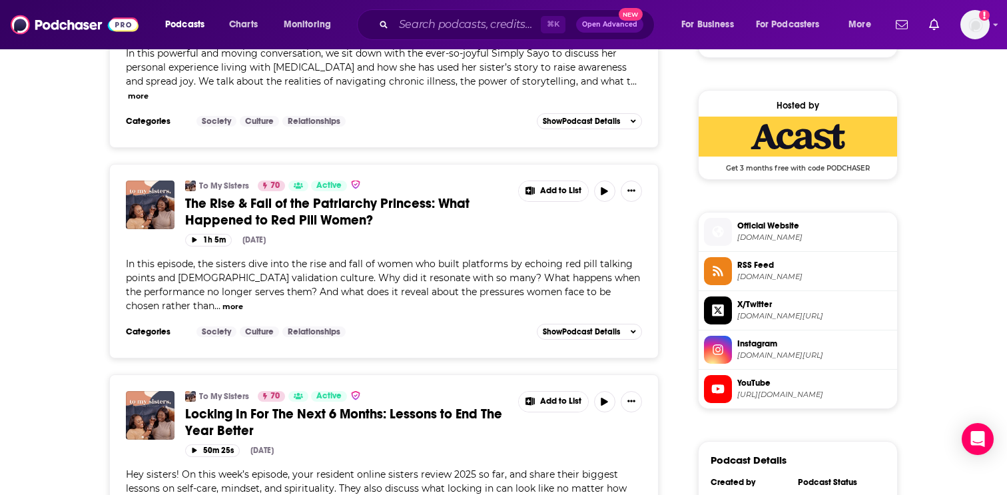
scroll to position [1042, 0]
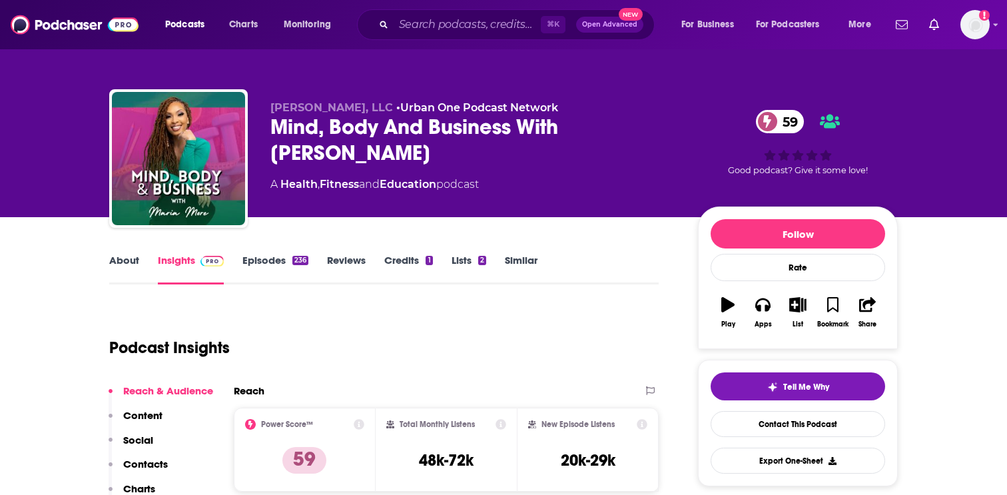
click at [264, 264] on link "Episodes 236" at bounding box center [276, 269] width 66 height 31
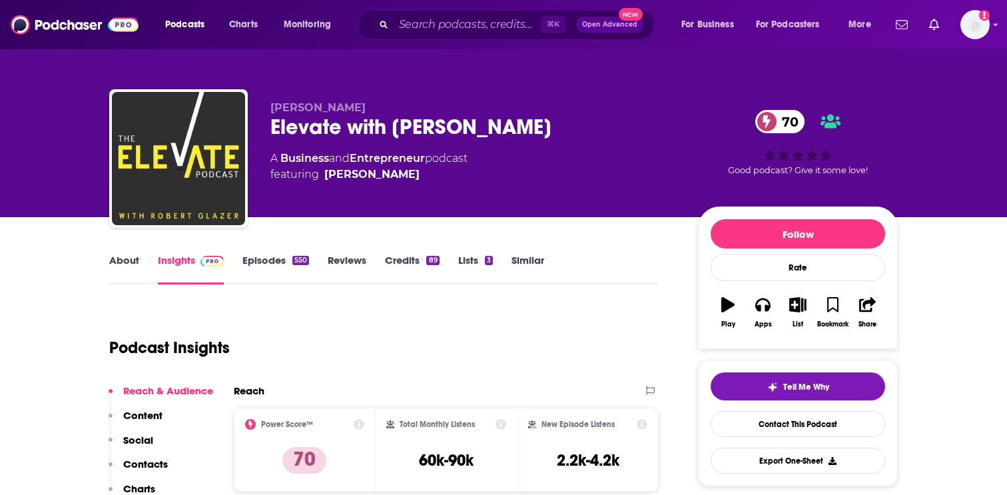
click at [159, 256] on link "Insights" at bounding box center [191, 269] width 66 height 31
click at [129, 260] on link "About" at bounding box center [124, 269] width 30 height 31
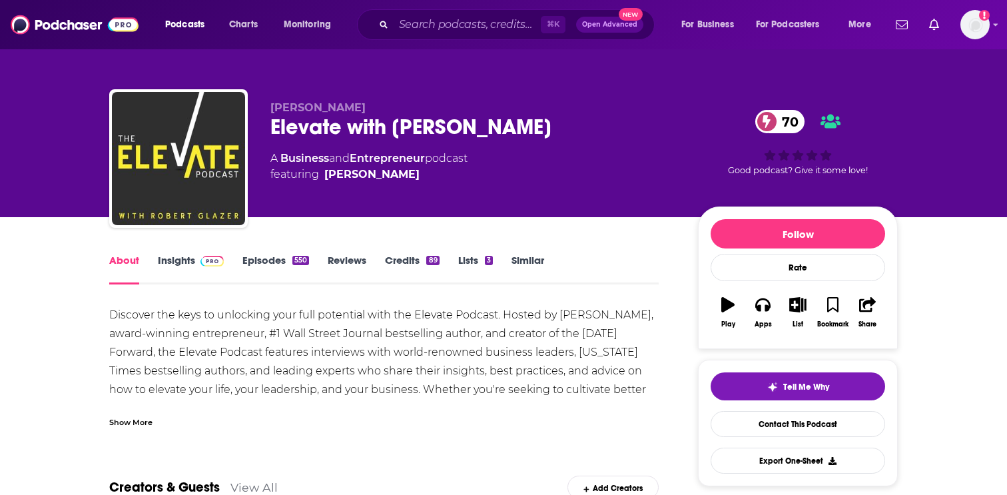
click at [127, 410] on div "Show More" at bounding box center [384, 417] width 550 height 23
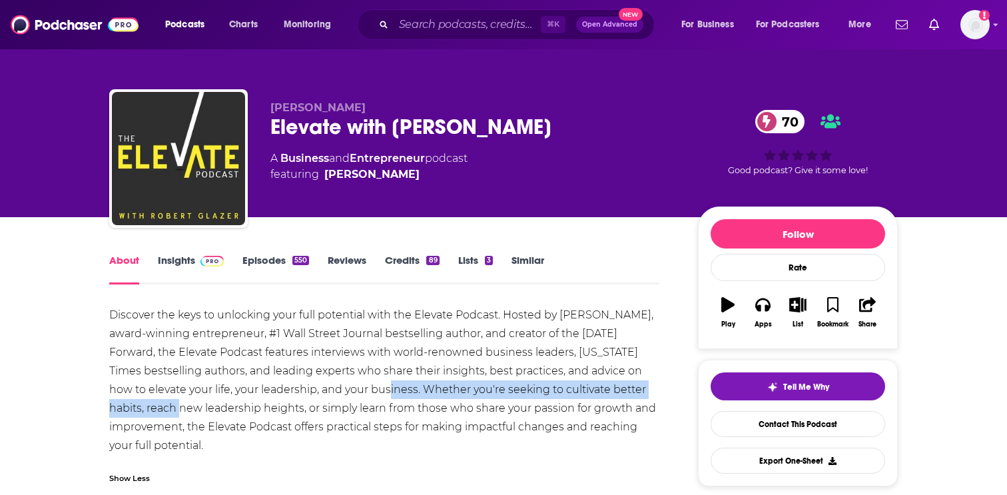
drag, startPoint x: 396, startPoint y: 386, endPoint x: 189, endPoint y: 413, distance: 208.4
click at [189, 413] on div "Discover the keys to unlocking your full potential with the Elevate Podcast. Ho…" at bounding box center [384, 380] width 550 height 149
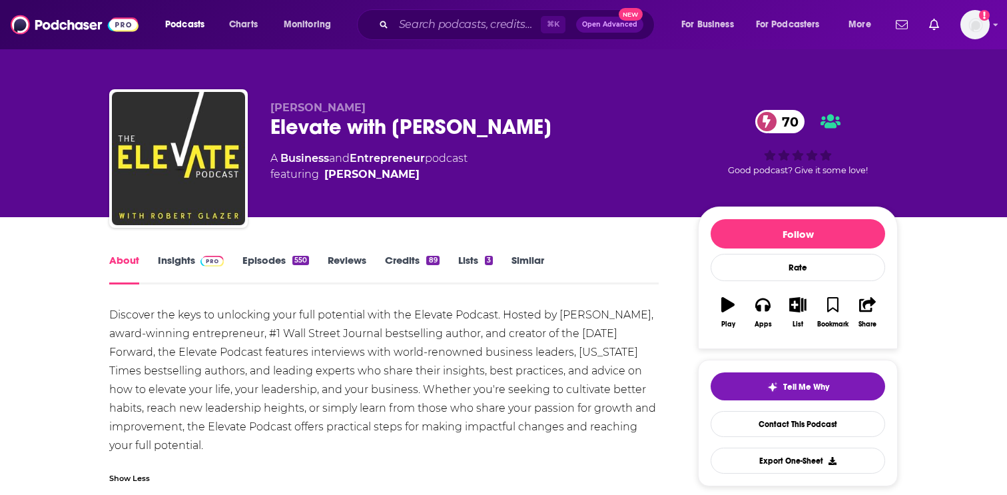
click at [213, 261] on img at bounding box center [212, 261] width 23 height 11
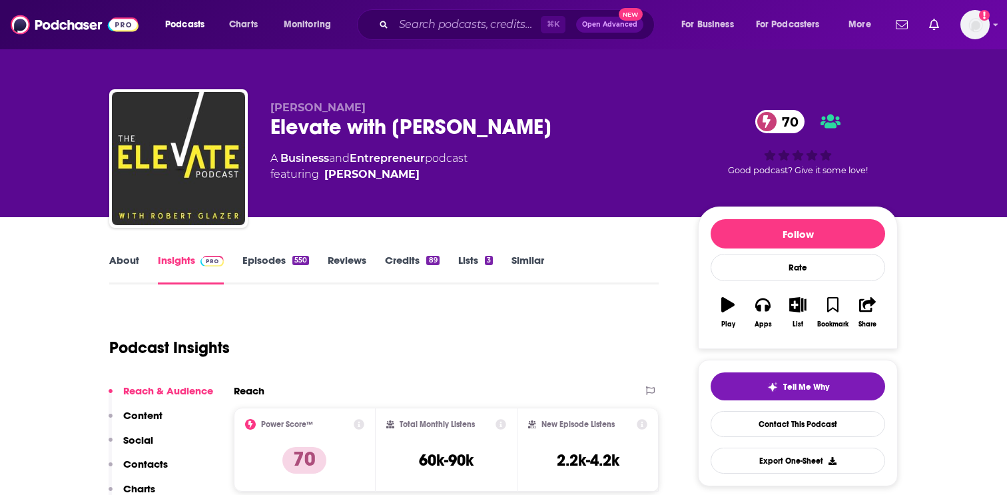
click at [243, 261] on link "Episodes 550" at bounding box center [276, 269] width 67 height 31
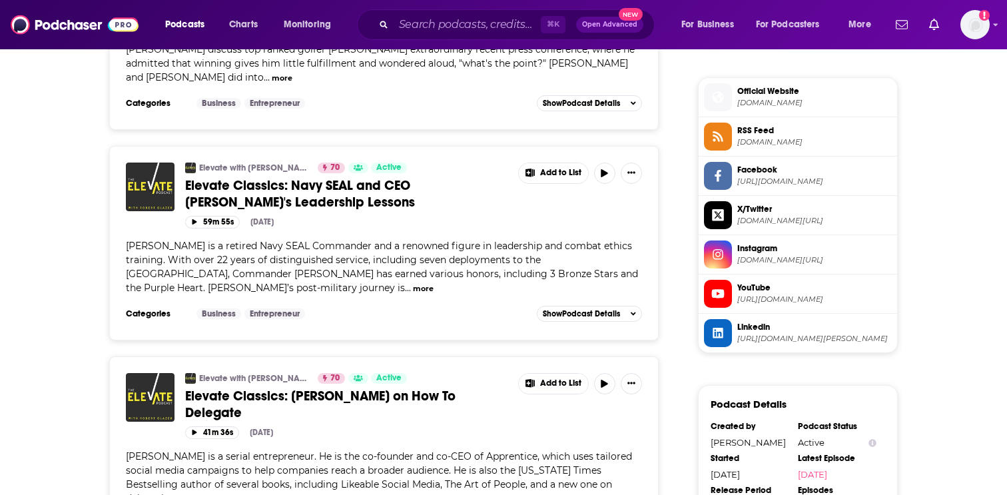
scroll to position [1060, 0]
